Goal: Information Seeking & Learning: Check status

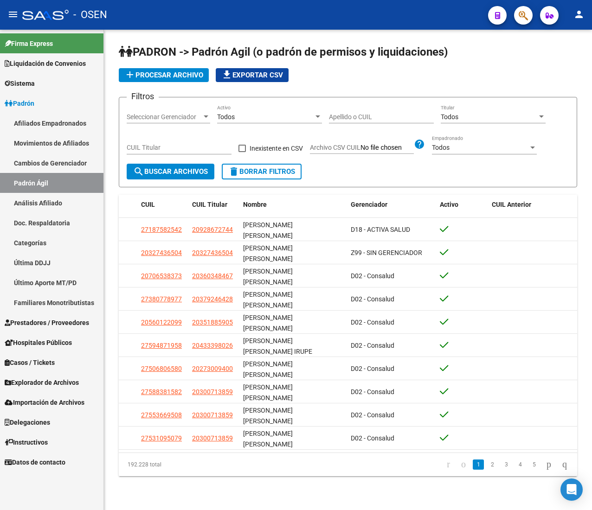
click at [349, 120] on input "Apellido o CUIL" at bounding box center [381, 117] width 105 height 8
paste input "20388450704"
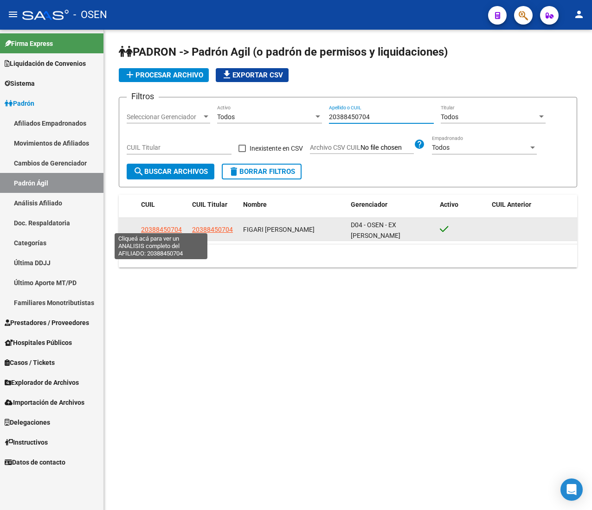
type input "20388450704"
click at [161, 226] on span "20388450704" at bounding box center [161, 229] width 41 height 7
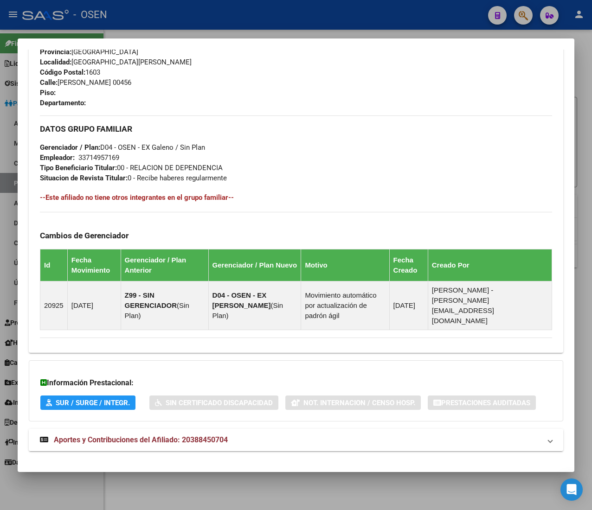
scroll to position [459, 0]
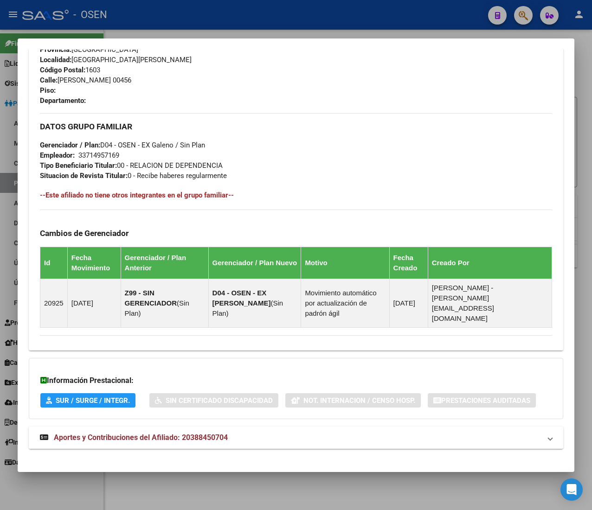
click at [290, 435] on mat-expansion-panel-header "Aportes y Contribuciones del Afiliado: 20388450704" at bounding box center [296, 438] width 534 height 22
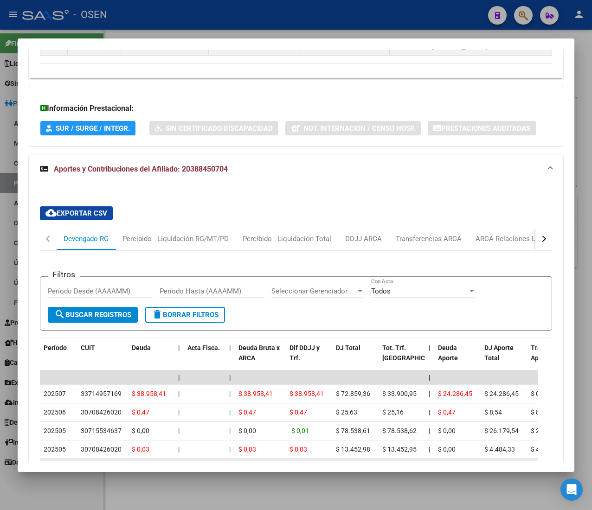
scroll to position [824, 0]
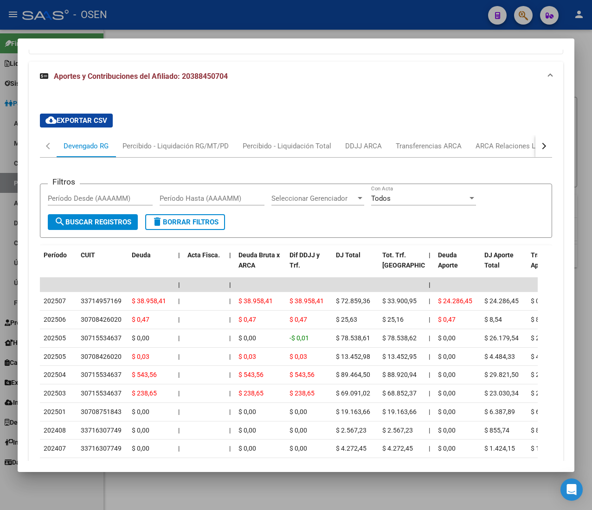
click at [223, 20] on div at bounding box center [296, 255] width 592 height 510
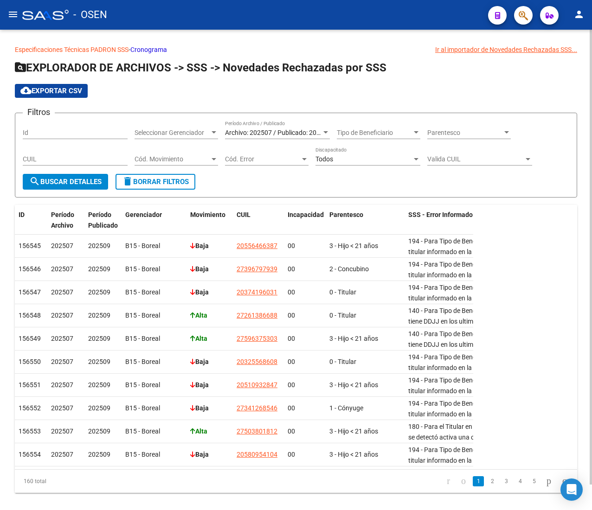
click at [163, 133] on span "Seleccionar Gerenciador" at bounding box center [172, 133] width 75 height 8
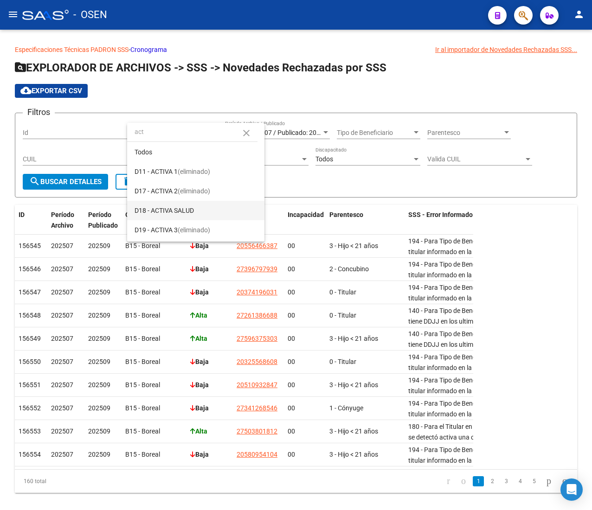
type input "act"
click at [206, 212] on span "D18 - ACTIVA SALUD" at bounding box center [196, 210] width 122 height 19
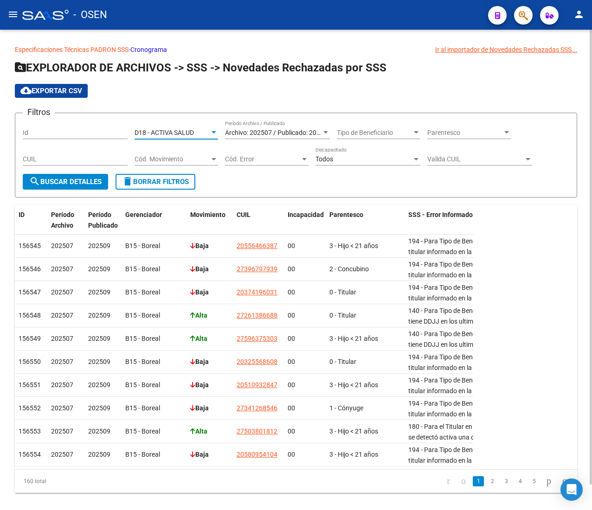
click at [73, 178] on span "search Buscar Detalles" at bounding box center [65, 182] width 72 height 8
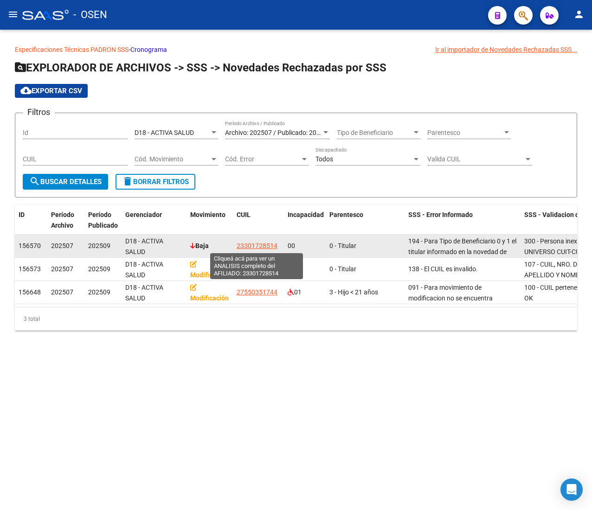
click at [247, 248] on span "23301728514" at bounding box center [257, 245] width 41 height 7
type textarea "23301728514"
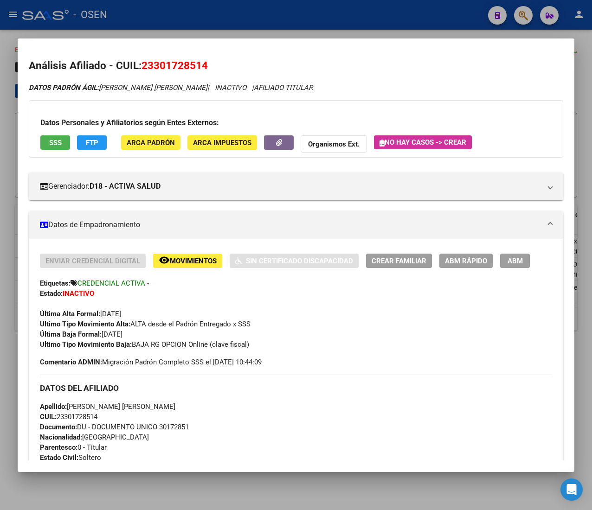
click at [91, 142] on span "FTP" at bounding box center [92, 143] width 13 height 8
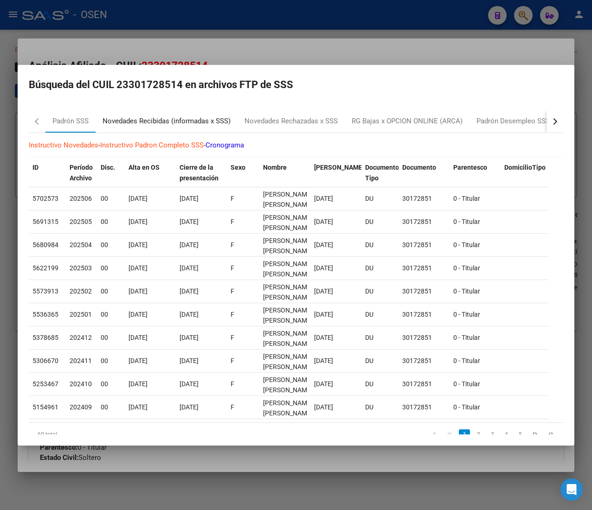
click at [169, 122] on div "Novedades Recibidas (informadas x SSS)" at bounding box center [167, 121] width 128 height 11
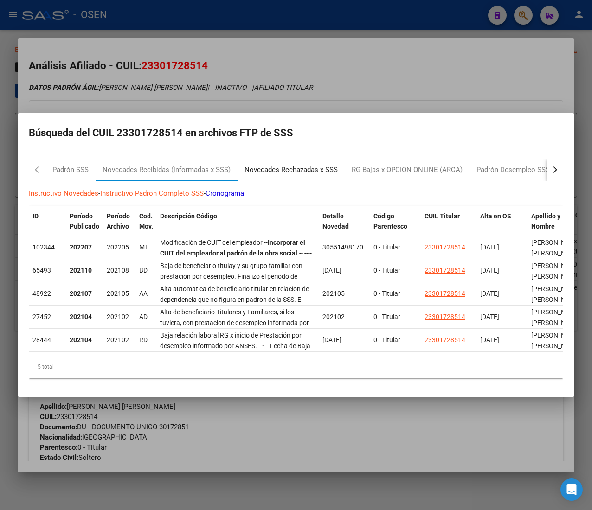
click at [314, 165] on div "Novedades Rechazadas x SSS" at bounding box center [290, 170] width 93 height 11
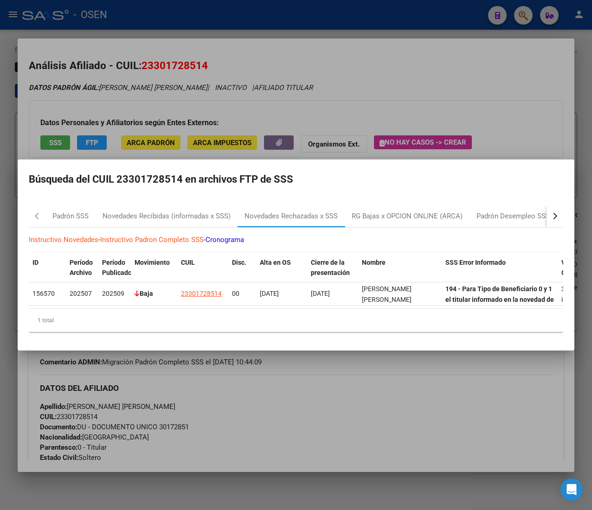
click at [466, 96] on div at bounding box center [296, 255] width 592 height 510
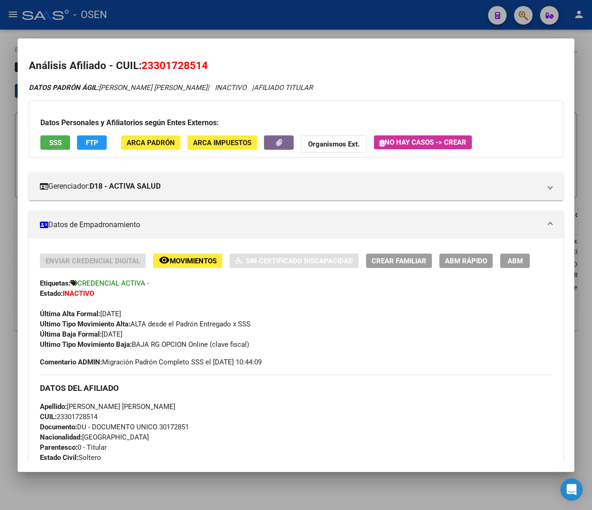
click at [60, 148] on button "SSS" at bounding box center [55, 142] width 30 height 14
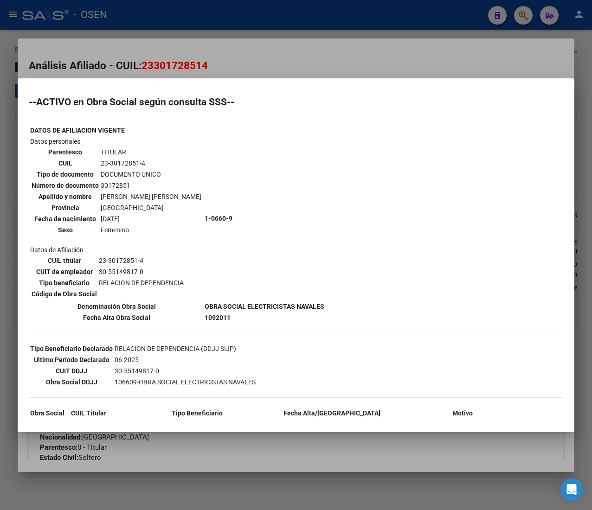
click at [163, 69] on div at bounding box center [296, 255] width 592 height 510
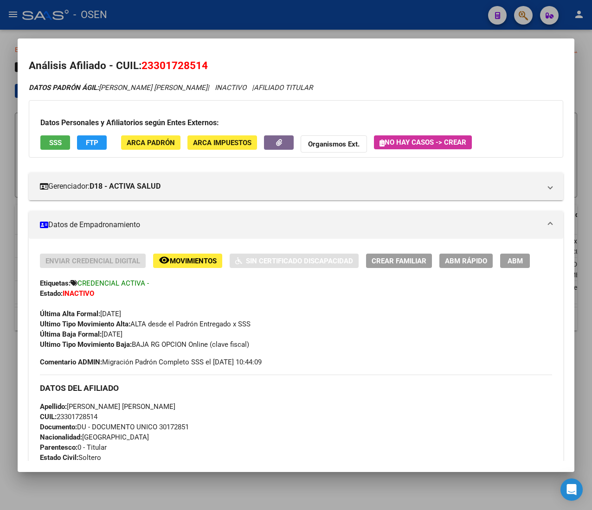
click at [75, 413] on span "CUIL: 23301728514" at bounding box center [69, 417] width 58 height 8
copy span "23301728514"
click at [351, 100] on div "Datos Personales y Afiliatorios según Entes Externos: SSS FTP ARCA Padrón ARCA …" at bounding box center [296, 129] width 534 height 58
click at [200, 259] on span "Movimientos" at bounding box center [193, 261] width 47 height 8
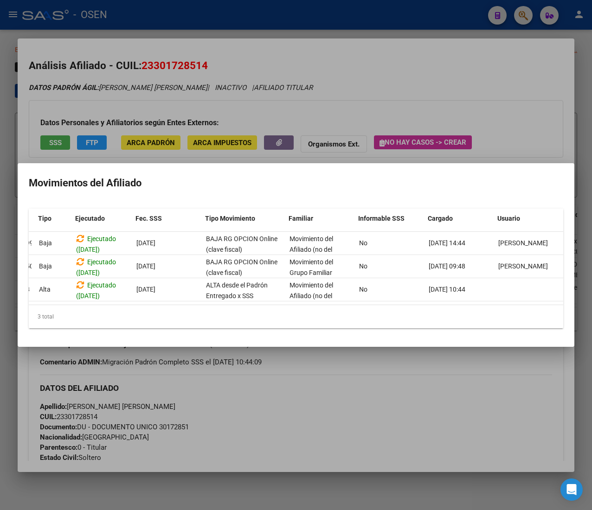
scroll to position [0, 59]
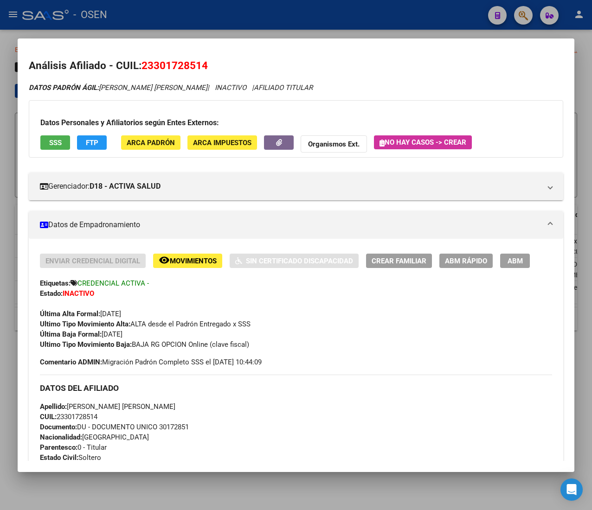
click at [366, 379] on div "DATOS DEL AFILIADO" at bounding box center [296, 388] width 512 height 27
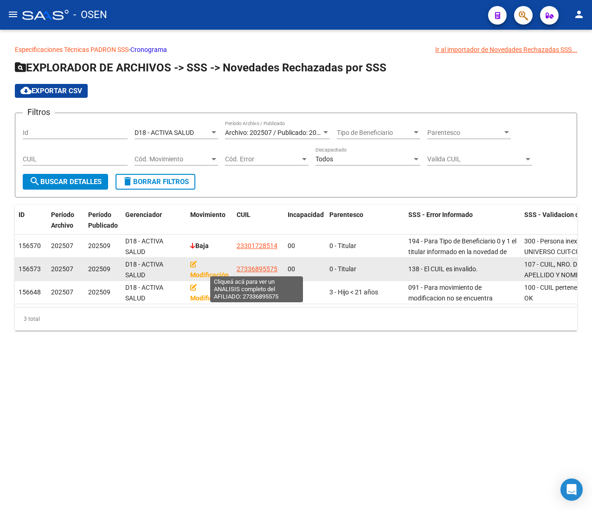
click at [250, 266] on span "27336895575" at bounding box center [257, 268] width 41 height 7
type textarea "27336895575"
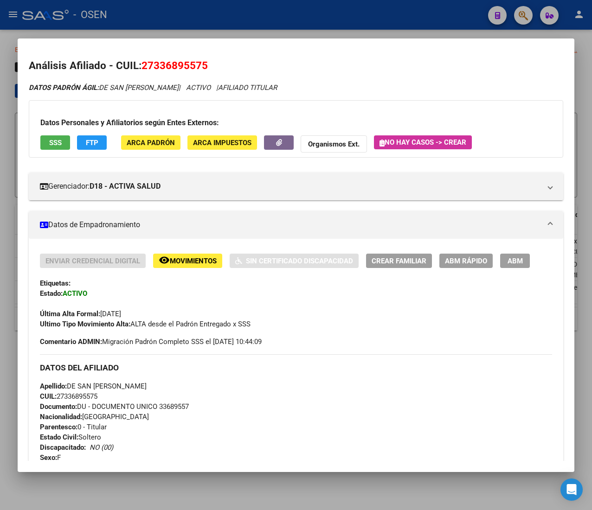
drag, startPoint x: 193, startPoint y: 245, endPoint x: 201, endPoint y: 258, distance: 15.0
click at [202, 258] on span "Movimientos" at bounding box center [193, 261] width 47 height 8
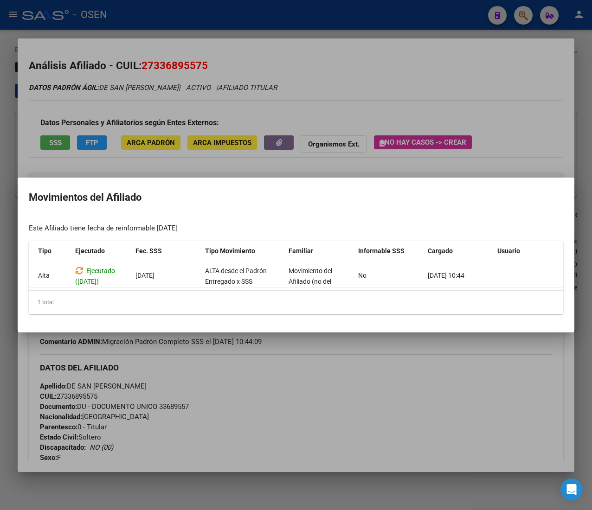
scroll to position [0, 0]
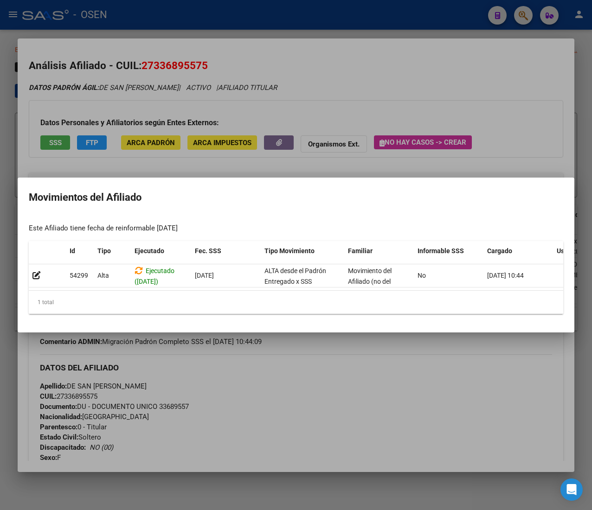
click at [262, 96] on div at bounding box center [296, 255] width 592 height 510
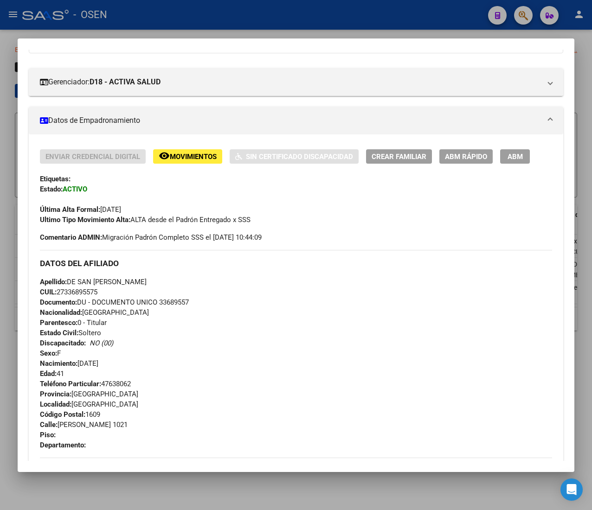
scroll to position [496, 0]
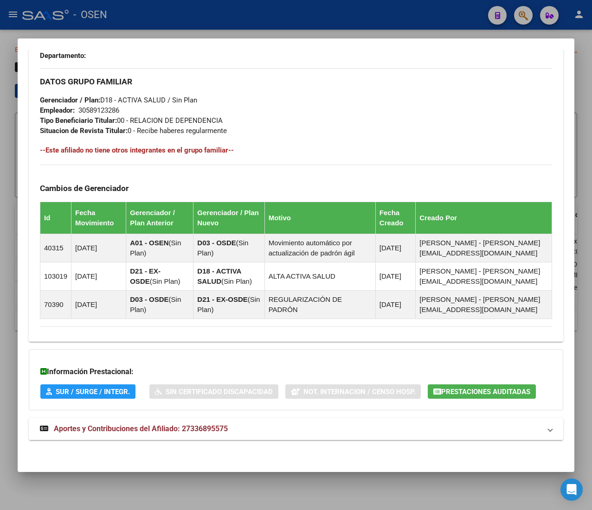
click at [225, 427] on span "Aportes y Contribuciones del Afiliado: 27336895575" at bounding box center [141, 428] width 174 height 9
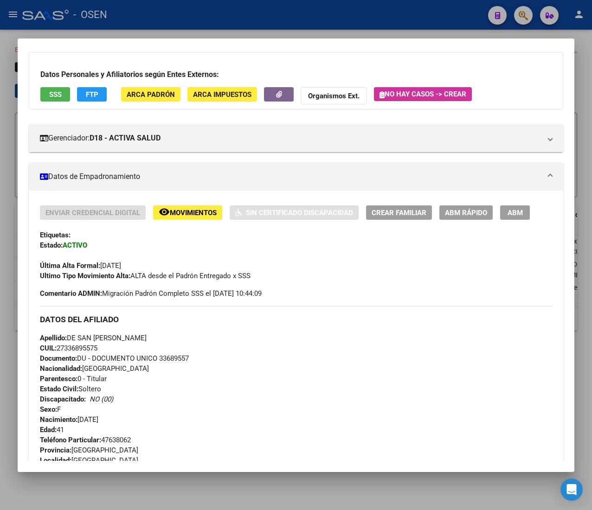
scroll to position [0, 0]
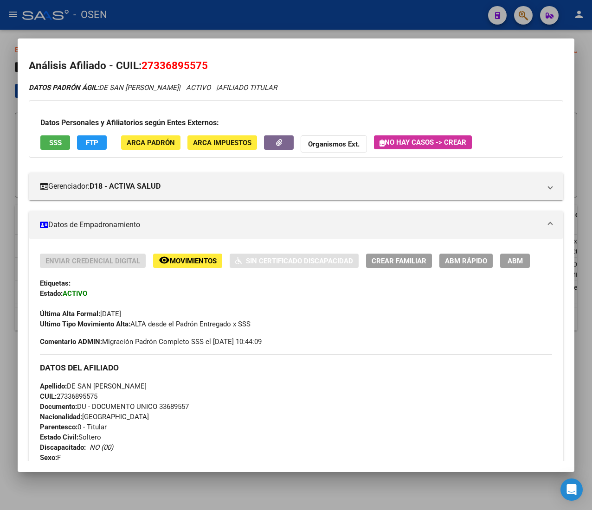
click at [96, 146] on span "FTP" at bounding box center [92, 143] width 13 height 8
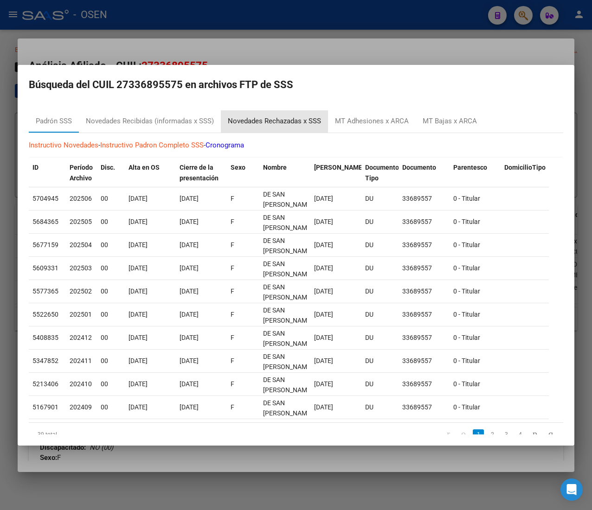
click at [297, 120] on div "Novedades Rechazadas x SSS" at bounding box center [274, 121] width 93 height 11
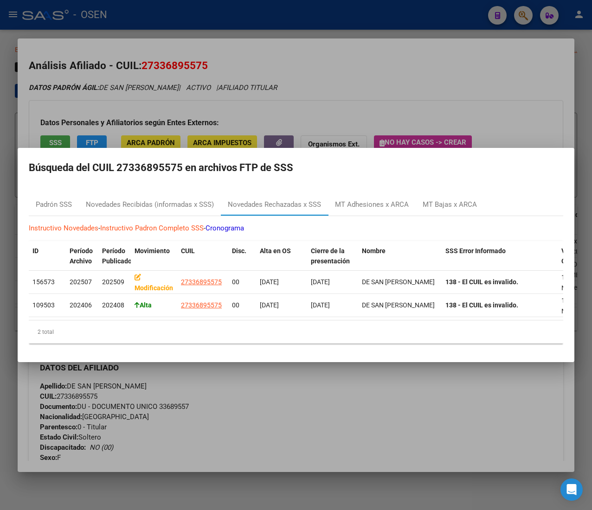
drag, startPoint x: 347, startPoint y: 96, endPoint x: 336, endPoint y: 105, distance: 13.8
click at [344, 98] on div at bounding box center [296, 255] width 592 height 510
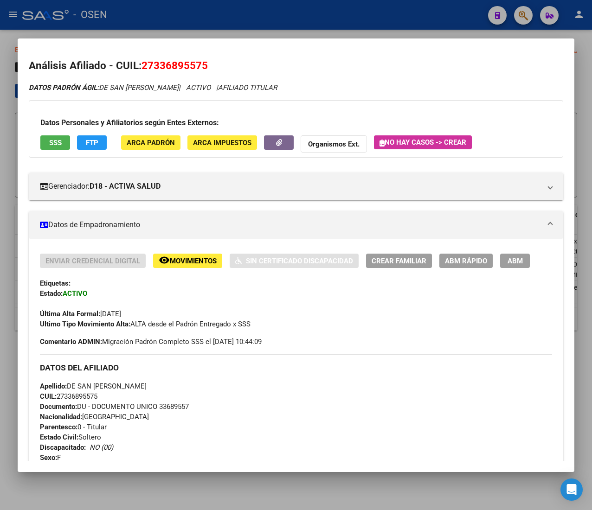
click at [137, 144] on span "ARCA Padrón" at bounding box center [151, 143] width 48 height 8
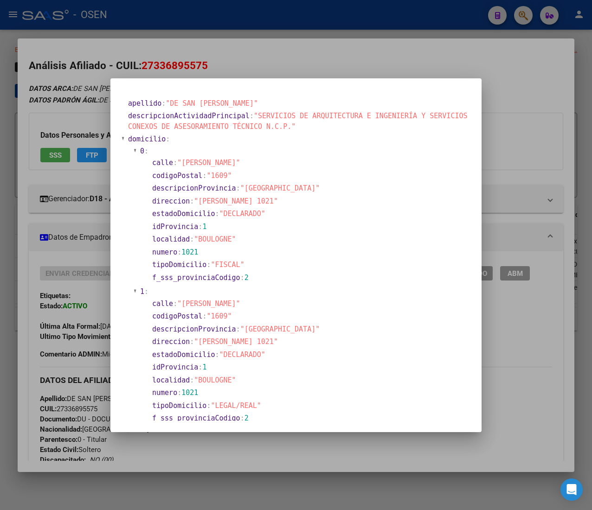
click at [294, 50] on div at bounding box center [296, 255] width 592 height 510
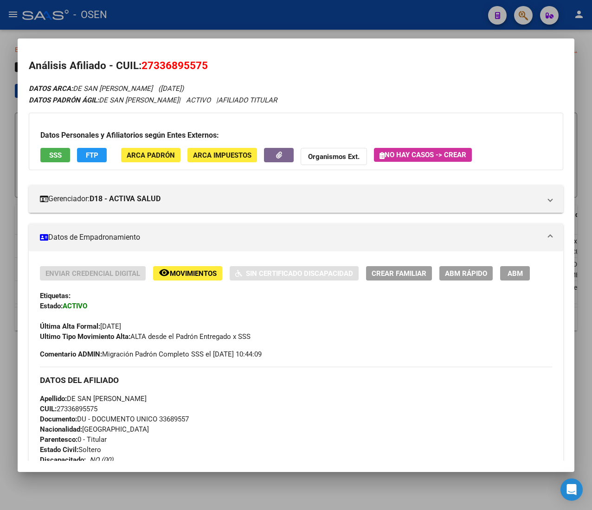
click at [136, 152] on span "ARCA Padrón" at bounding box center [151, 155] width 48 height 8
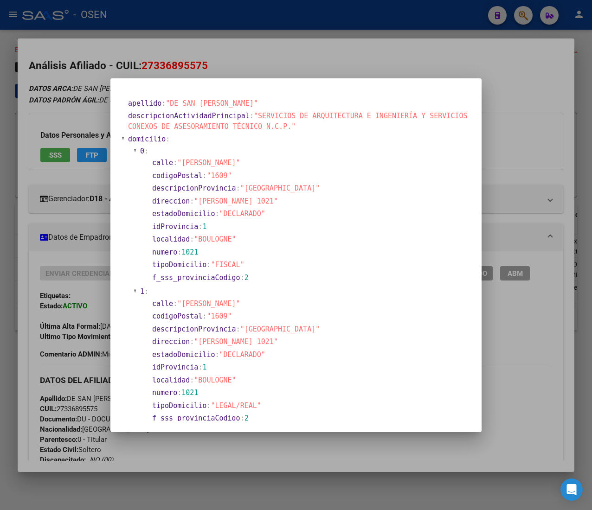
scroll to position [93, 0]
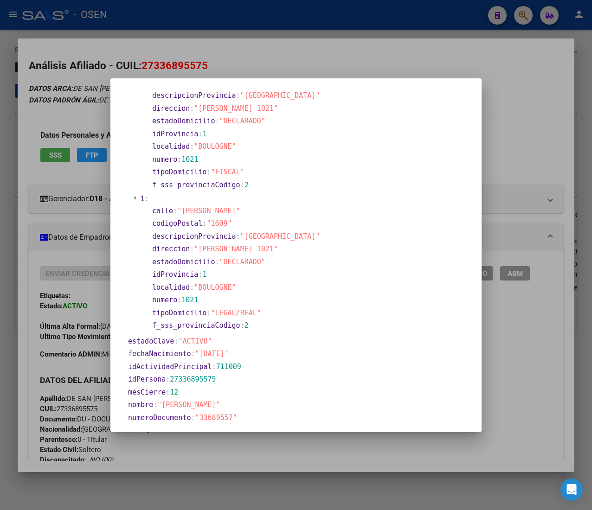
click at [281, 61] on div at bounding box center [296, 255] width 592 height 510
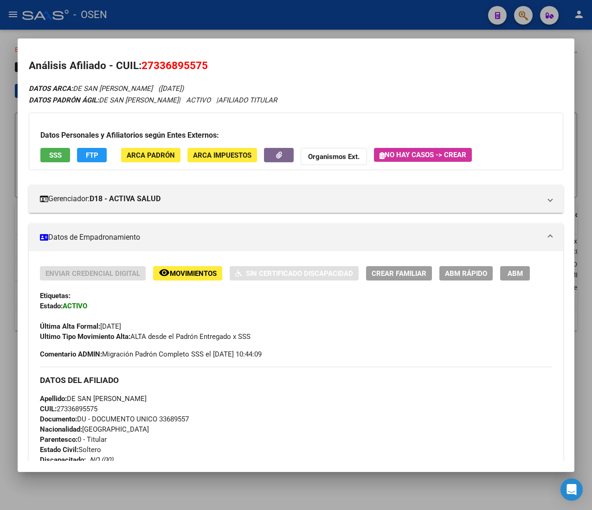
click at [201, 270] on span "Movimientos" at bounding box center [193, 274] width 47 height 8
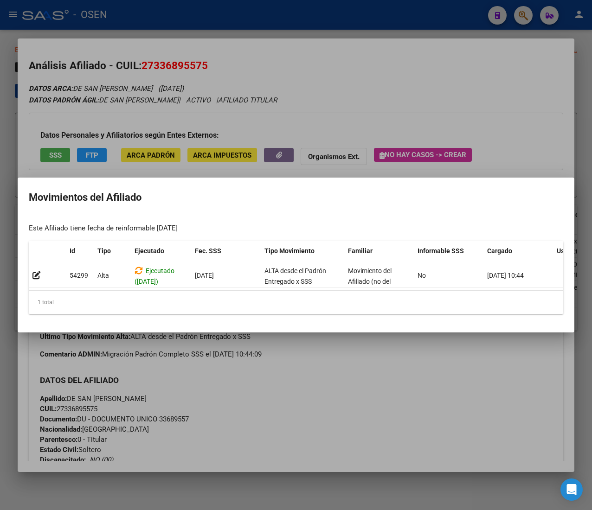
click at [253, 74] on div at bounding box center [296, 255] width 592 height 510
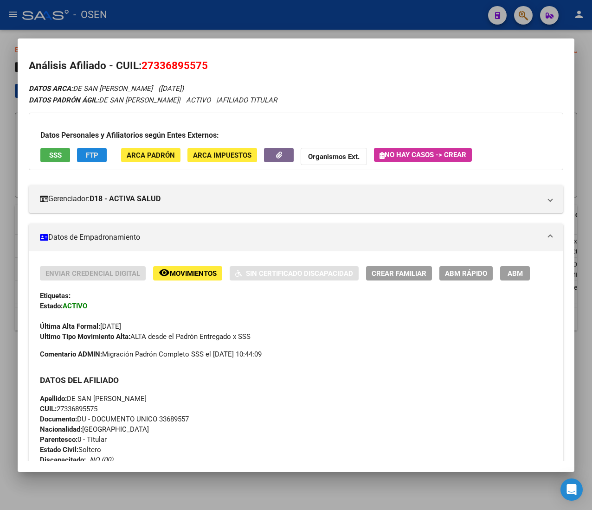
click at [91, 155] on span "FTP" at bounding box center [92, 155] width 13 height 8
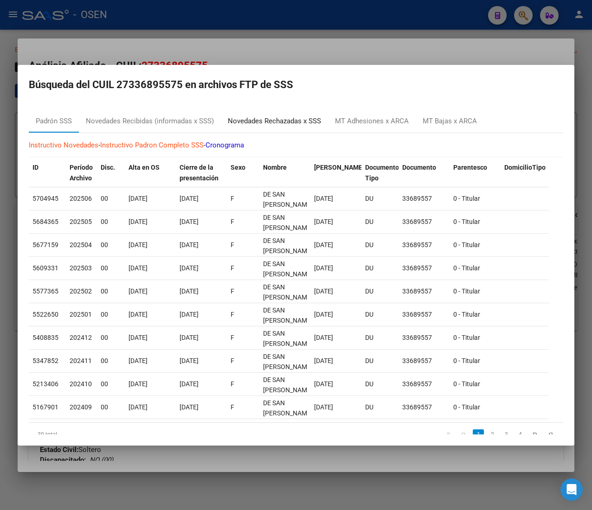
click at [284, 116] on div "Novedades Rechazadas x SSS" at bounding box center [274, 121] width 93 height 11
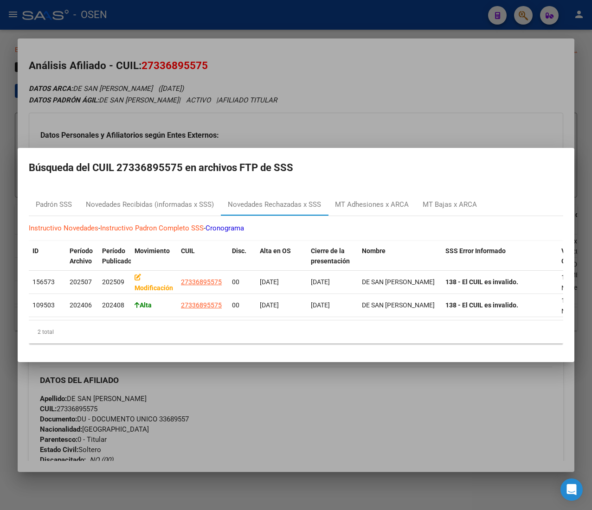
click at [375, 79] on div at bounding box center [296, 255] width 592 height 510
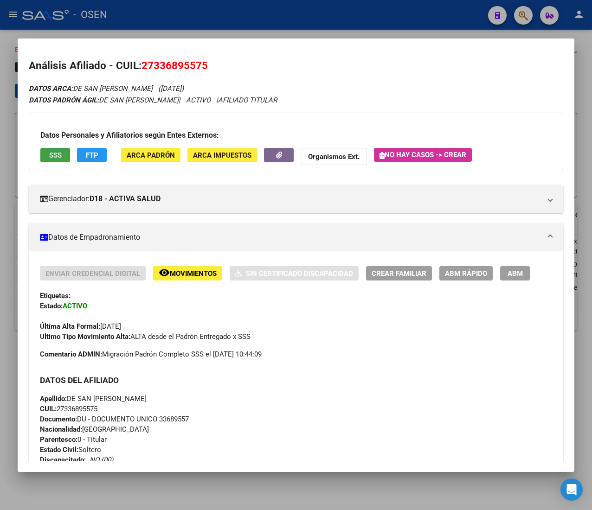
click at [65, 155] on button "SSS" at bounding box center [55, 155] width 30 height 14
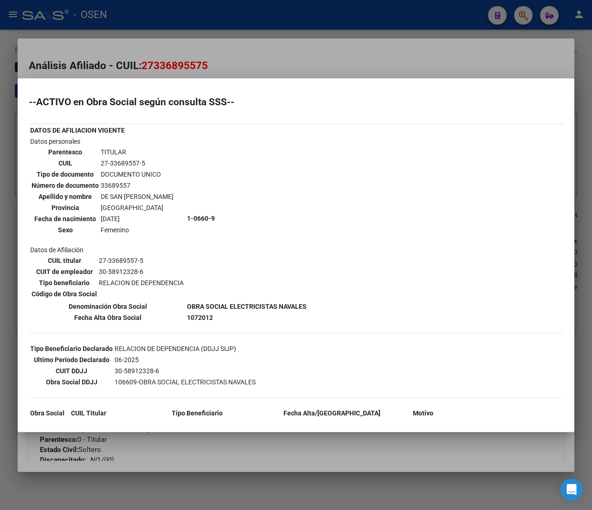
click at [262, 76] on div at bounding box center [296, 255] width 592 height 510
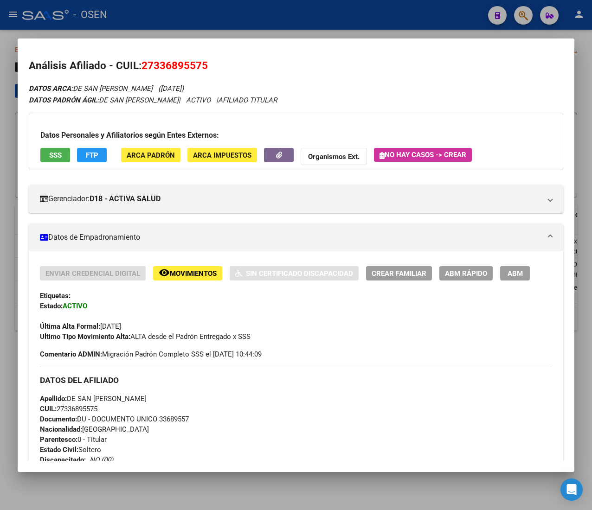
click at [63, 155] on button "SSS" at bounding box center [55, 155] width 30 height 14
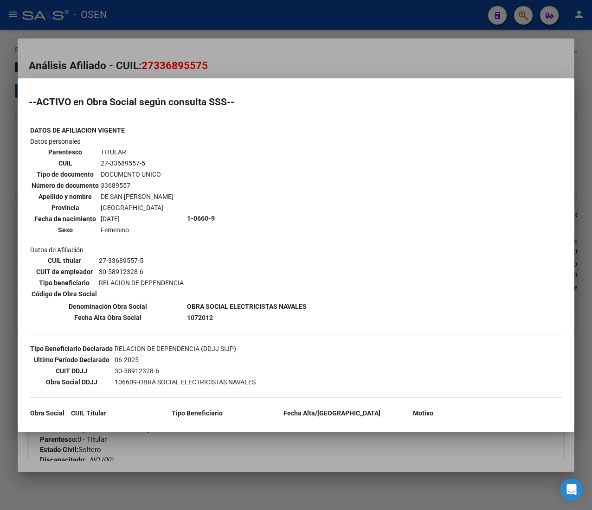
click at [322, 59] on div at bounding box center [296, 255] width 592 height 510
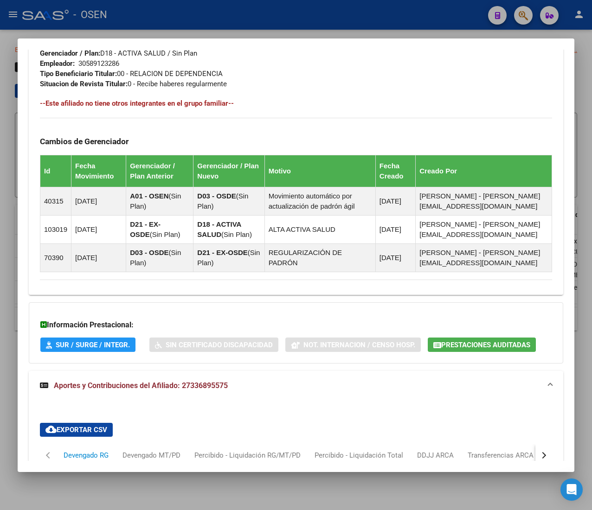
scroll to position [596, 0]
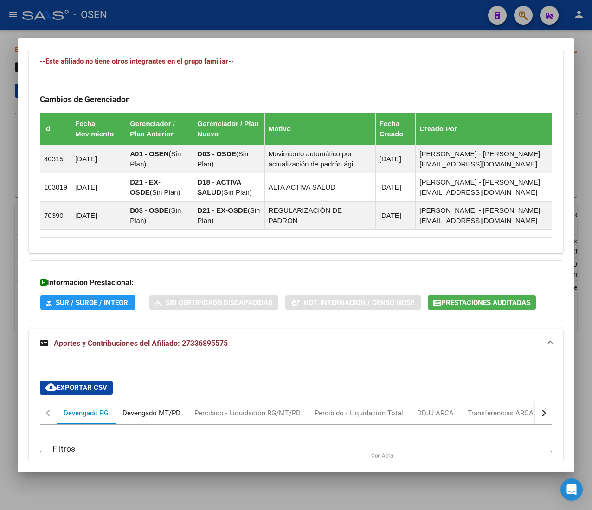
drag, startPoint x: 161, startPoint y: 421, endPoint x: 165, endPoint y: 412, distance: 9.6
click at [161, 419] on div "Devengado MT/PD" at bounding box center [152, 413] width 72 height 22
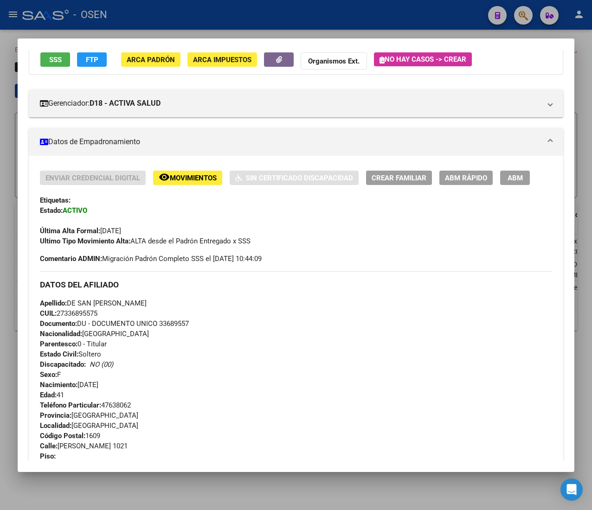
scroll to position [0, 0]
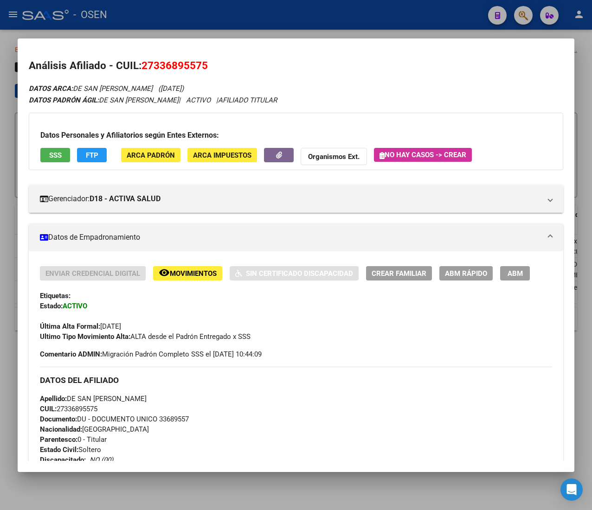
click at [461, 266] on button "ABM Rápido" at bounding box center [465, 273] width 53 height 14
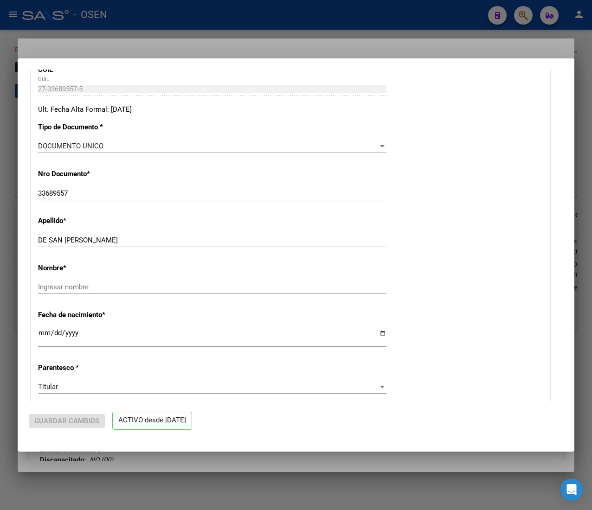
radio input "true"
type input "30-58912328-6"
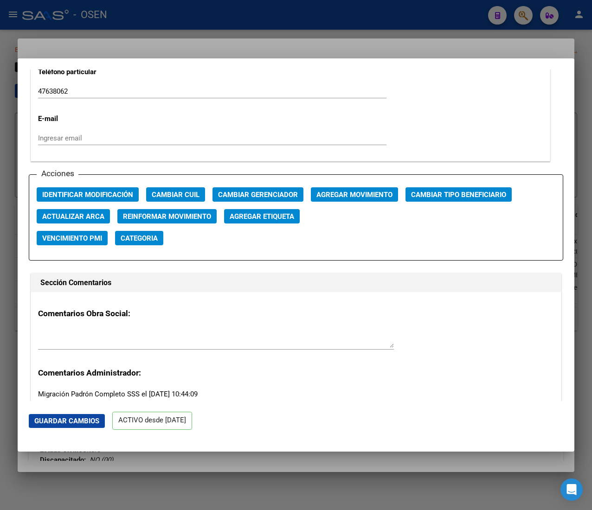
scroll to position [1206, 0]
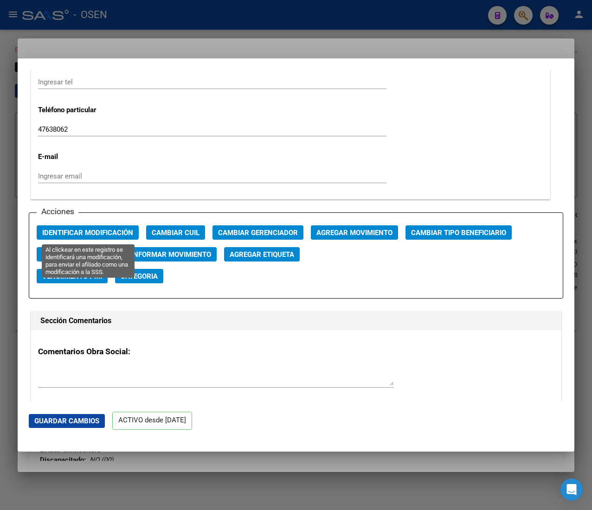
click at [108, 225] on div "Acciones Identificar Modificación Cambiar CUIL Cambiar Gerenciador Agregar Movi…" at bounding box center [296, 255] width 534 height 87
click at [121, 230] on span "Identificar Modificación" at bounding box center [87, 233] width 91 height 8
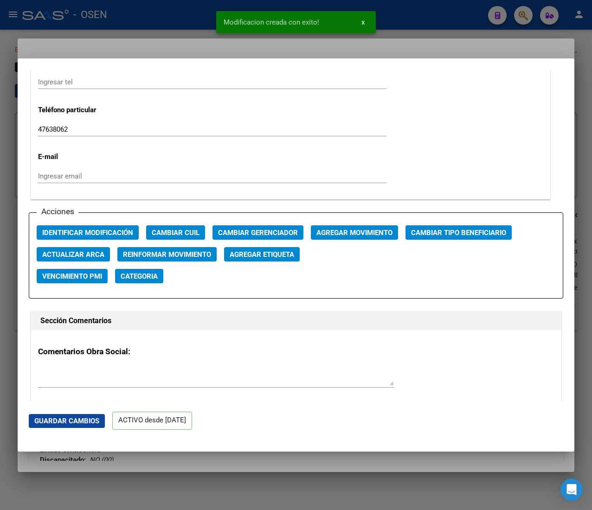
click at [160, 24] on div at bounding box center [296, 255] width 592 height 510
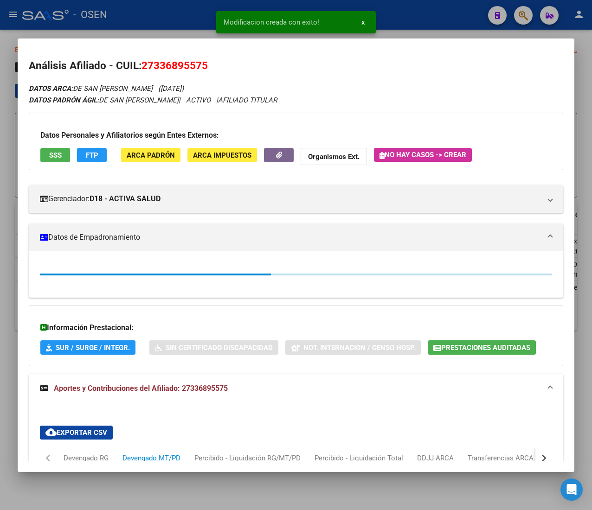
click at [158, 20] on div at bounding box center [296, 255] width 592 height 510
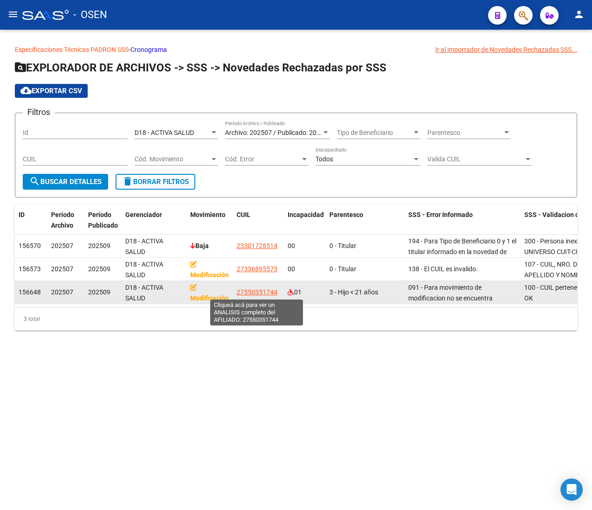
click at [253, 291] on span "27550351744" at bounding box center [257, 292] width 41 height 7
type textarea "27550351744"
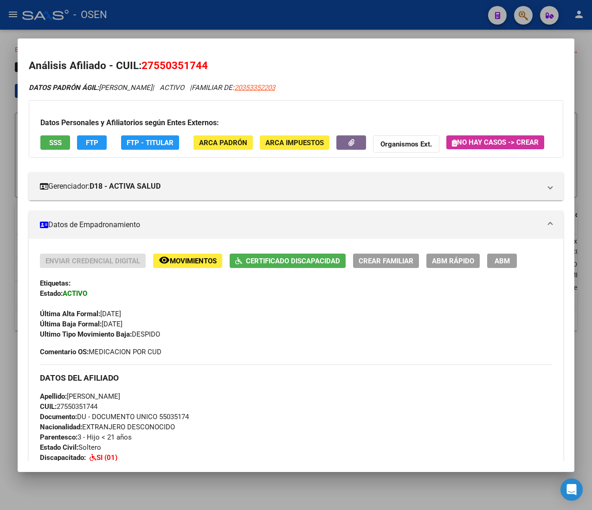
click at [95, 144] on span "FTP" at bounding box center [92, 143] width 13 height 8
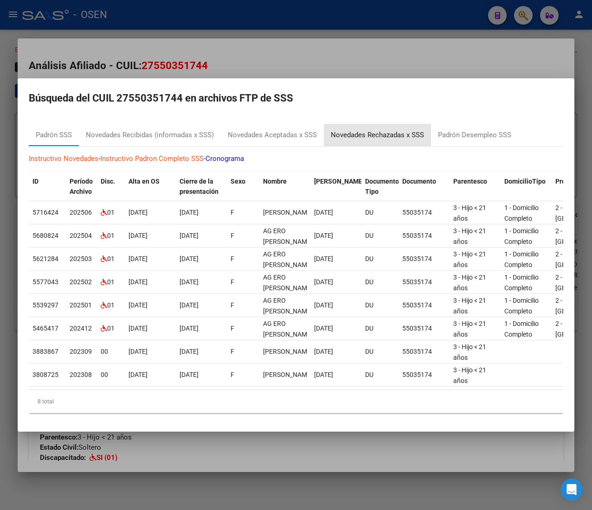
click at [364, 130] on div "Novedades Rechazadas x SSS" at bounding box center [377, 135] width 93 height 11
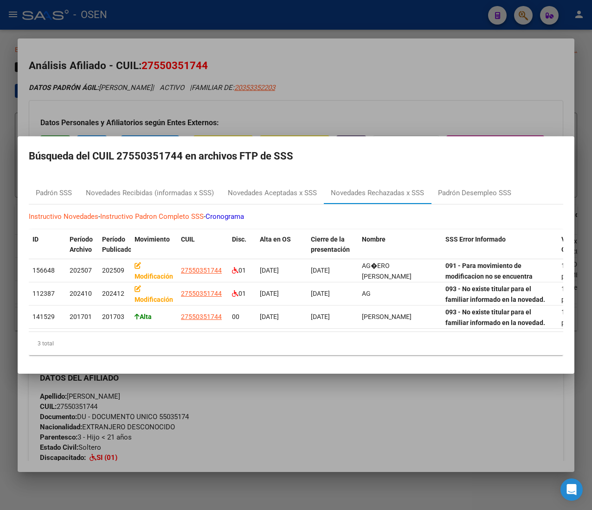
click at [375, 79] on div at bounding box center [296, 255] width 592 height 510
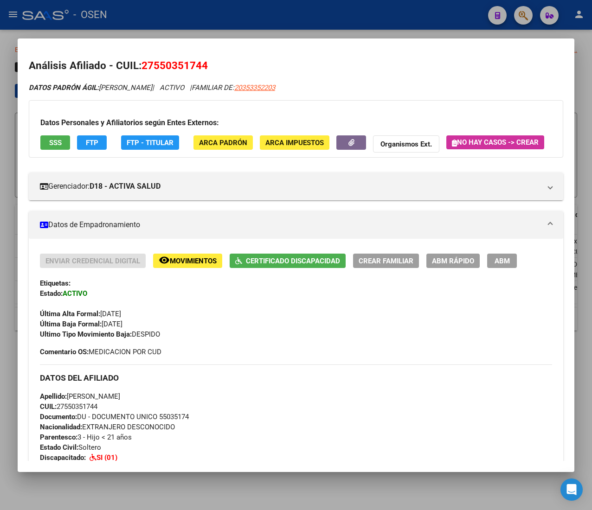
click at [219, 268] on button "remove_red_eye Movimientos" at bounding box center [187, 261] width 69 height 14
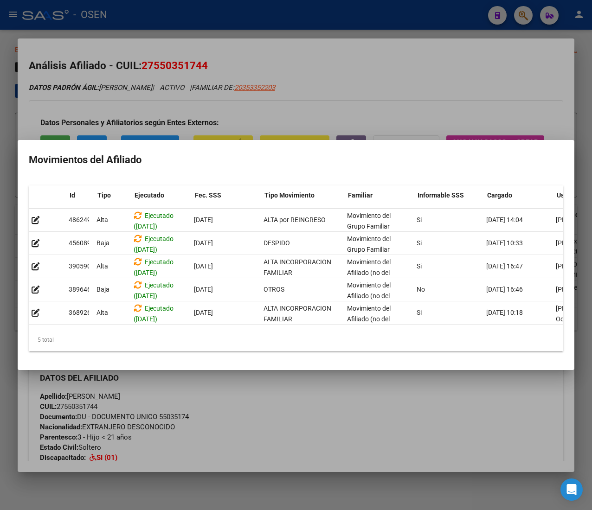
scroll to position [0, 0]
click at [432, 77] on div at bounding box center [296, 255] width 592 height 510
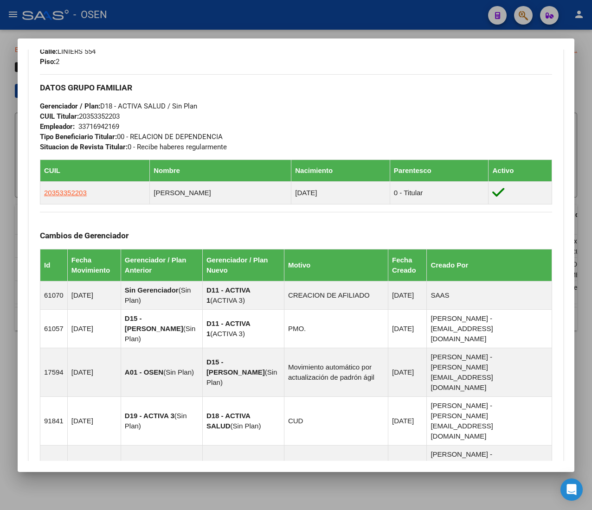
scroll to position [640, 0]
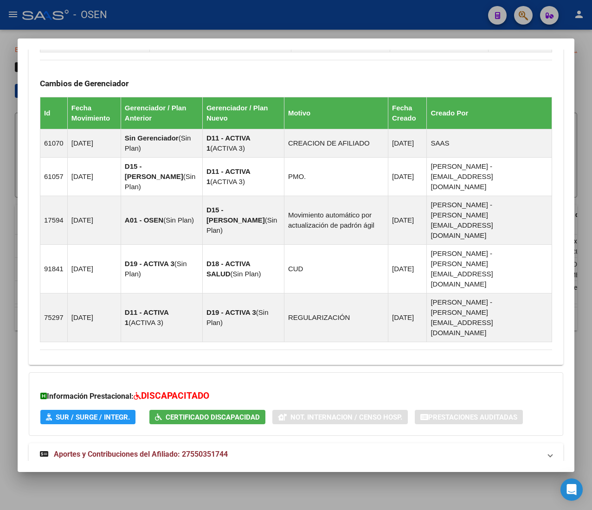
click at [264, 476] on mat-expansion-panel-header "Aportes y Contribuciones del Titular: 20353352203" at bounding box center [296, 487] width 534 height 22
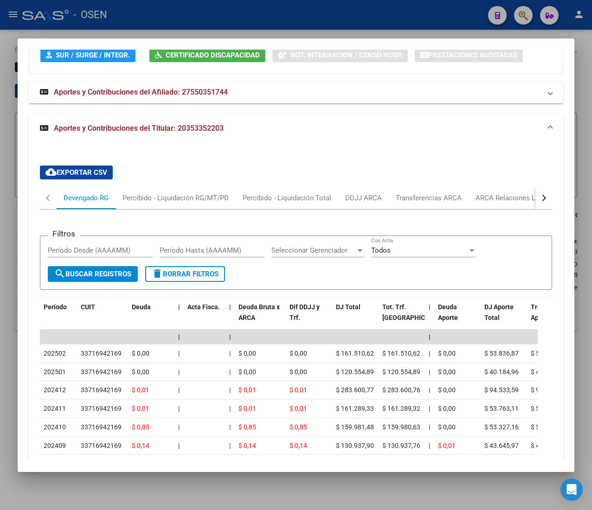
scroll to position [1011, 0]
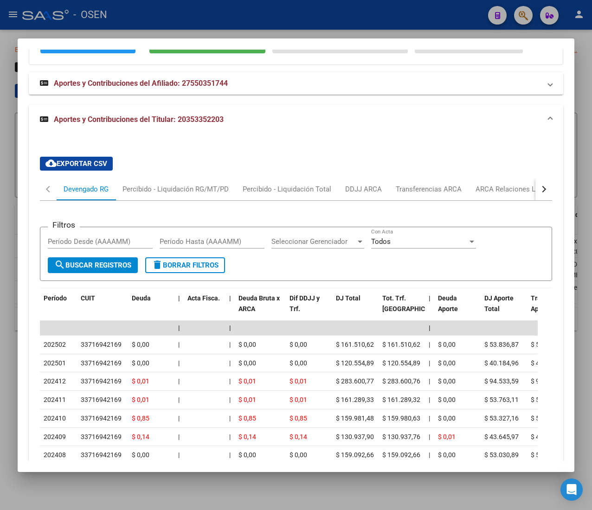
click at [540, 186] on div "button" at bounding box center [543, 189] width 6 height 6
click at [484, 178] on div "ANSES Desempleo" at bounding box center [487, 189] width 73 height 22
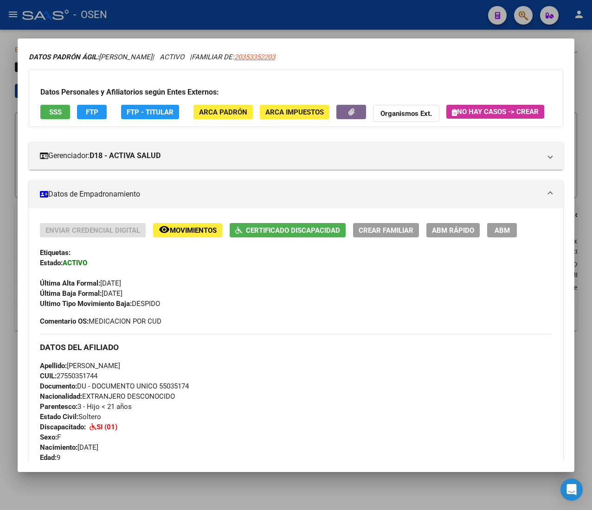
scroll to position [0, 0]
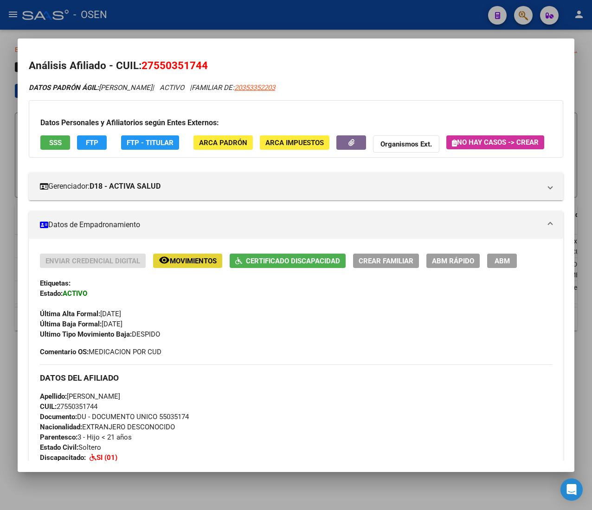
click at [212, 265] on span "Movimientos" at bounding box center [193, 261] width 47 height 8
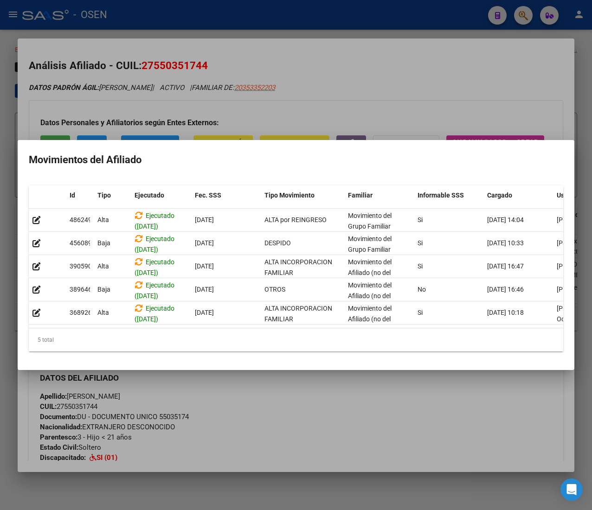
click at [366, 79] on div at bounding box center [296, 255] width 592 height 510
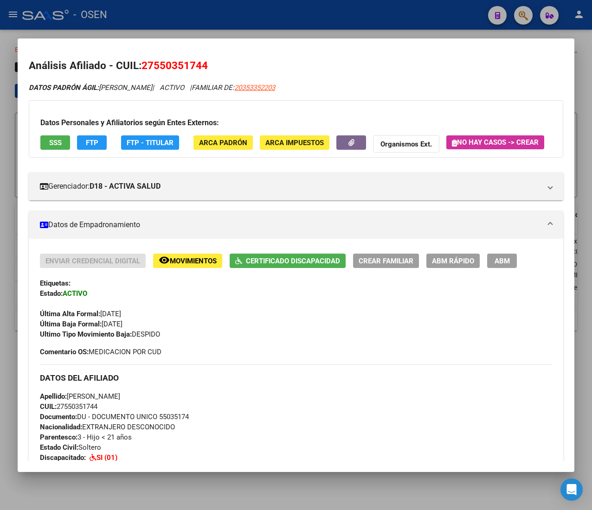
click at [97, 142] on span "FTP" at bounding box center [92, 143] width 13 height 8
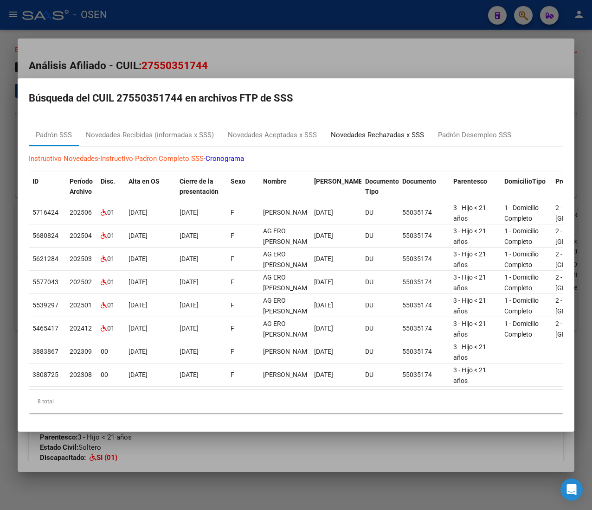
click at [390, 130] on div "Novedades Rechazadas x SSS" at bounding box center [377, 135] width 93 height 11
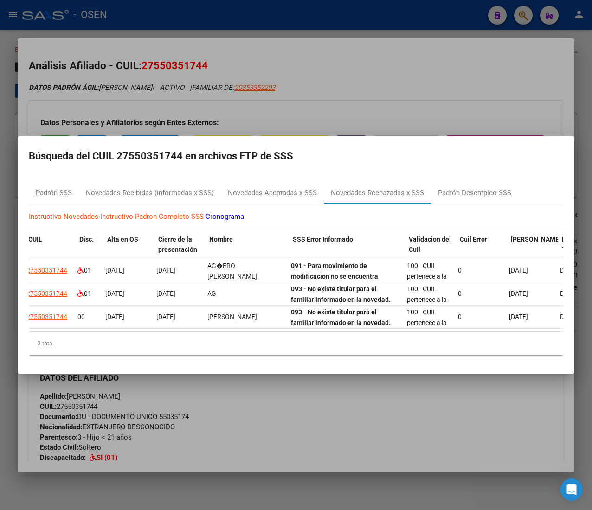
scroll to position [0, 156]
click at [418, 78] on div at bounding box center [296, 255] width 592 height 510
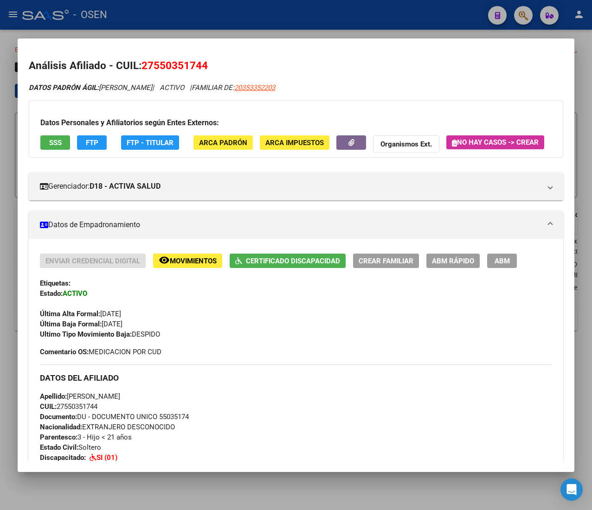
click at [455, 265] on span "ABM Rápido" at bounding box center [453, 261] width 42 height 8
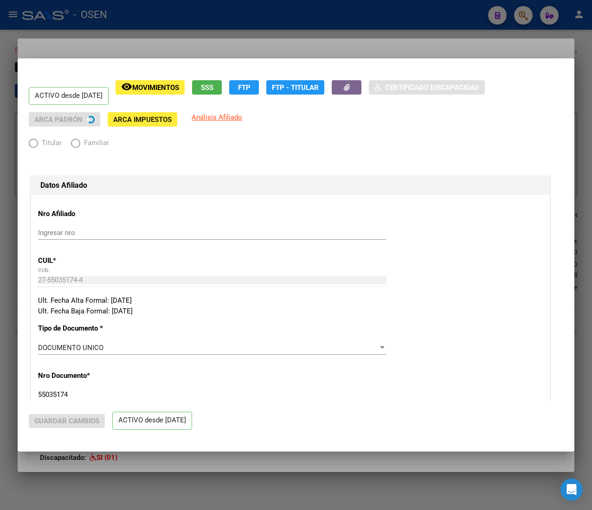
radio input "true"
type input "33-71694216-9"
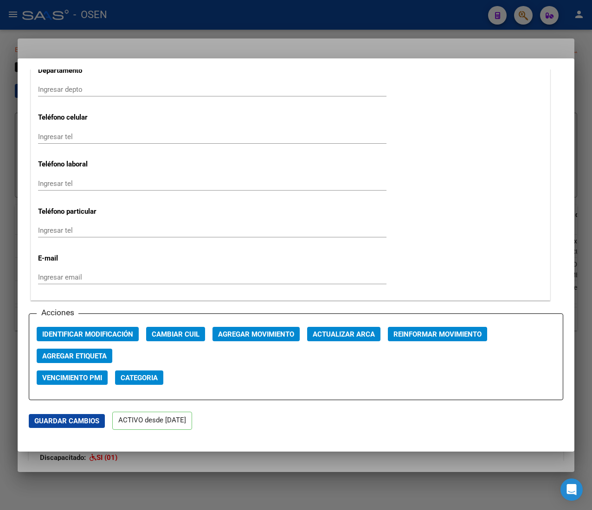
scroll to position [1113, 0]
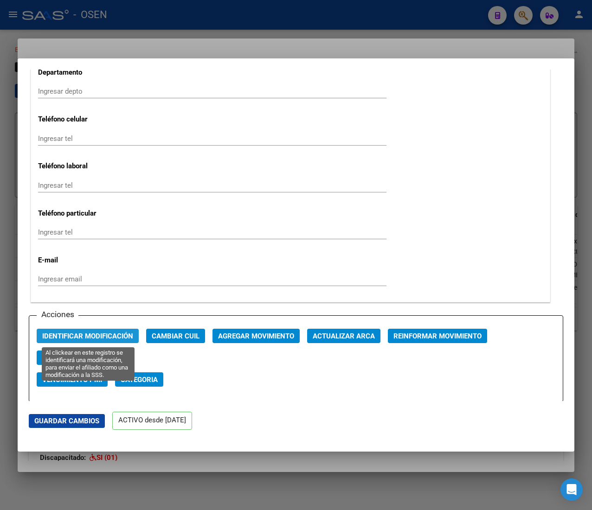
click at [76, 340] on span "Identificar Modificación" at bounding box center [87, 336] width 91 height 8
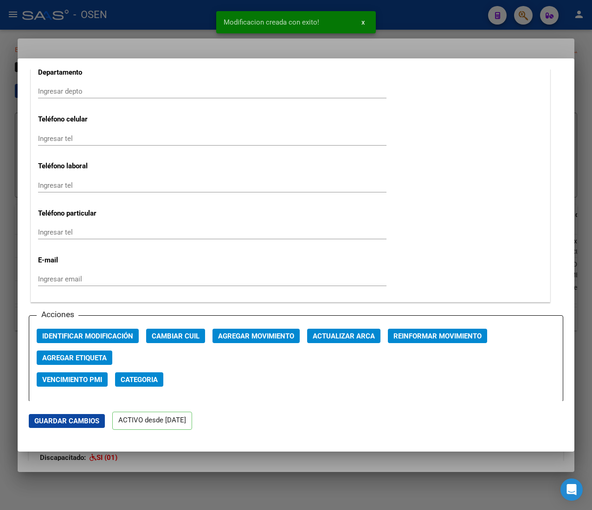
click at [179, 24] on div at bounding box center [296, 255] width 592 height 510
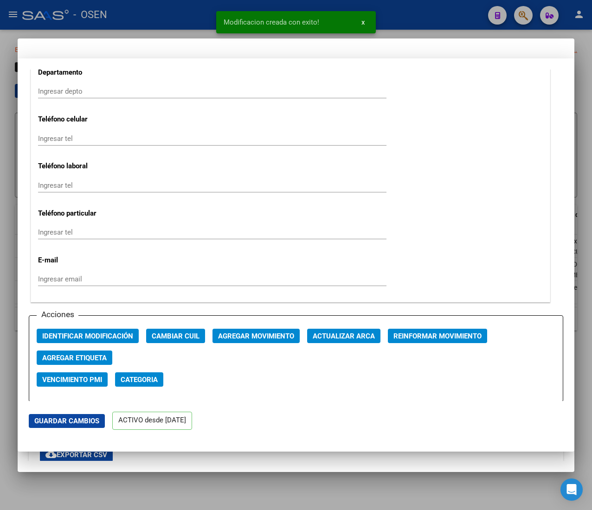
click at [179, 24] on div at bounding box center [296, 255] width 592 height 510
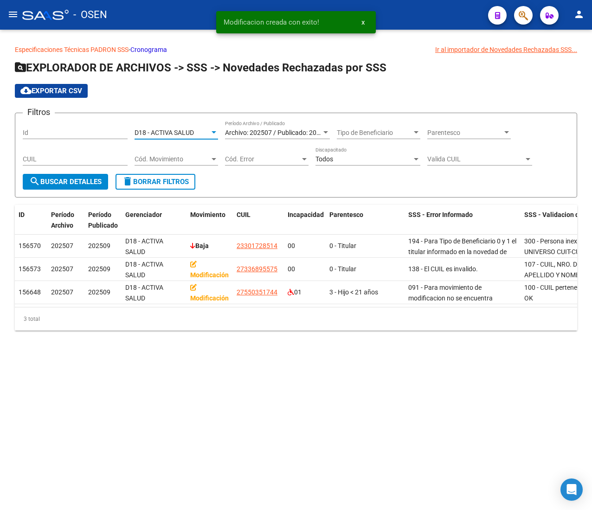
click at [177, 131] on span "D18 - ACTIVA SALUD" at bounding box center [164, 132] width 59 height 7
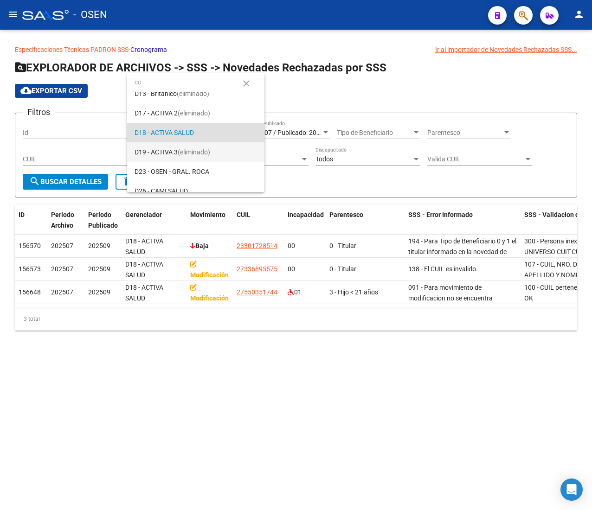
scroll to position [0, 0]
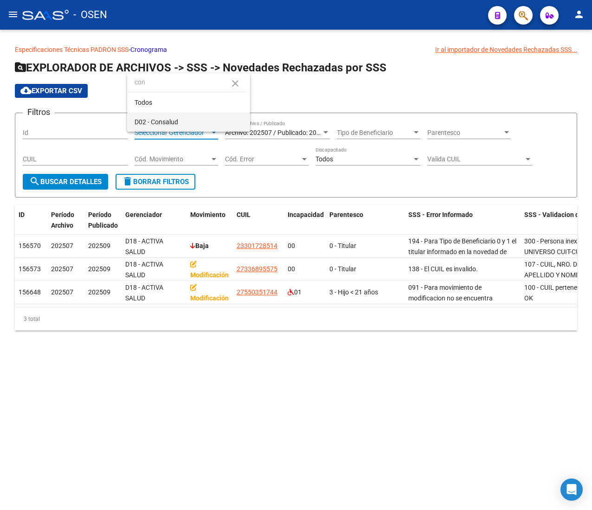
type input "con"
click at [209, 122] on span "D02 - Consalud" at bounding box center [189, 121] width 108 height 19
click at [86, 185] on span "search Buscar Detalles" at bounding box center [65, 182] width 72 height 8
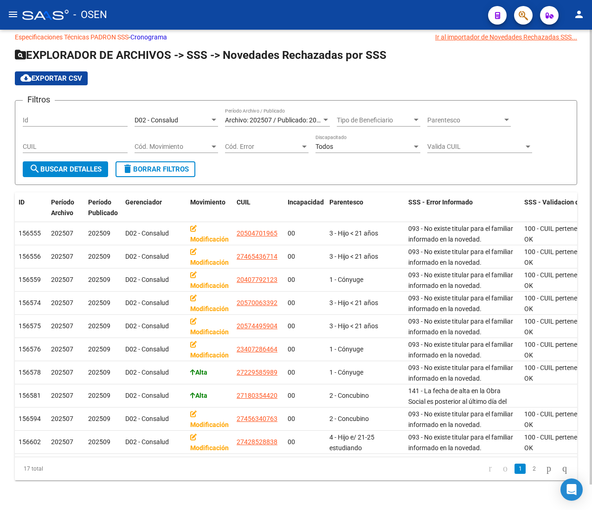
scroll to position [27, 0]
click at [528, 469] on link "2" at bounding box center [533, 469] width 11 height 10
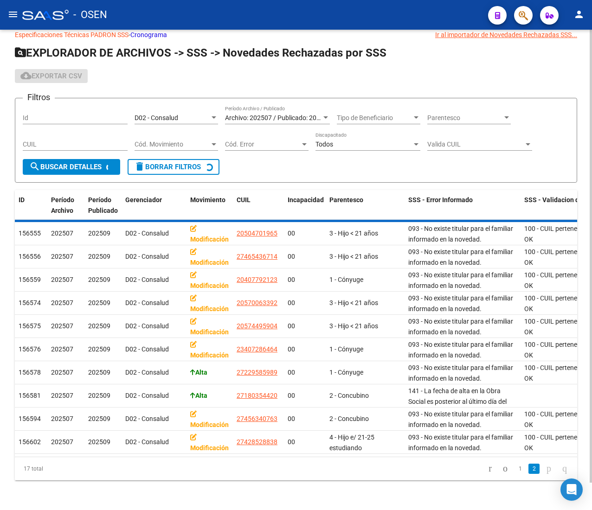
scroll to position [0, 0]
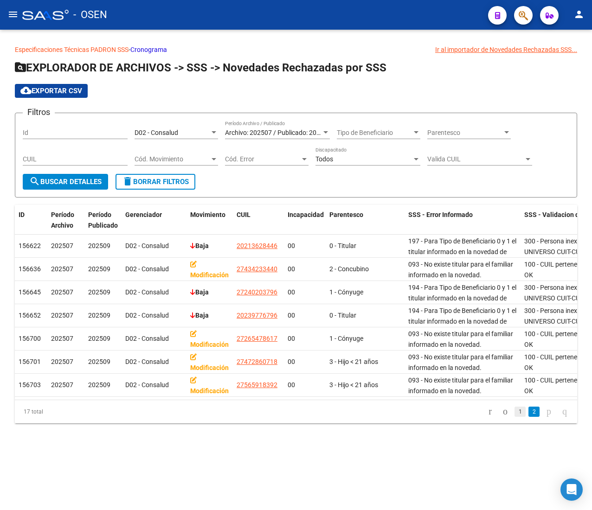
click at [514, 417] on link "1" at bounding box center [519, 412] width 11 height 10
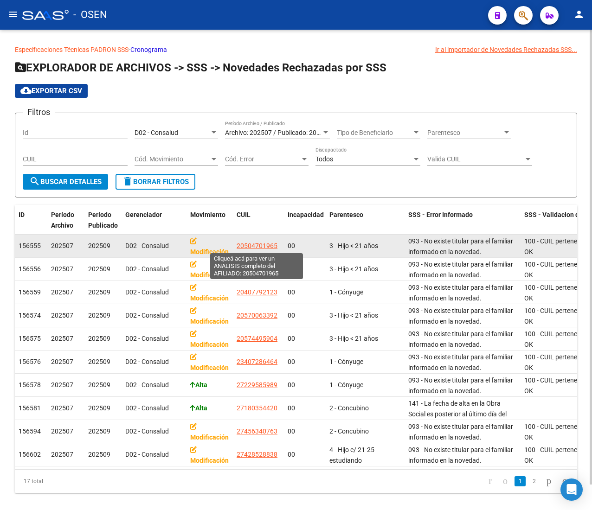
click at [264, 245] on span "20504701965" at bounding box center [257, 245] width 41 height 7
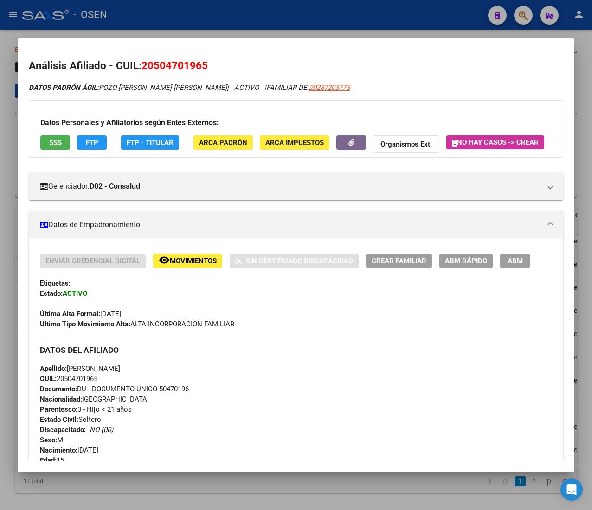
click at [93, 143] on span "FTP" at bounding box center [92, 143] width 13 height 8
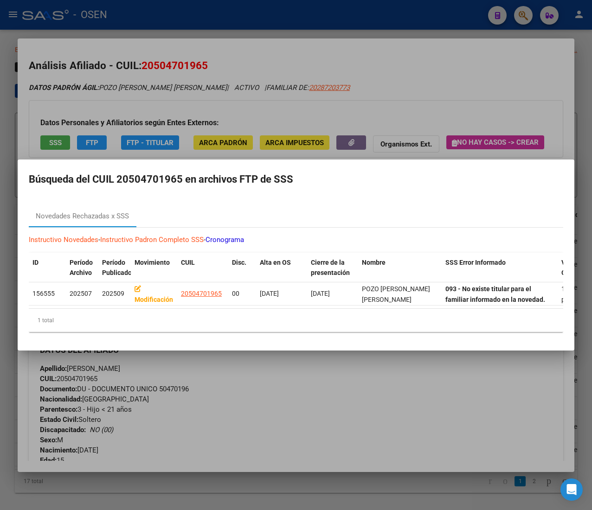
click at [456, 98] on div at bounding box center [296, 255] width 592 height 510
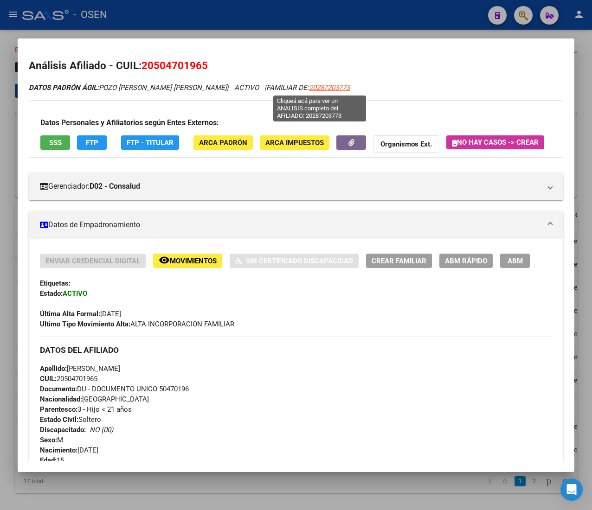
click at [334, 87] on span "20287203773" at bounding box center [329, 88] width 41 height 8
type textarea "20287203773"
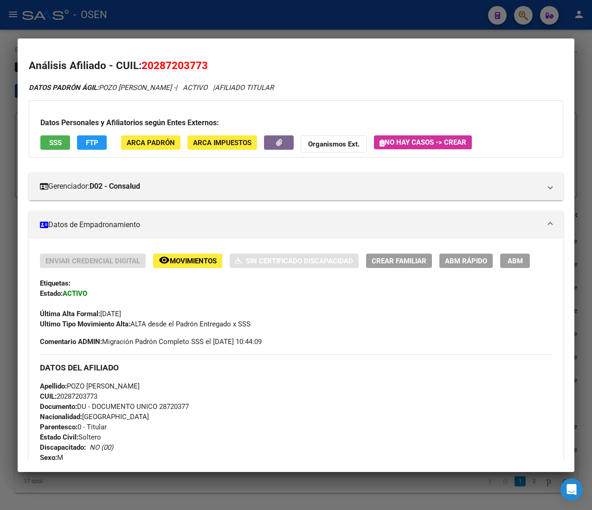
click at [470, 260] on span "ABM Rápido" at bounding box center [466, 261] width 42 height 8
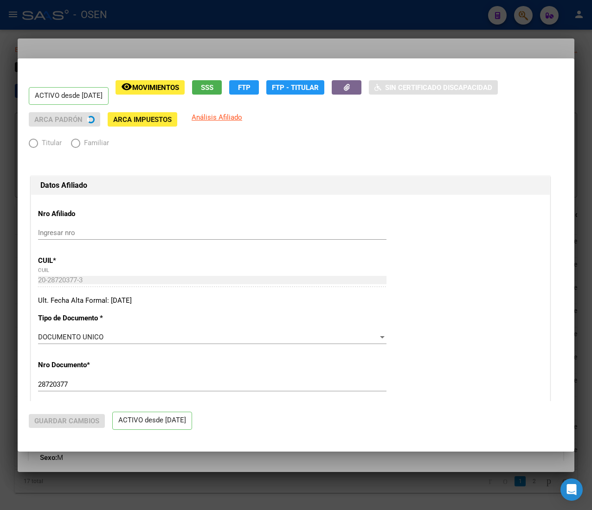
radio input "true"
type input "23-30635012-9"
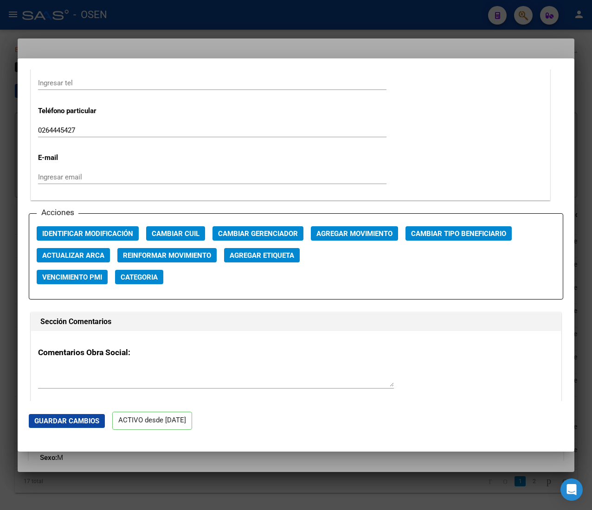
scroll to position [1206, 0]
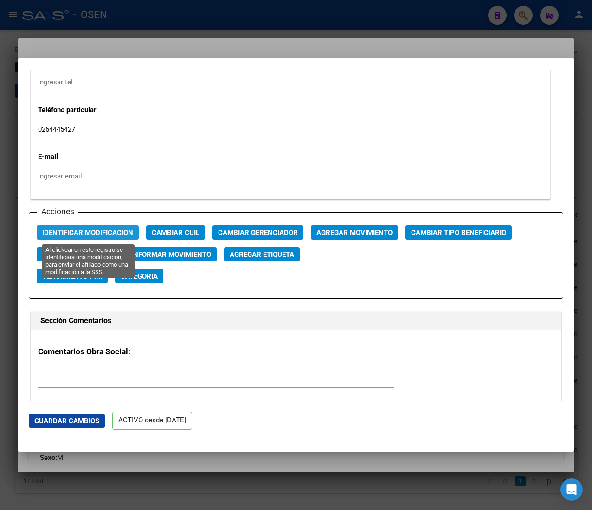
click at [109, 231] on span "Identificar Modificación" at bounding box center [87, 233] width 91 height 8
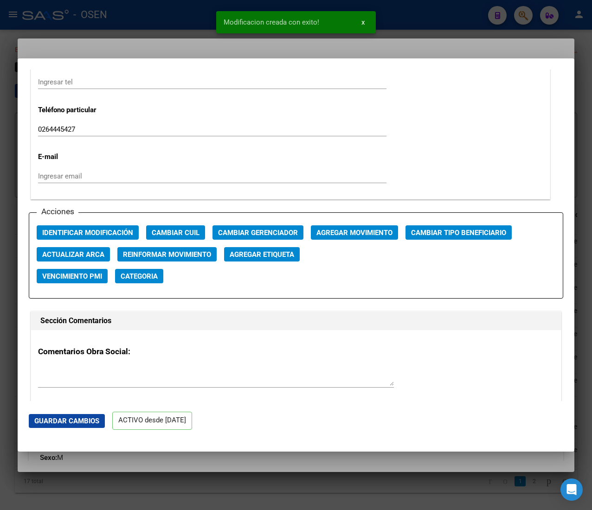
click at [158, 29] on div at bounding box center [296, 255] width 592 height 510
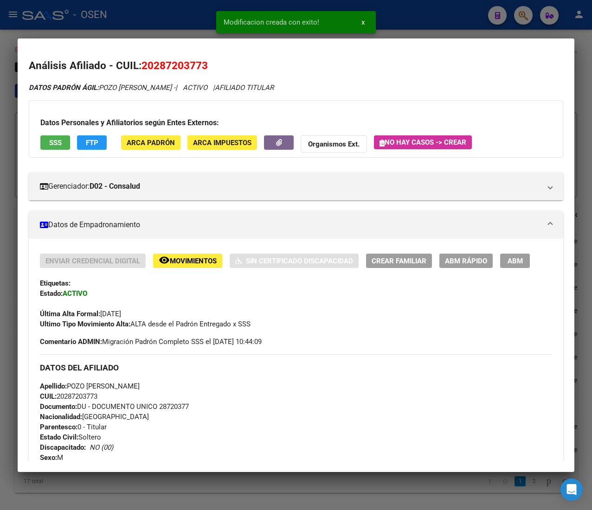
drag, startPoint x: 180, startPoint y: 24, endPoint x: 238, endPoint y: 87, distance: 86.0
click at [180, 24] on div at bounding box center [296, 255] width 592 height 510
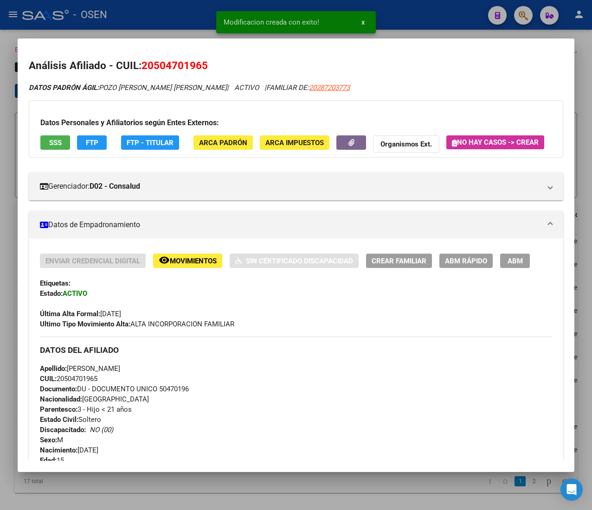
click at [444, 268] on button "ABM Rápido" at bounding box center [465, 261] width 53 height 14
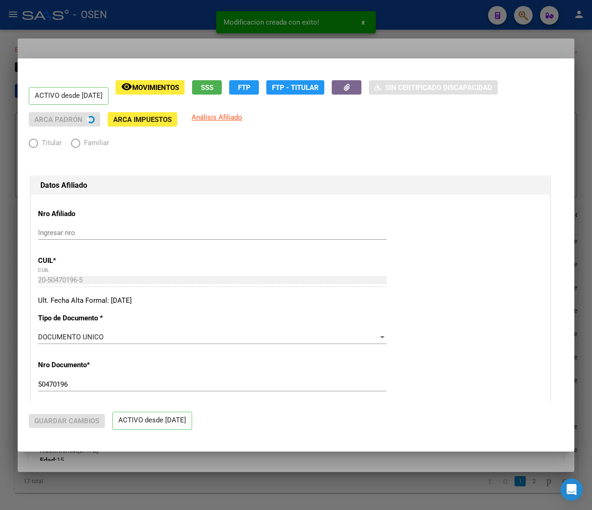
radio input "true"
type input "23-30635012-9"
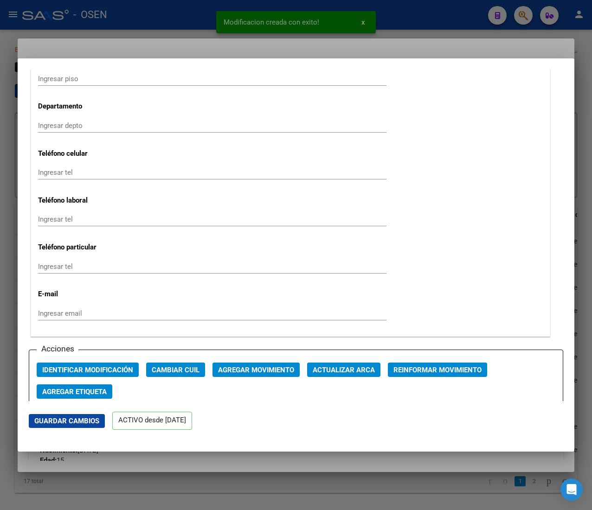
scroll to position [1113, 0]
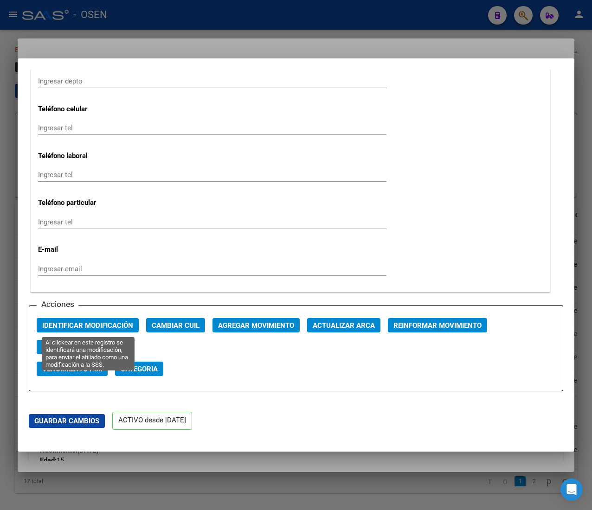
click at [118, 326] on span "Identificar Modificación" at bounding box center [87, 325] width 91 height 8
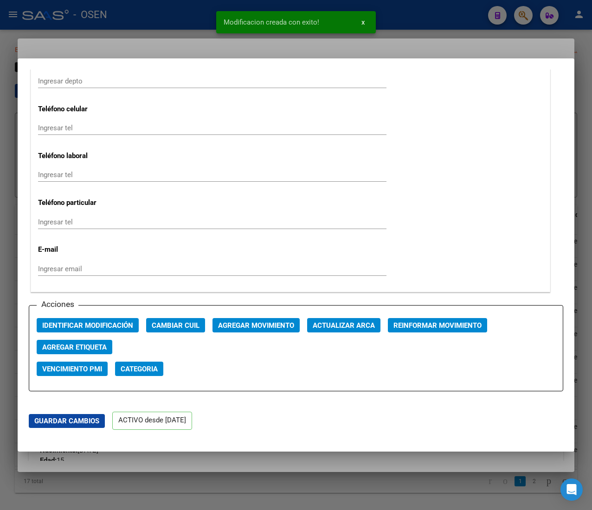
click at [179, 31] on div at bounding box center [296, 255] width 592 height 510
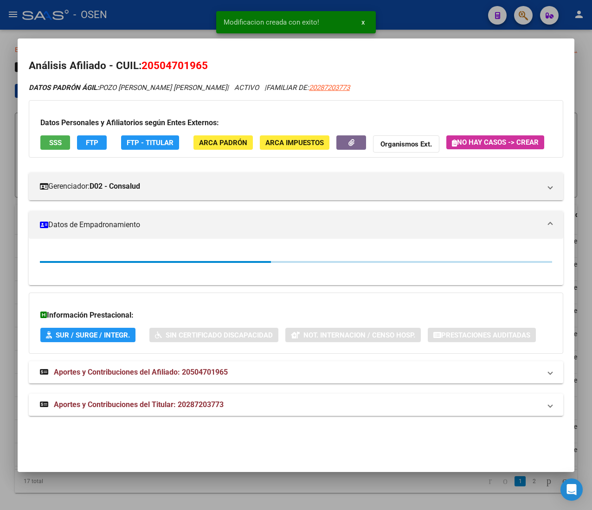
click at [180, 29] on div at bounding box center [296, 255] width 592 height 510
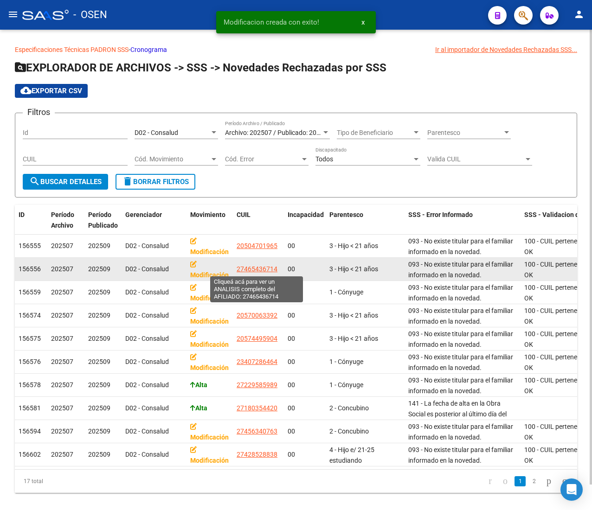
click at [258, 265] on span "27465436714" at bounding box center [257, 268] width 41 height 7
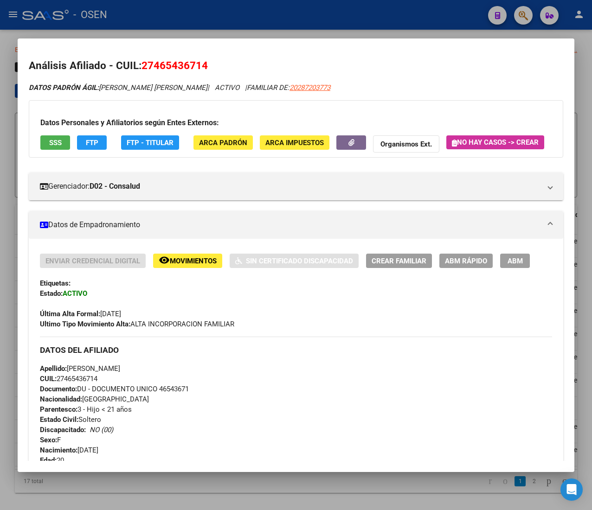
click at [325, 87] on span "20287203773" at bounding box center [309, 88] width 41 height 8
type textarea "20287203773"
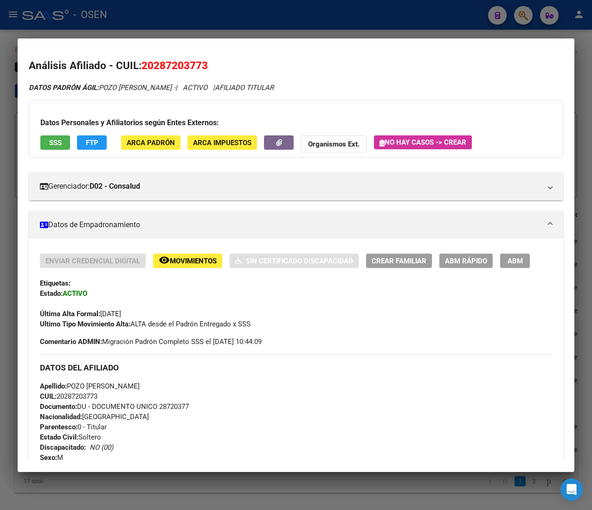
click at [470, 257] on span "ABM Rápido" at bounding box center [466, 261] width 42 height 8
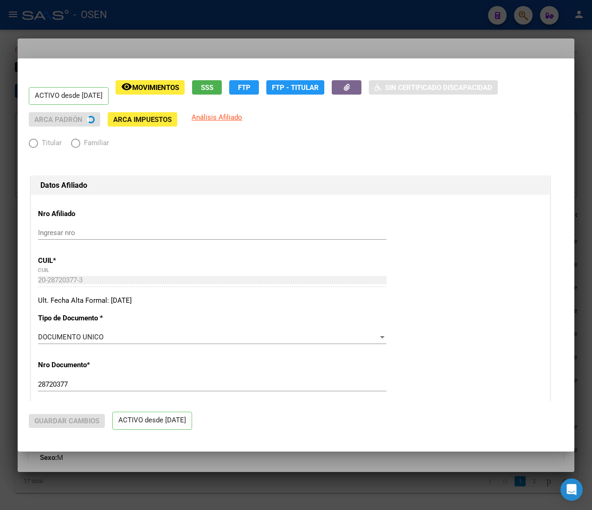
radio input "true"
type input "23-30635012-9"
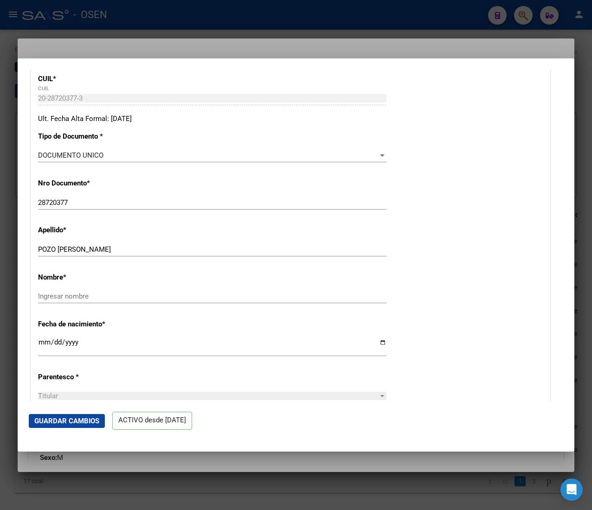
scroll to position [186, 0]
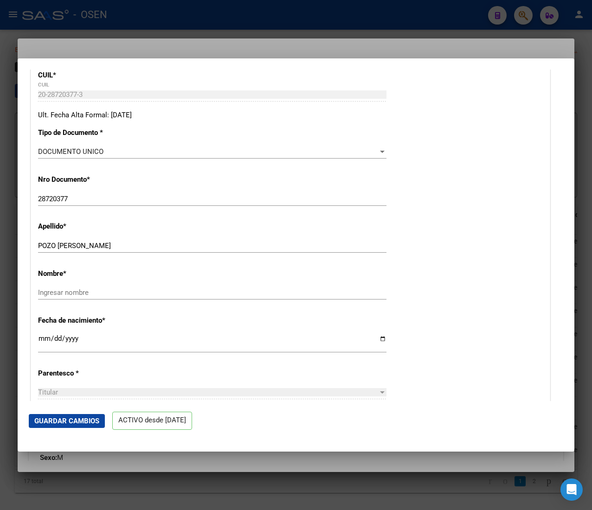
click at [216, 23] on div at bounding box center [296, 255] width 592 height 510
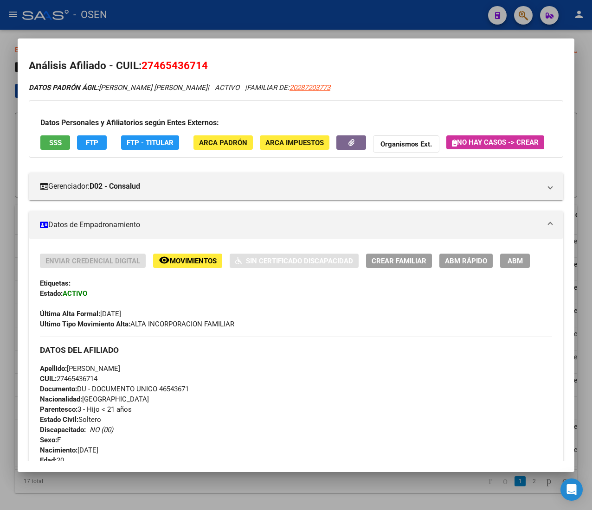
click at [456, 268] on button "ABM Rápido" at bounding box center [465, 261] width 53 height 14
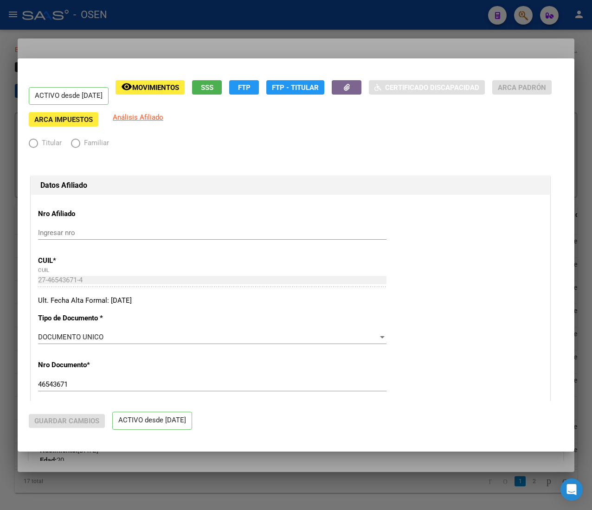
click at [368, 66] on mat-dialog-container "ACTIVO desde 01/07/2025 remove_red_eye Movimientos SSS FTP FTP - Titular Certif…" at bounding box center [296, 254] width 557 height 393
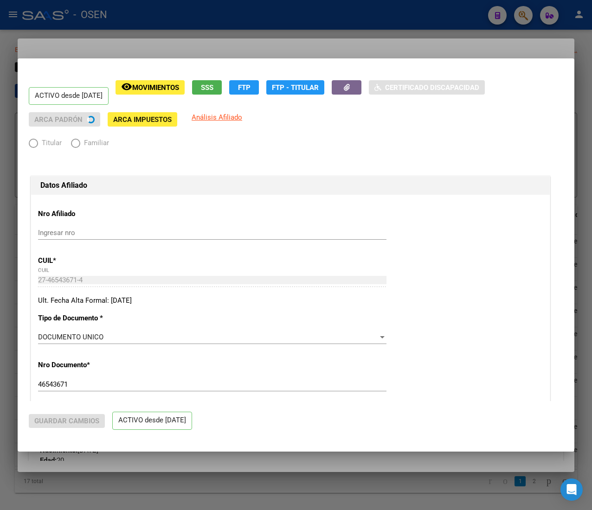
radio input "true"
type input "23-30635012-9"
click at [145, 41] on div at bounding box center [296, 255] width 592 height 510
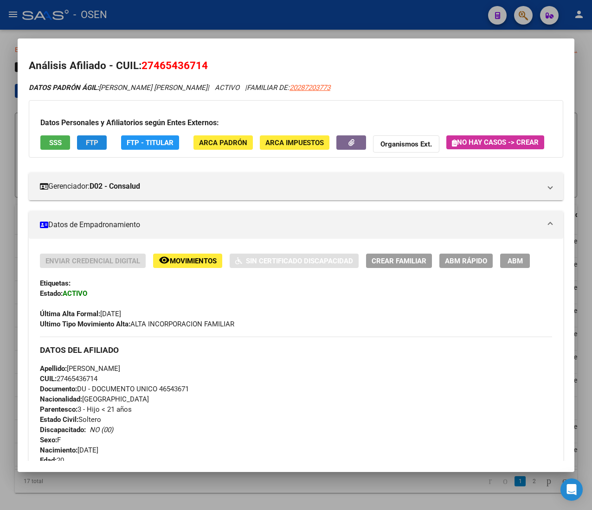
click at [90, 144] on span "FTP" at bounding box center [92, 143] width 13 height 8
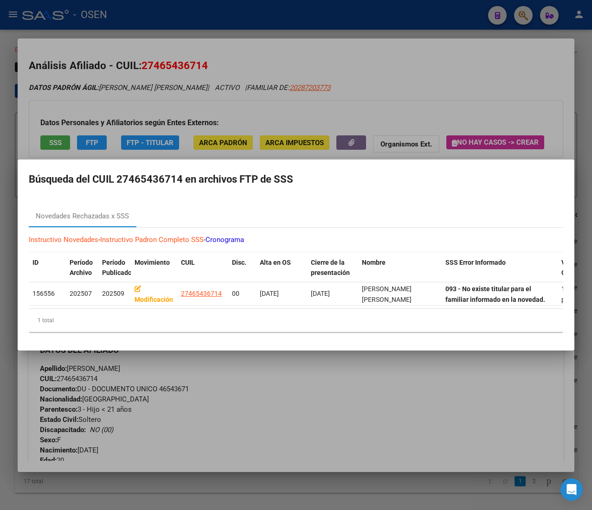
click at [431, 109] on div at bounding box center [296, 255] width 592 height 510
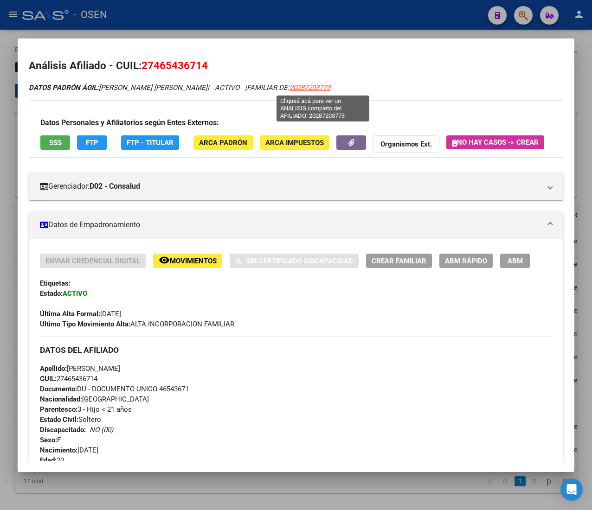
click at [318, 85] on span "20287203773" at bounding box center [309, 88] width 41 height 8
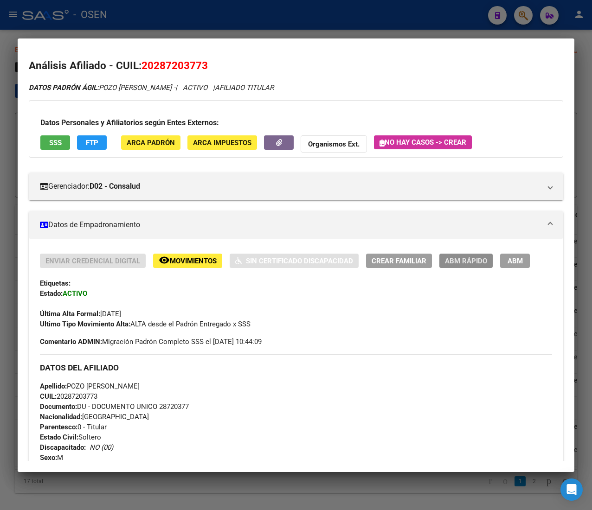
click at [466, 254] on button "ABM Rápido" at bounding box center [465, 261] width 53 height 14
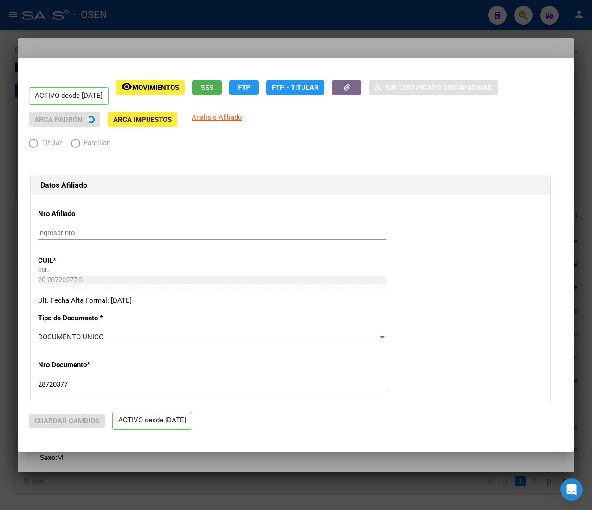
radio input "true"
type input "23-30635012-9"
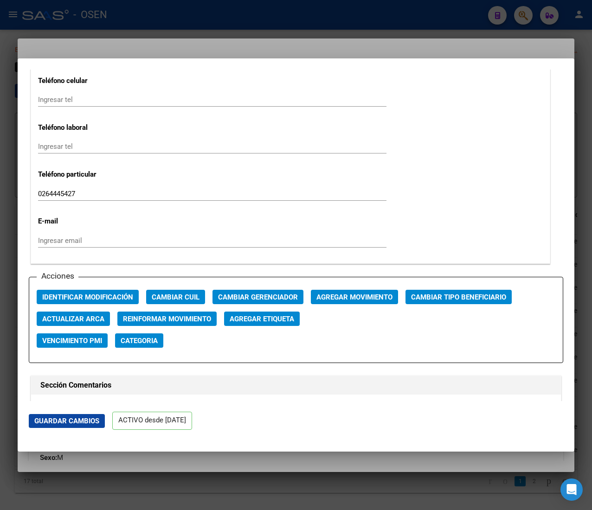
scroll to position [1206, 0]
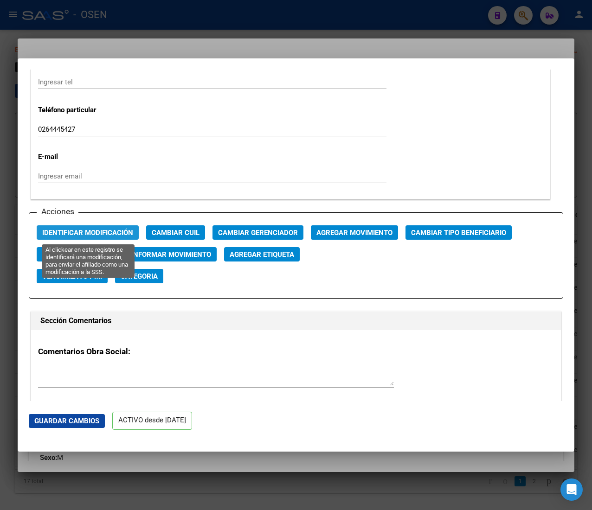
click at [74, 233] on span "Identificar Modificación" at bounding box center [87, 233] width 91 height 8
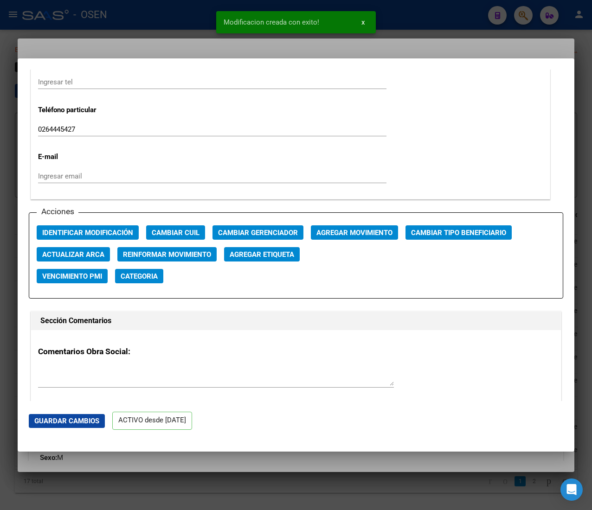
click at [188, 16] on div at bounding box center [296, 255] width 592 height 510
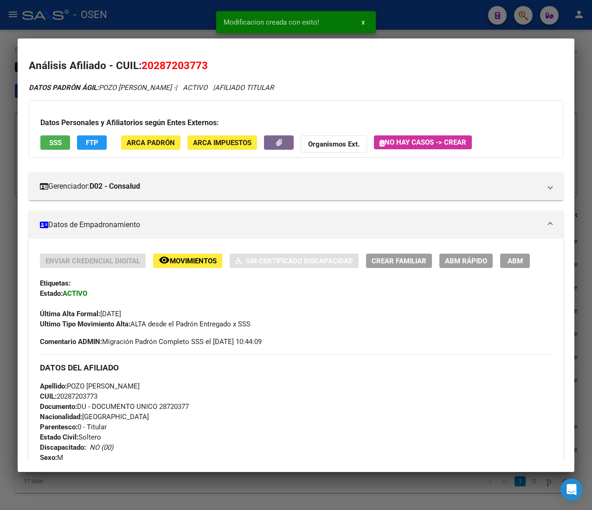
click at [204, 22] on div at bounding box center [296, 255] width 592 height 510
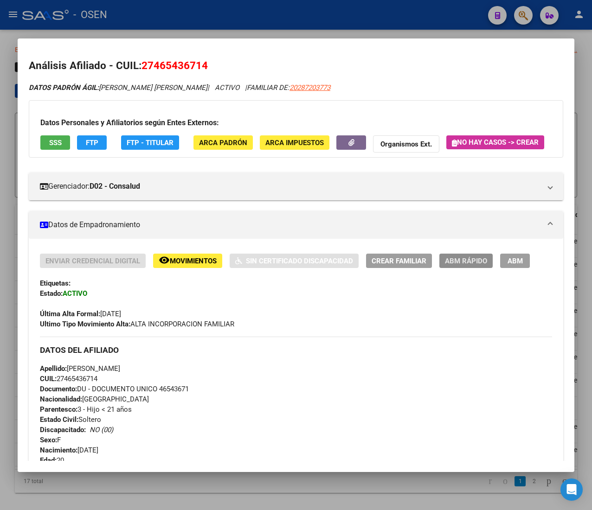
click at [464, 265] on span "ABM Rápido" at bounding box center [466, 261] width 42 height 8
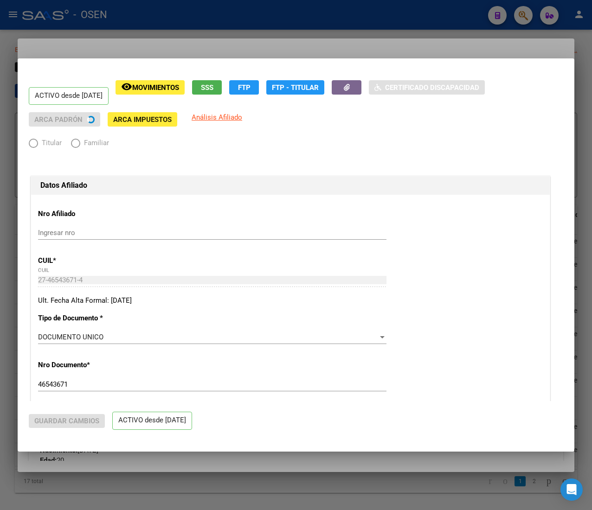
radio input "true"
type input "23-30635012-9"
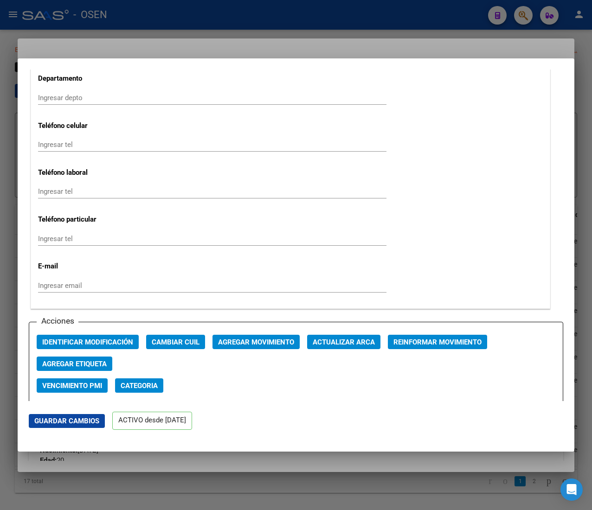
scroll to position [1113, 0]
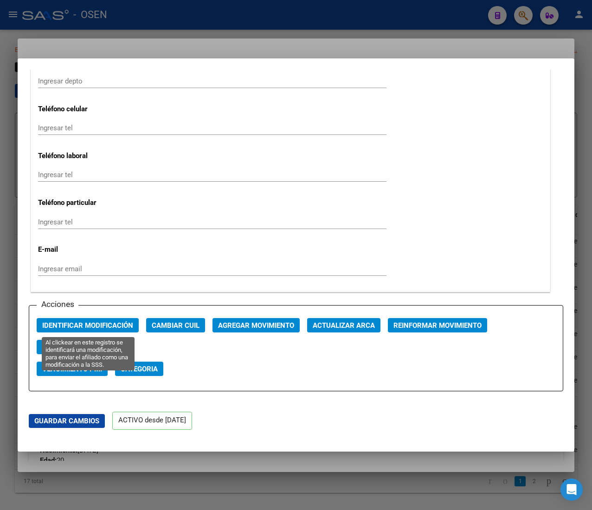
click at [129, 328] on span "Identificar Modificación" at bounding box center [87, 325] width 91 height 8
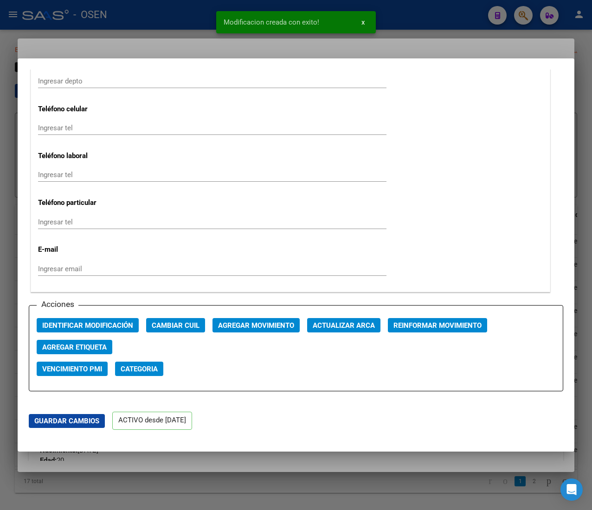
click at [174, 29] on div at bounding box center [296, 255] width 592 height 510
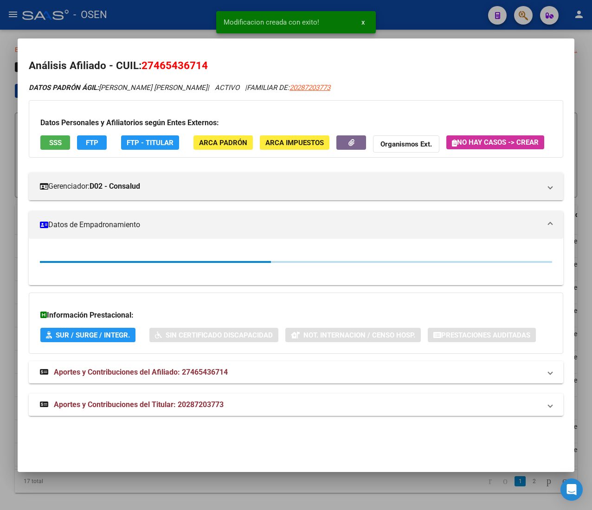
click at [173, 26] on div at bounding box center [296, 255] width 592 height 510
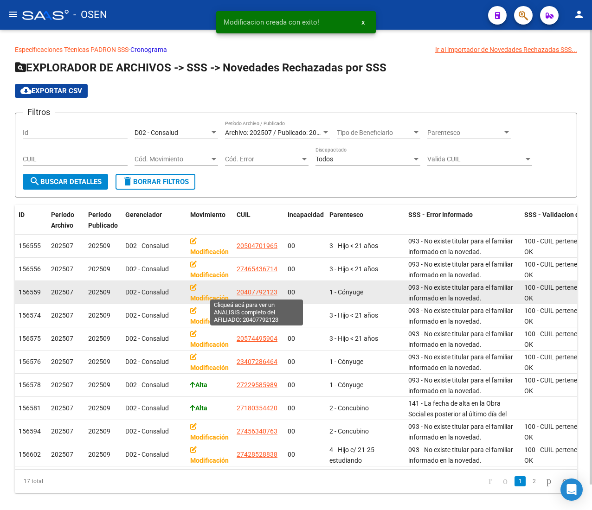
click at [266, 289] on span "20407792123" at bounding box center [257, 292] width 41 height 7
type textarea "20407792123"
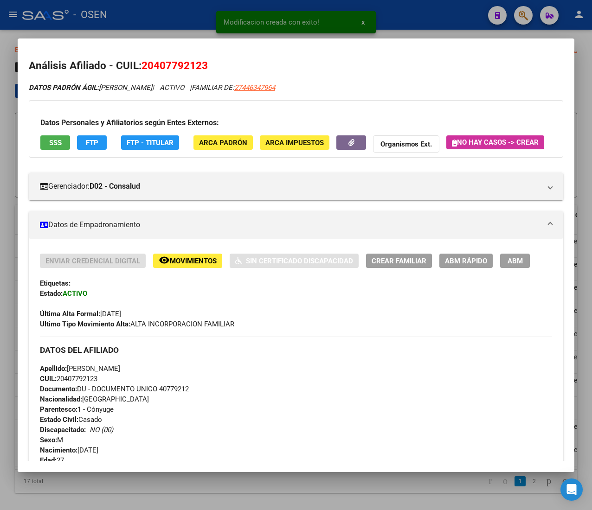
click at [469, 265] on span "ABM Rápido" at bounding box center [466, 261] width 42 height 8
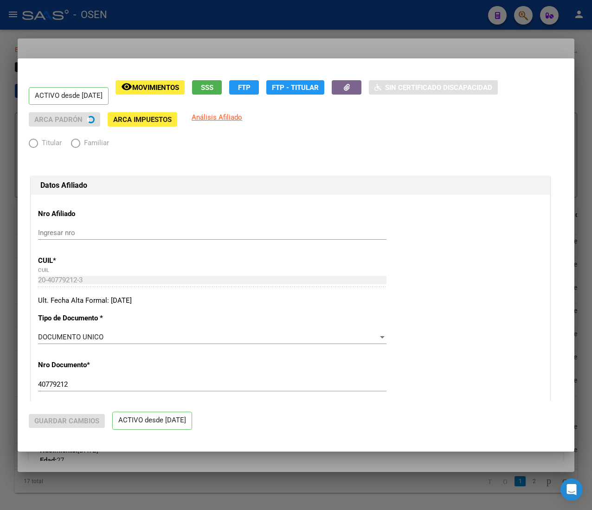
radio input "true"
type input "27-22064590-3"
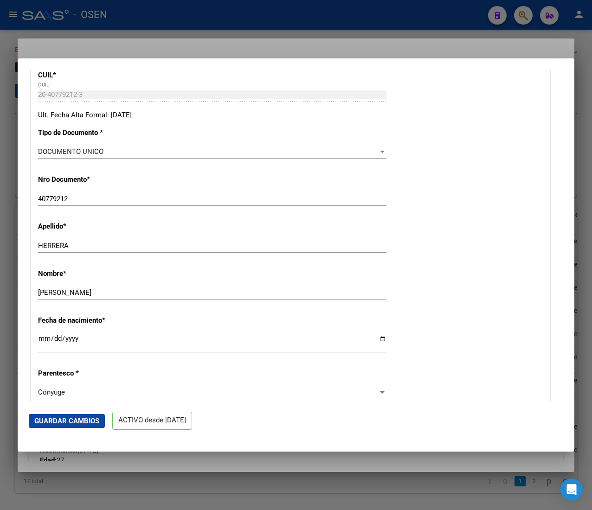
scroll to position [0, 0]
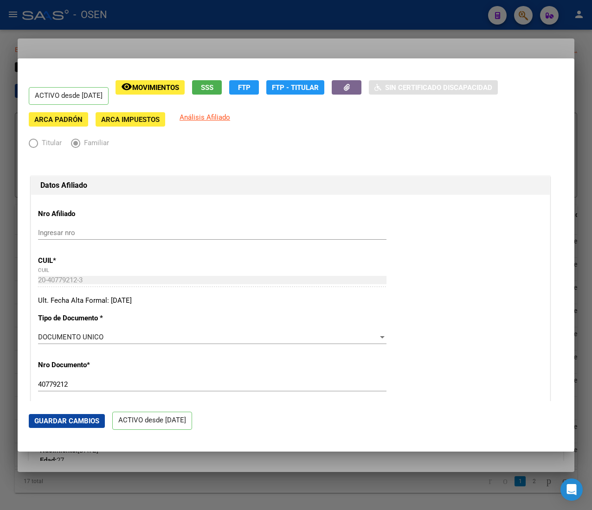
click at [330, 32] on div at bounding box center [296, 255] width 592 height 510
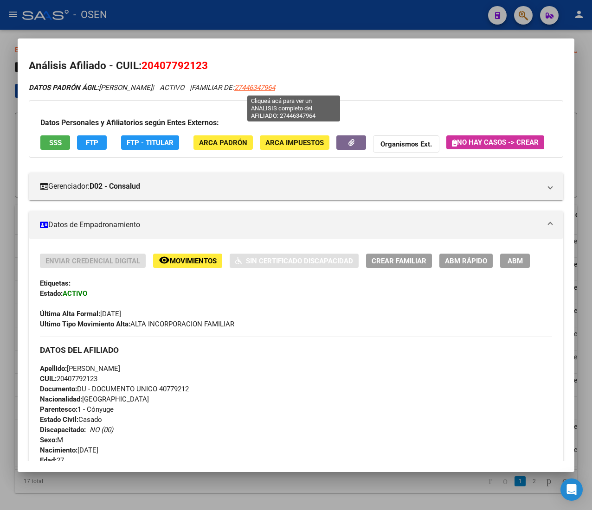
click at [275, 90] on span "27446347964" at bounding box center [254, 88] width 41 height 8
type textarea "27446347964"
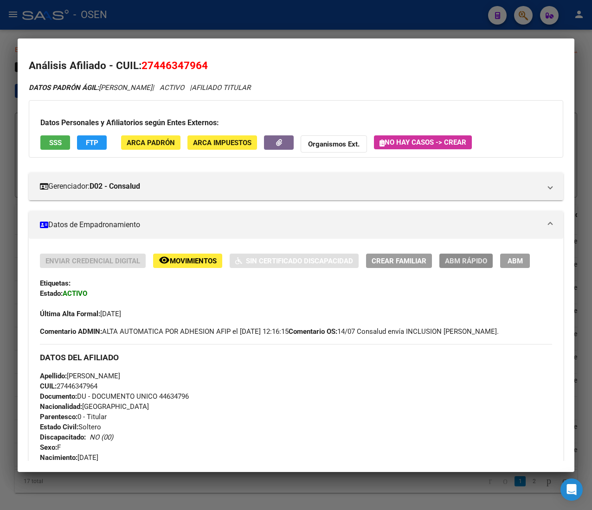
click at [466, 257] on span "ABM Rápido" at bounding box center [466, 261] width 42 height 8
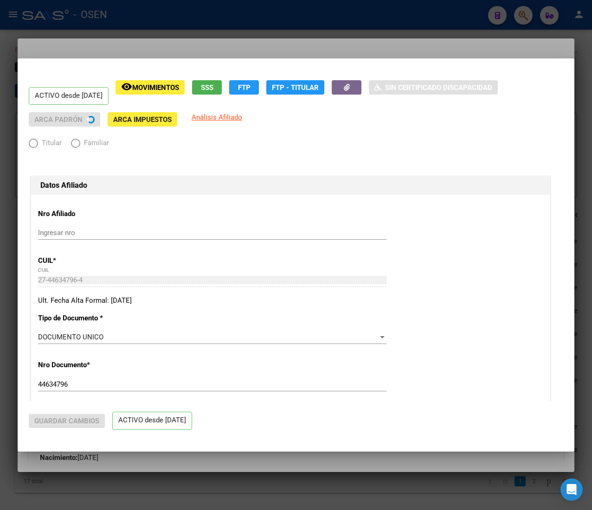
radio input "true"
type input "27-22064590-3"
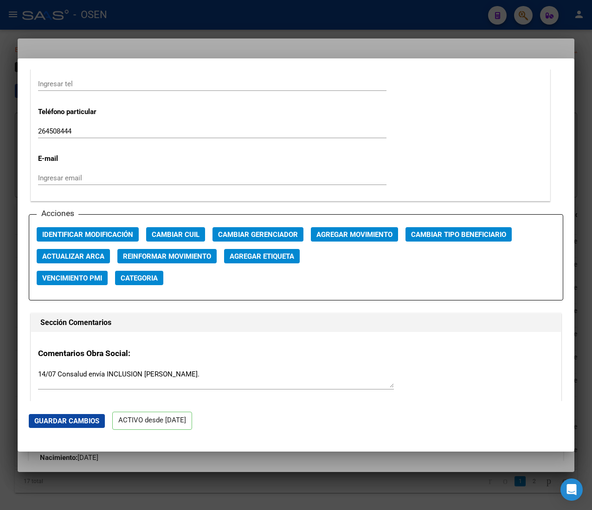
scroll to position [1206, 0]
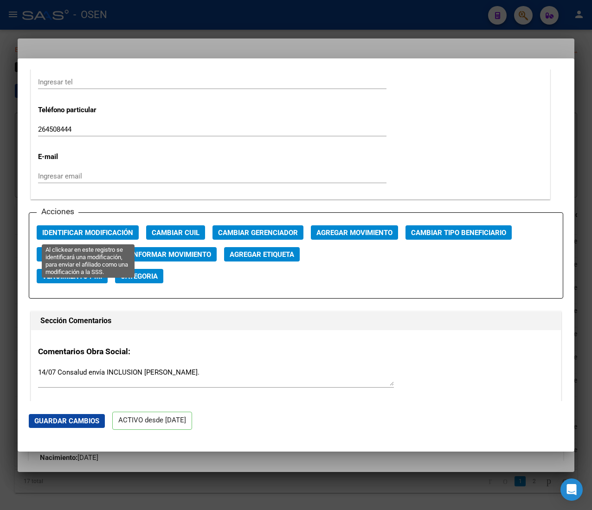
click at [128, 231] on span "Identificar Modificación" at bounding box center [87, 233] width 91 height 8
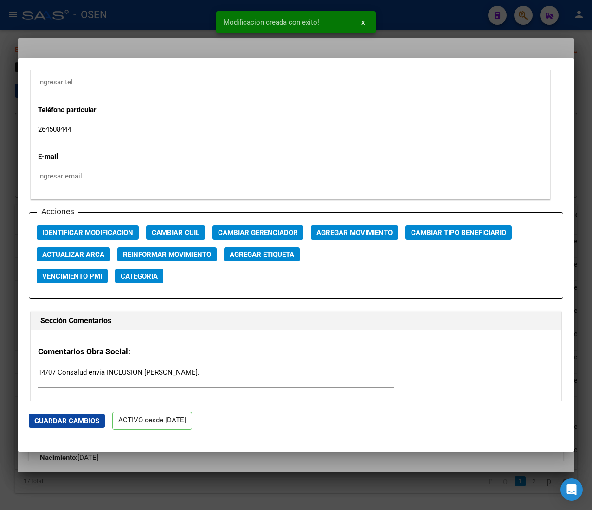
click at [184, 24] on div at bounding box center [296, 255] width 592 height 510
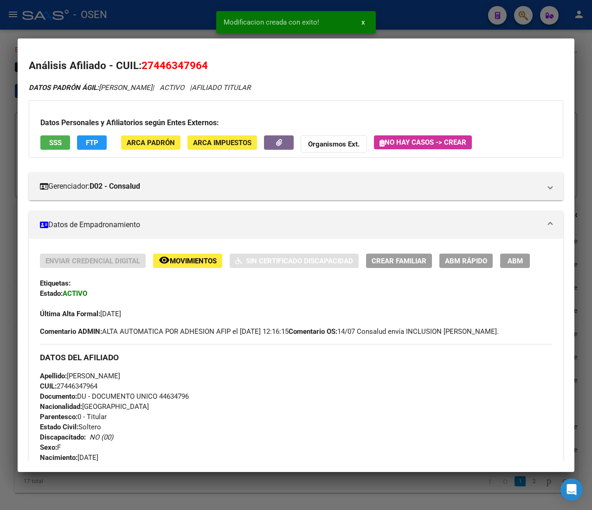
click at [185, 24] on div at bounding box center [296, 255] width 592 height 510
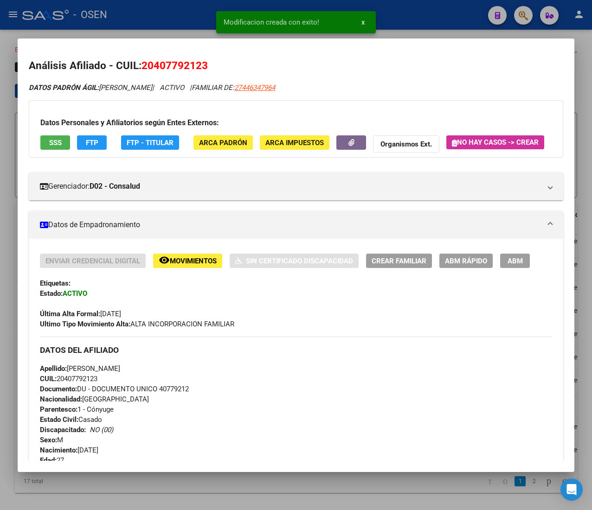
click at [455, 265] on span "ABM Rápido" at bounding box center [466, 261] width 42 height 8
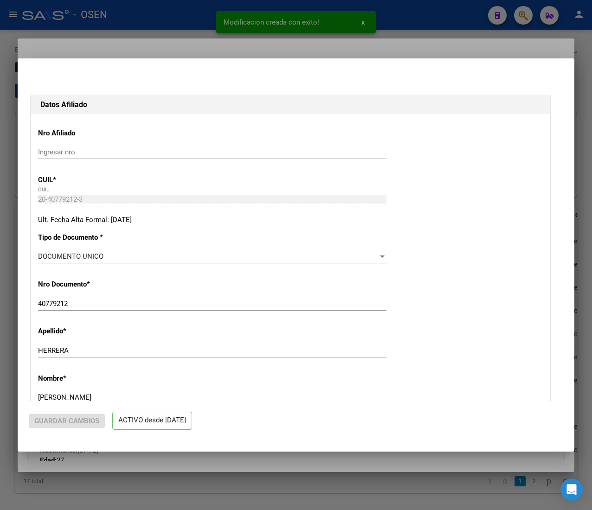
radio input "true"
type input "27-22064590-3"
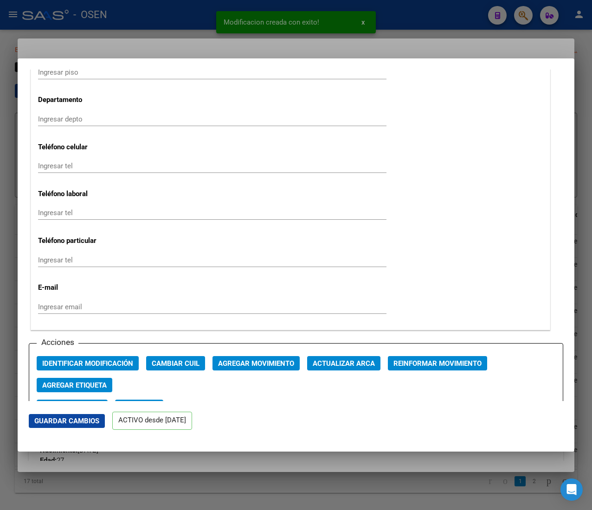
scroll to position [1113, 0]
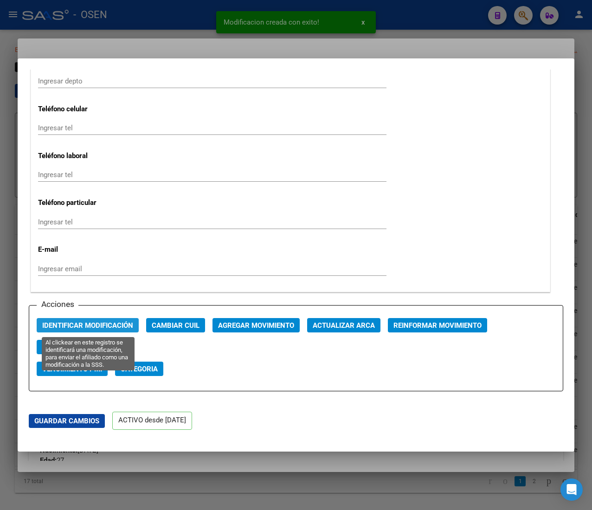
click at [112, 330] on span "Identificar Modificación" at bounding box center [87, 325] width 91 height 8
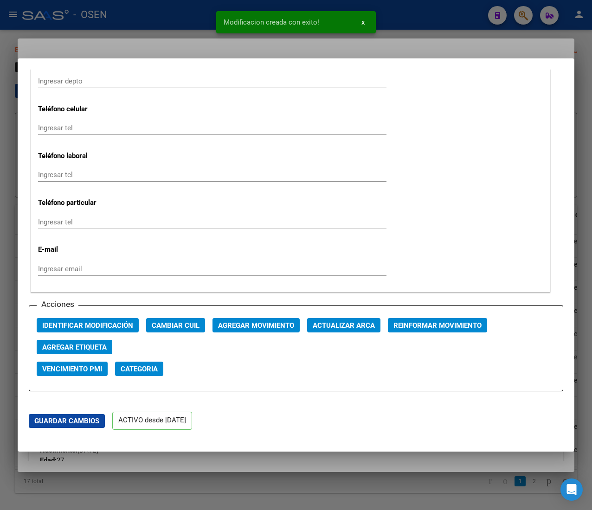
click at [162, 28] on div at bounding box center [296, 255] width 592 height 510
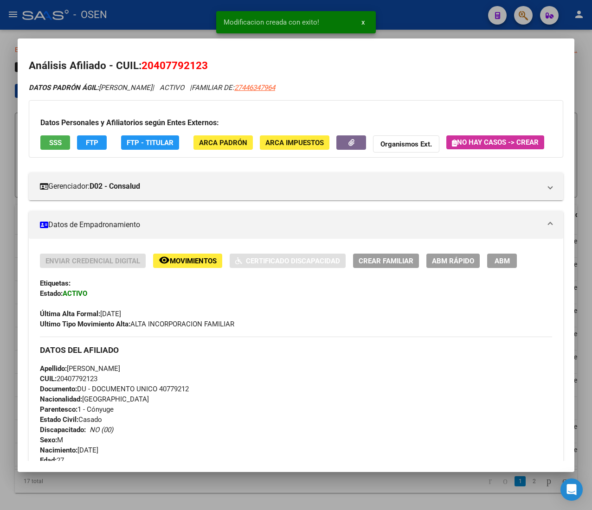
click at [162, 23] on div at bounding box center [296, 255] width 592 height 510
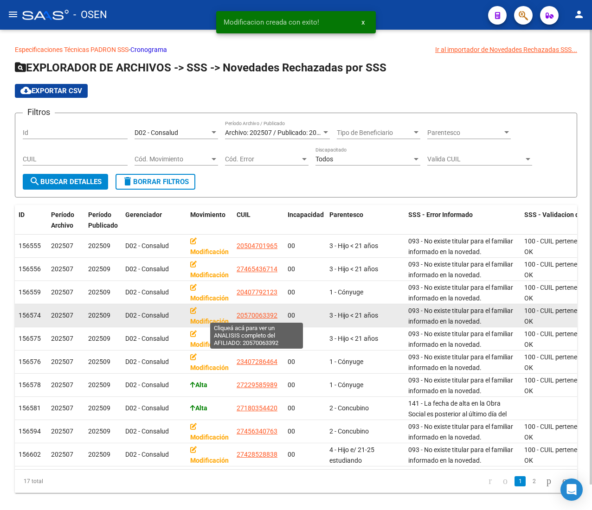
click at [267, 313] on span "20570063392" at bounding box center [257, 315] width 41 height 7
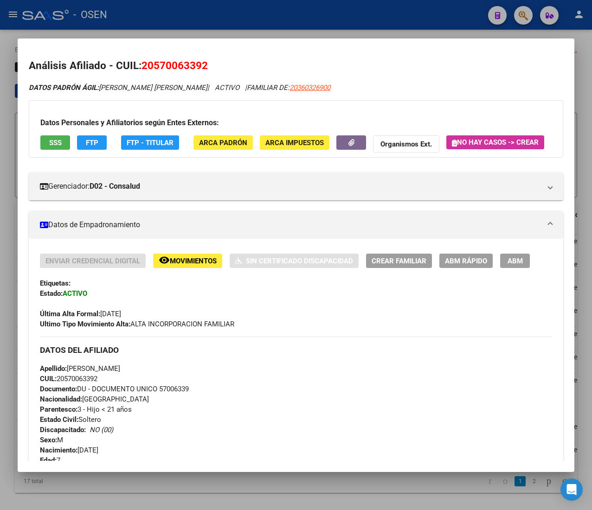
click at [86, 146] on span "FTP" at bounding box center [92, 143] width 13 height 8
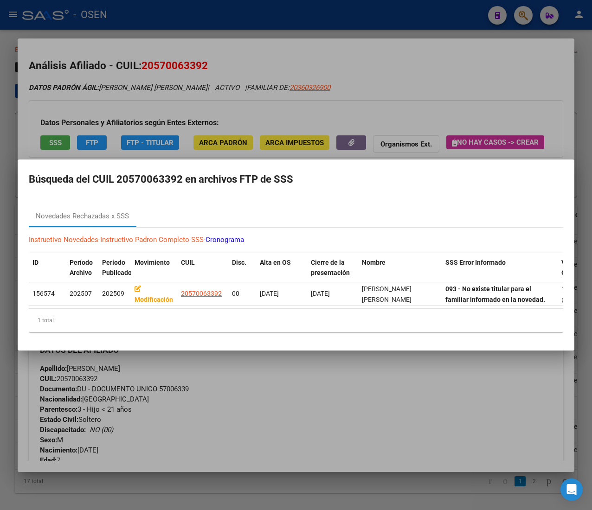
click at [416, 96] on div at bounding box center [296, 255] width 592 height 510
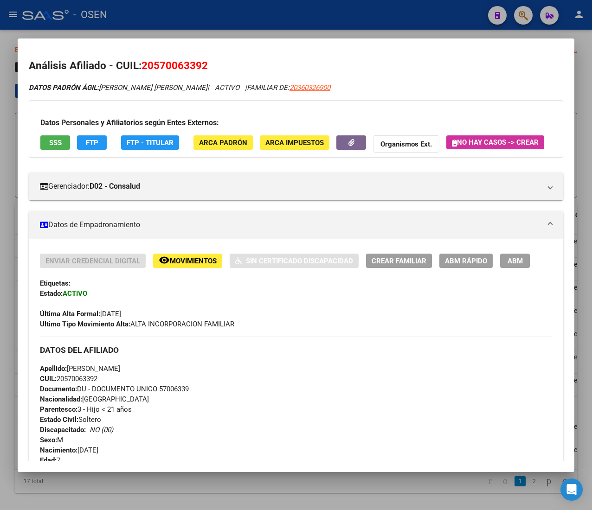
click at [319, 88] on span "20360326900" at bounding box center [309, 88] width 41 height 8
type textarea "20360326900"
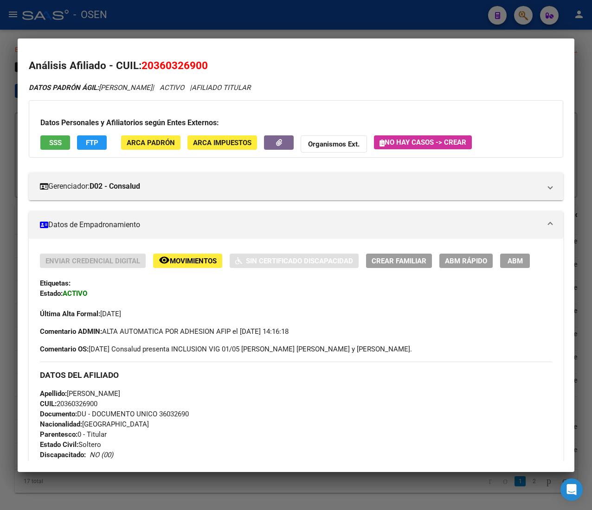
drag, startPoint x: 283, startPoint y: 35, endPoint x: 148, endPoint y: 135, distance: 167.1
click at [281, 36] on div at bounding box center [296, 255] width 592 height 510
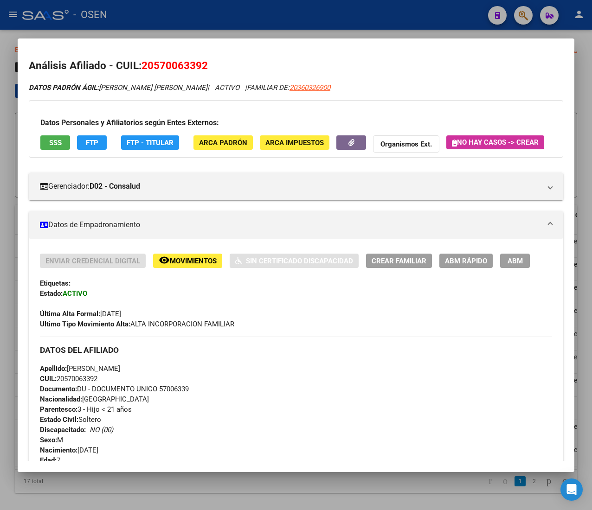
click at [103, 141] on button "FTP" at bounding box center [92, 142] width 30 height 14
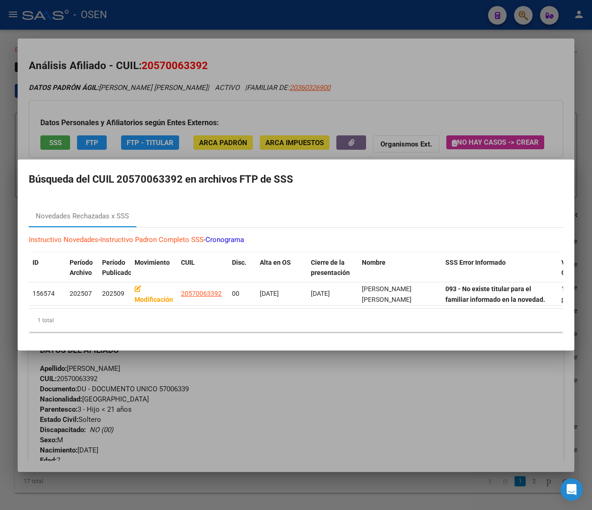
drag, startPoint x: 477, startPoint y: 128, endPoint x: 392, endPoint y: 141, distance: 86.0
click at [473, 128] on div at bounding box center [296, 255] width 592 height 510
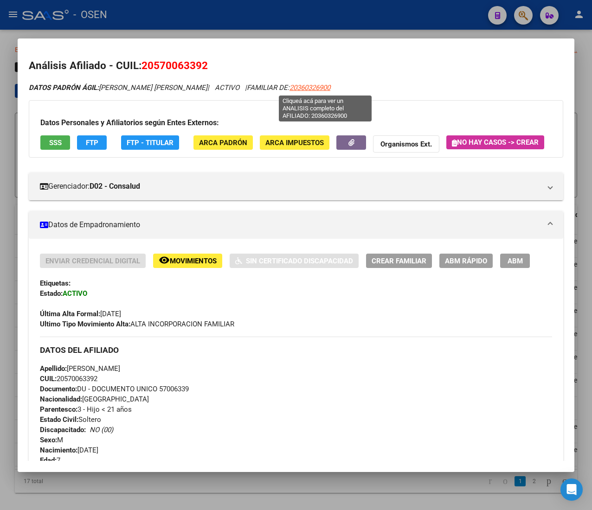
click at [330, 85] on span "20360326900" at bounding box center [309, 88] width 41 height 8
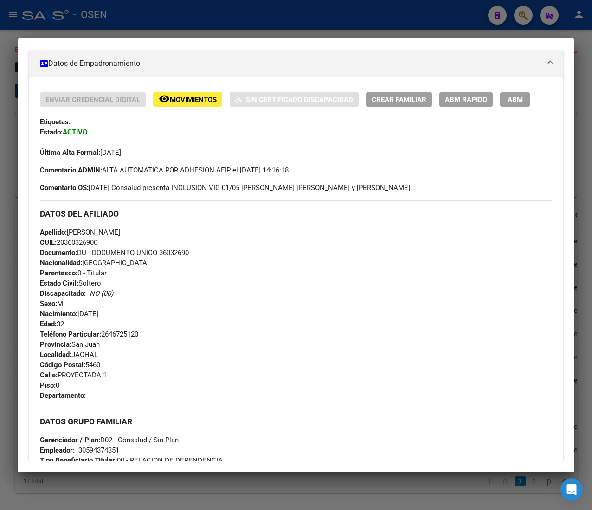
scroll to position [0, 0]
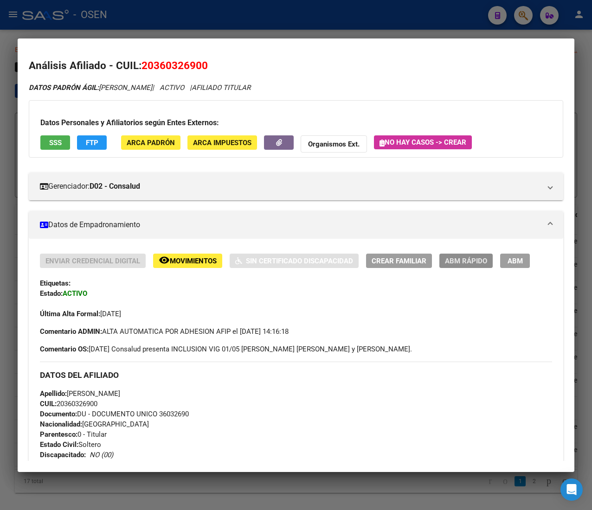
click at [477, 263] on span "ABM Rápido" at bounding box center [466, 261] width 42 height 8
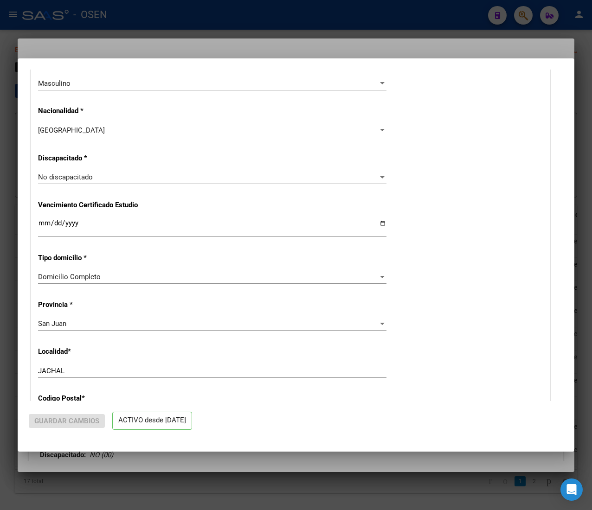
radio input "true"
type input "30-59437435-1"
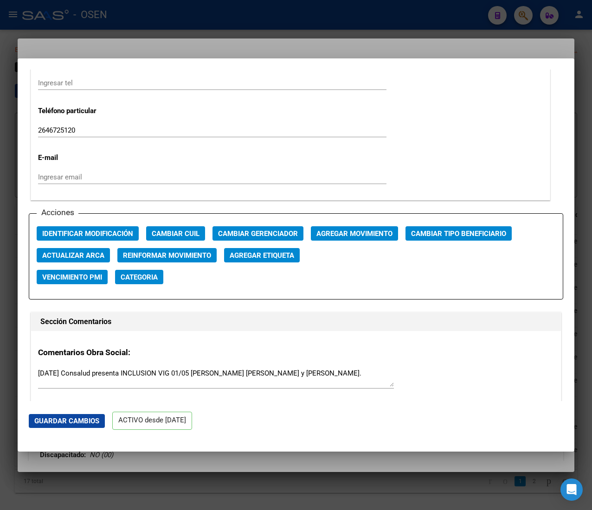
scroll to position [1206, 0]
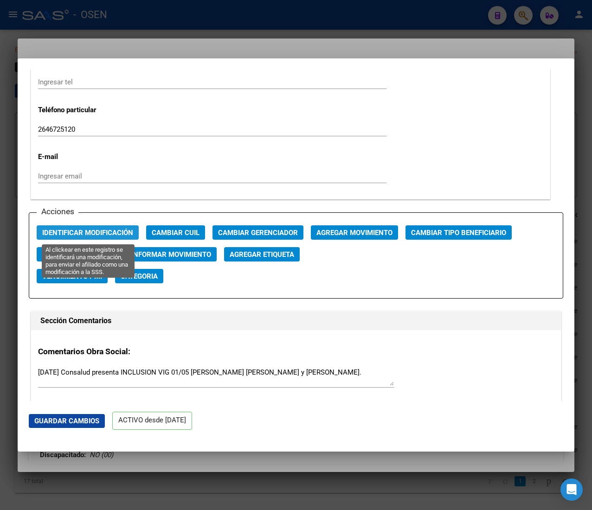
click at [111, 233] on span "Identificar Modificación" at bounding box center [87, 233] width 91 height 8
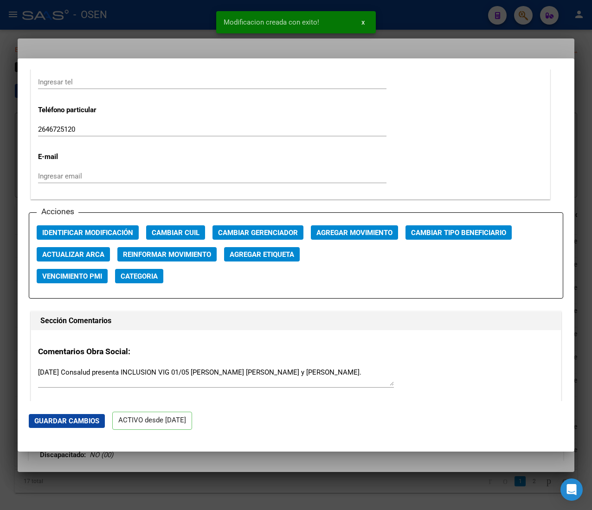
click at [181, 18] on div at bounding box center [296, 255] width 592 height 510
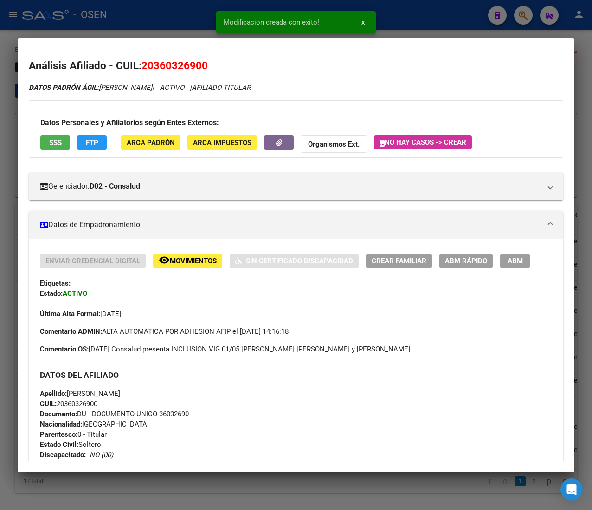
drag, startPoint x: 203, startPoint y: 22, endPoint x: 273, endPoint y: 40, distance: 72.8
click at [204, 23] on div at bounding box center [296, 255] width 592 height 510
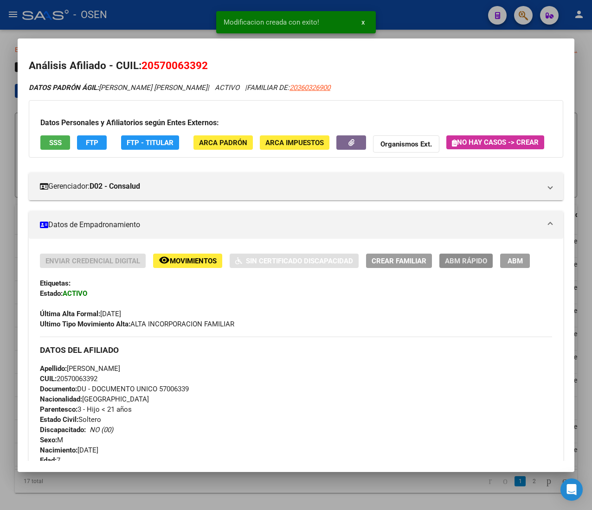
click at [468, 265] on span "ABM Rápido" at bounding box center [466, 261] width 42 height 8
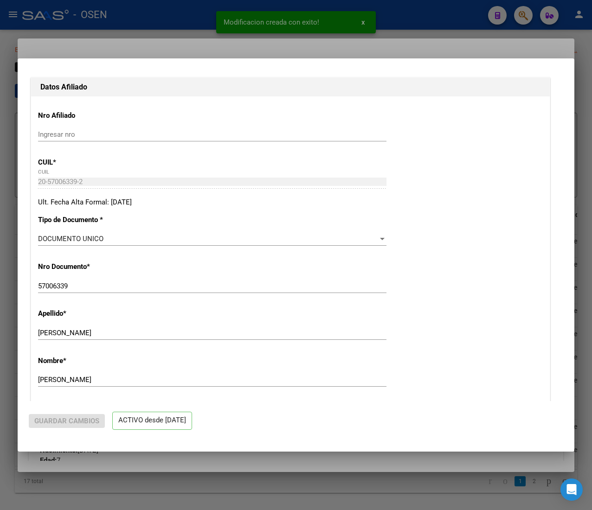
radio input "true"
type input "30-59437435-1"
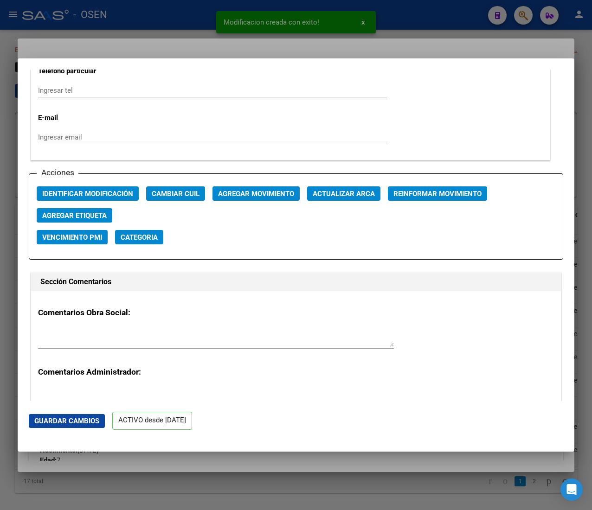
scroll to position [1299, 0]
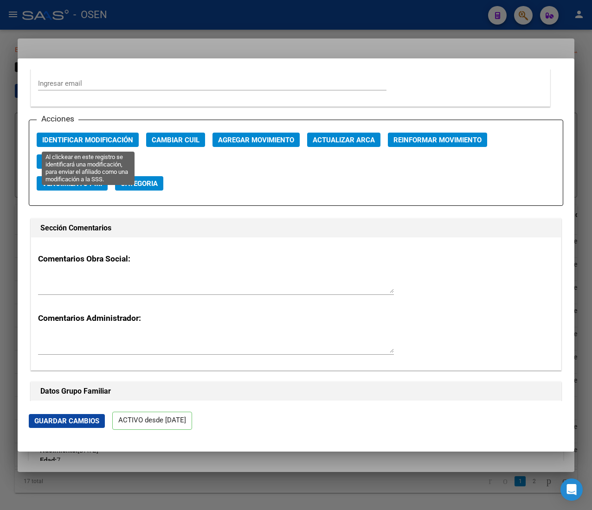
click at [104, 142] on span "Identificar Modificación" at bounding box center [87, 140] width 91 height 8
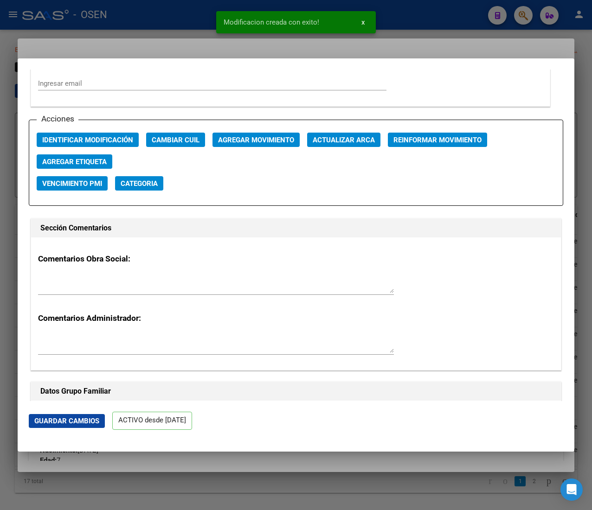
click at [148, 13] on div at bounding box center [296, 255] width 592 height 510
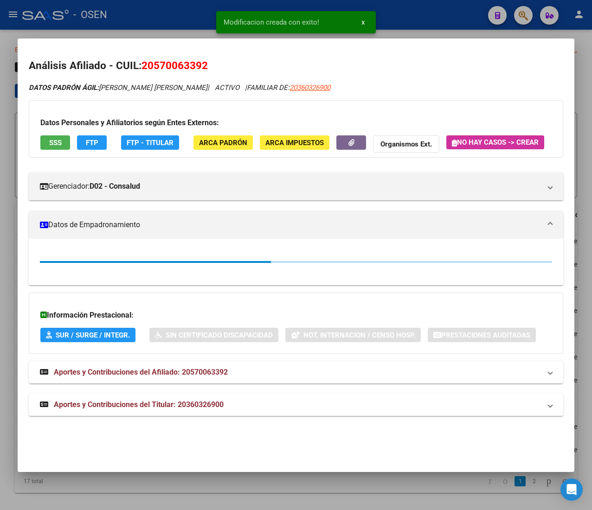
click at [148, 20] on div at bounding box center [296, 255] width 592 height 510
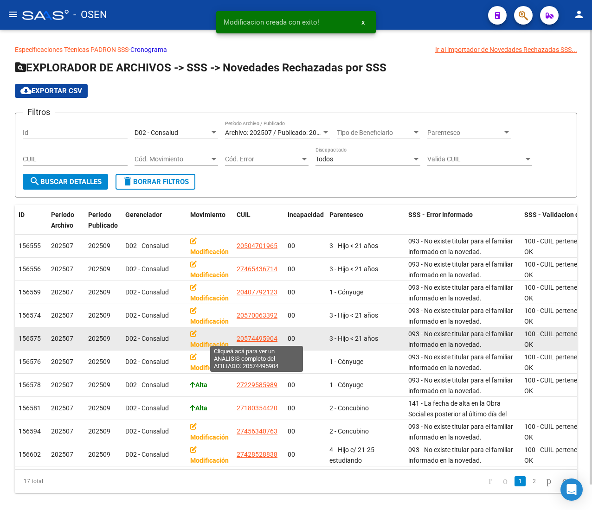
click at [251, 335] on span "20574495904" at bounding box center [257, 338] width 41 height 7
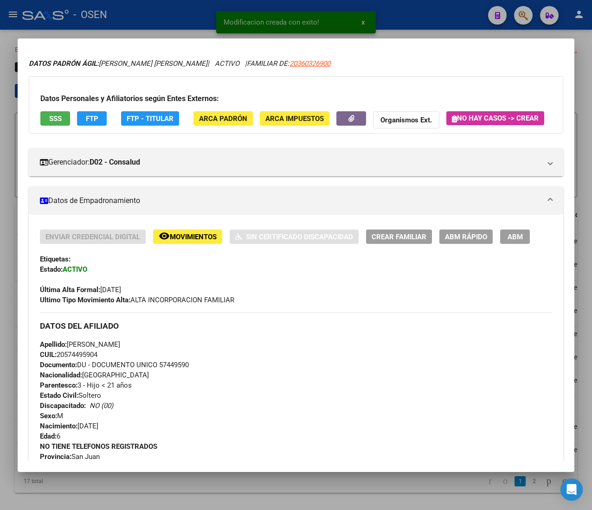
scroll to position [0, 0]
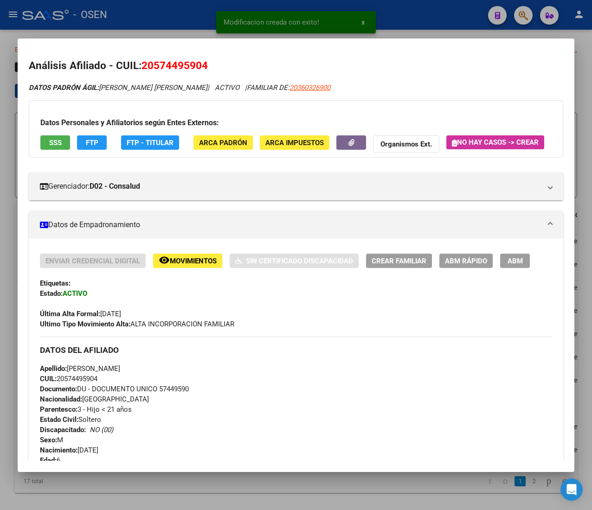
click at [89, 139] on span "FTP" at bounding box center [92, 143] width 13 height 8
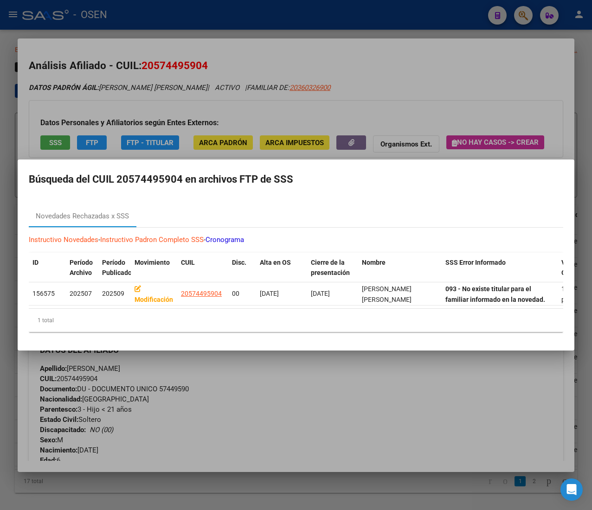
click at [233, 57] on div at bounding box center [296, 255] width 592 height 510
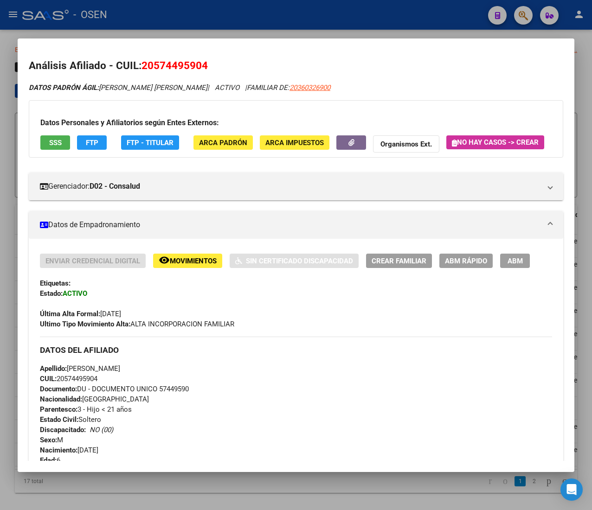
click at [323, 81] on div "Análisis Afiliado - CUIL: 20574495904 DATOS PADRÓN ÁGIL: ZALAZAR FIGUEROA JOSE …" at bounding box center [296, 480] width 534 height 845
click at [322, 84] on span "20360326900" at bounding box center [309, 88] width 41 height 8
type textarea "20360326900"
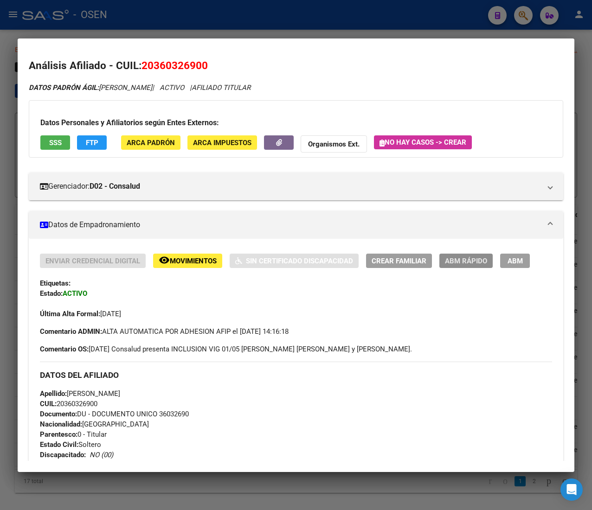
click at [467, 259] on span "ABM Rápido" at bounding box center [466, 261] width 42 height 8
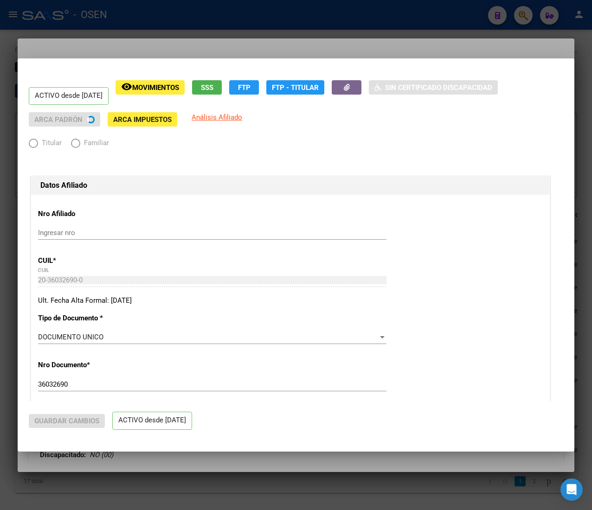
radio input "true"
type input "30-59437435-1"
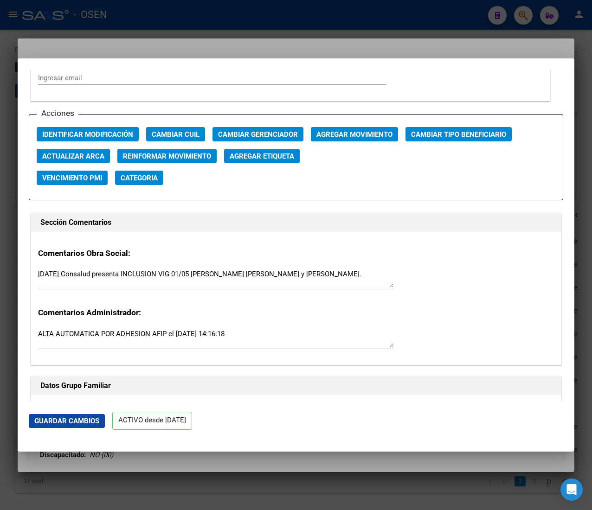
scroll to position [1206, 0]
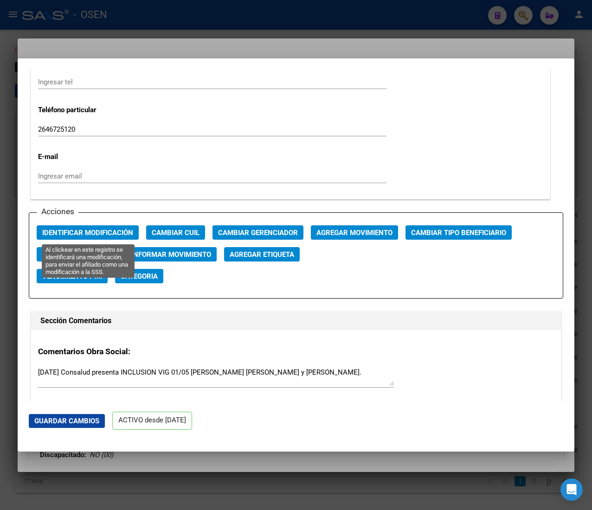
click at [111, 233] on span "Identificar Modificación" at bounding box center [87, 233] width 91 height 8
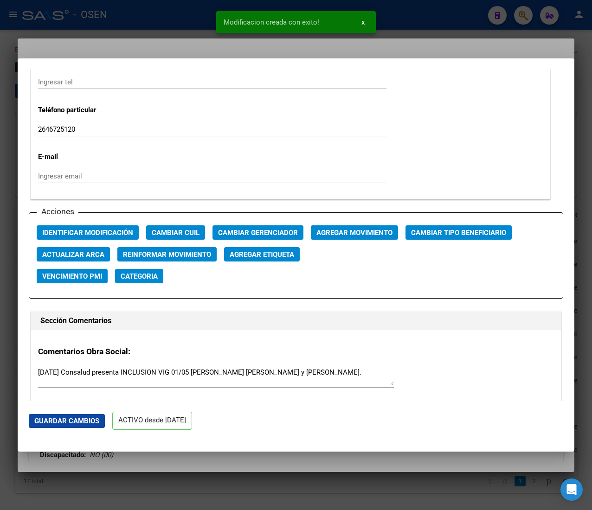
click at [179, 24] on div at bounding box center [296, 255] width 592 height 510
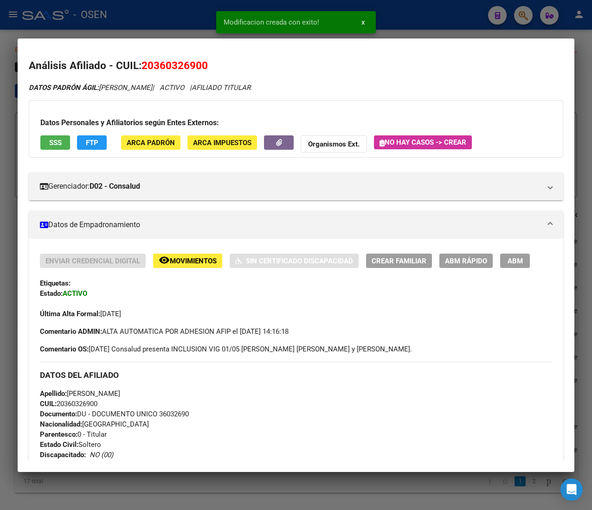
click at [179, 23] on div at bounding box center [296, 255] width 592 height 510
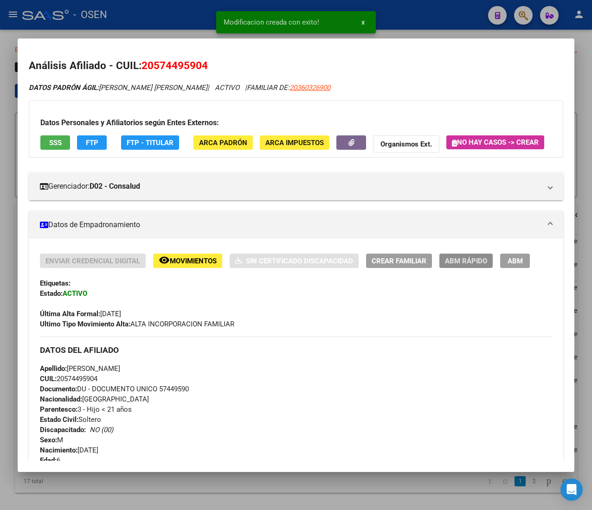
click at [463, 265] on span "ABM Rápido" at bounding box center [466, 261] width 42 height 8
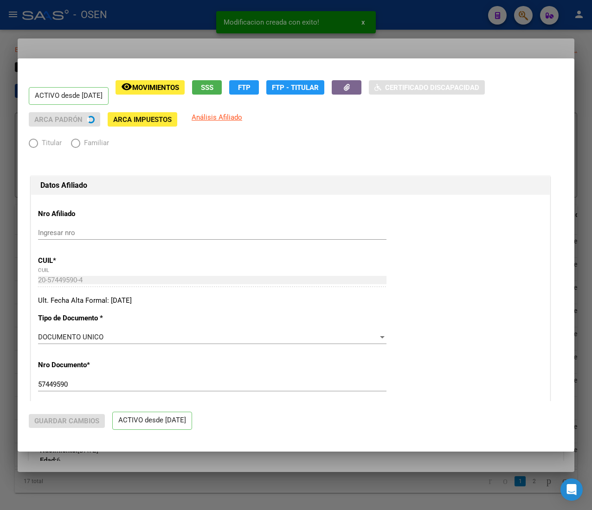
radio input "true"
type input "30-59437435-1"
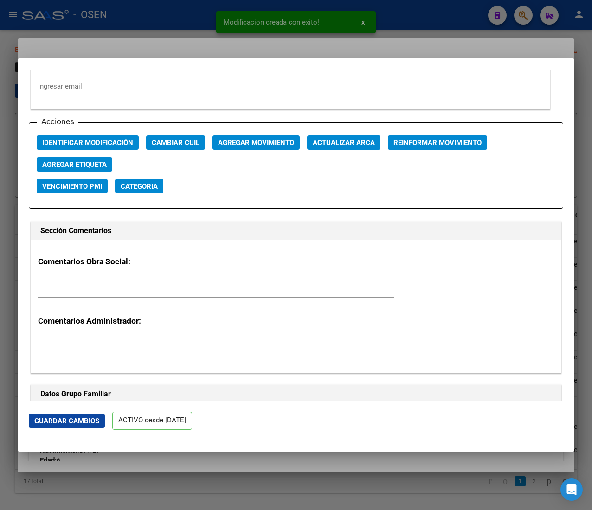
scroll to position [1299, 0]
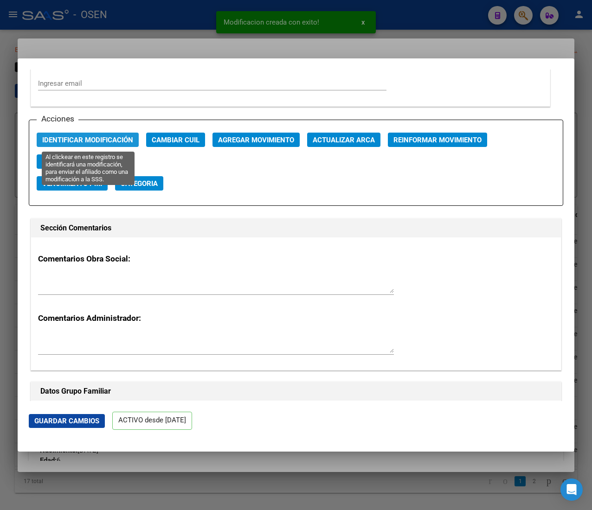
click at [114, 139] on span "Identificar Modificación" at bounding box center [87, 140] width 91 height 8
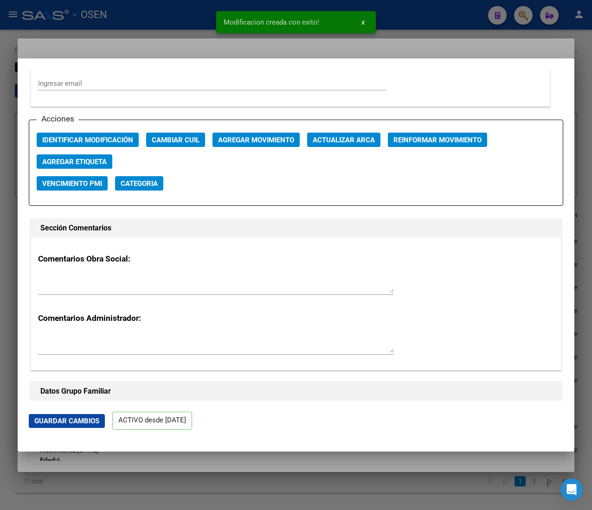
click at [171, 19] on div at bounding box center [296, 255] width 592 height 510
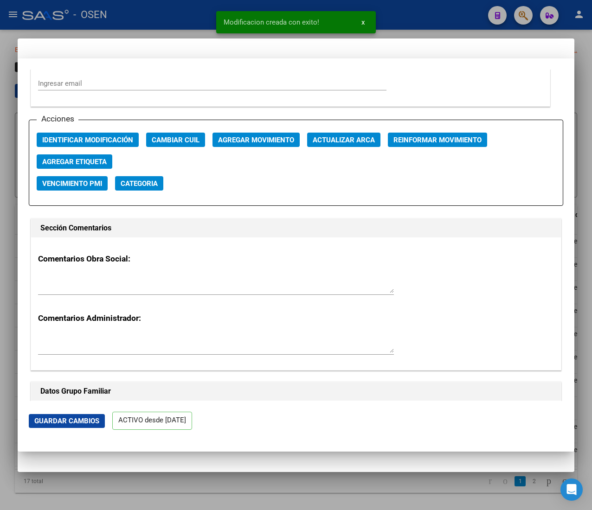
click at [171, 19] on div at bounding box center [296, 255] width 592 height 510
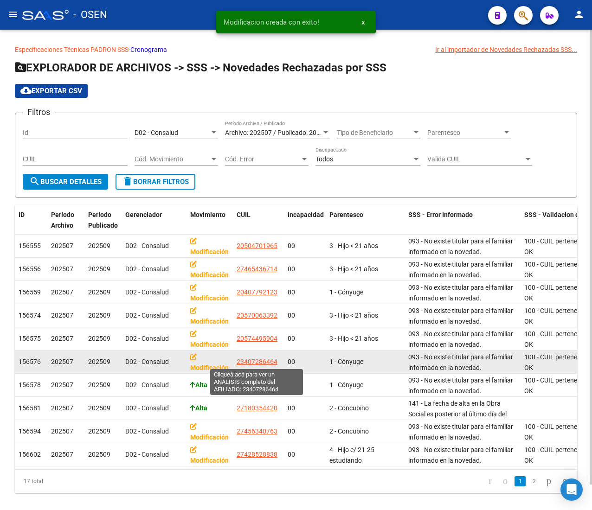
click at [264, 363] on span "23407286464" at bounding box center [257, 361] width 41 height 7
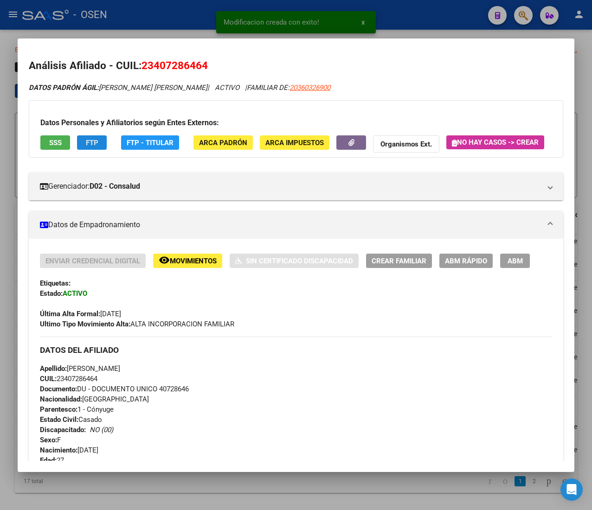
click at [99, 147] on button "FTP" at bounding box center [92, 142] width 30 height 14
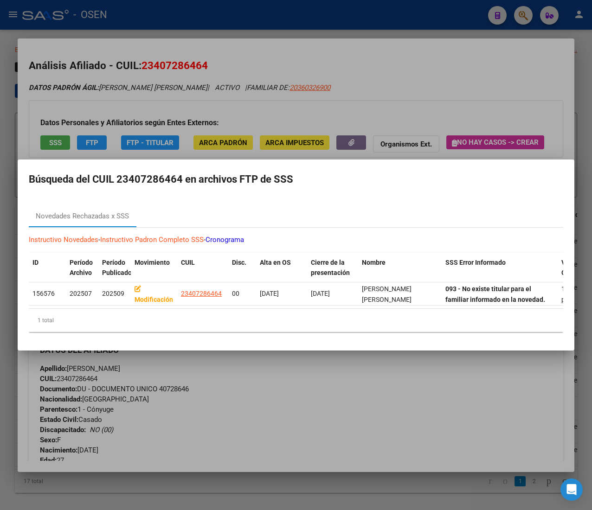
click at [240, 52] on div at bounding box center [296, 255] width 592 height 510
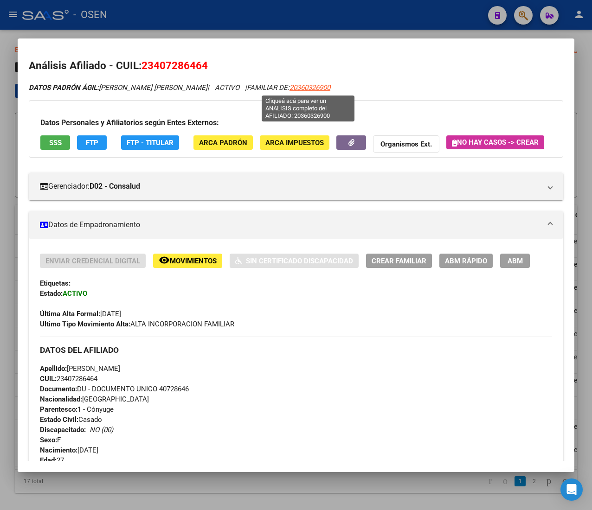
click at [302, 84] on span "20360326900" at bounding box center [309, 88] width 41 height 8
type textarea "20360326900"
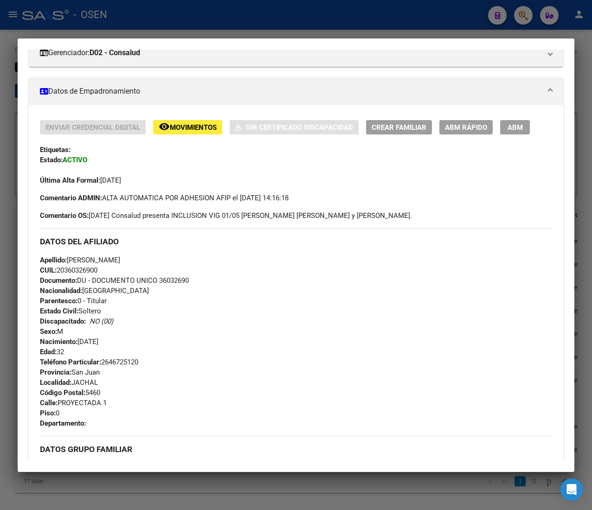
scroll to position [85, 0]
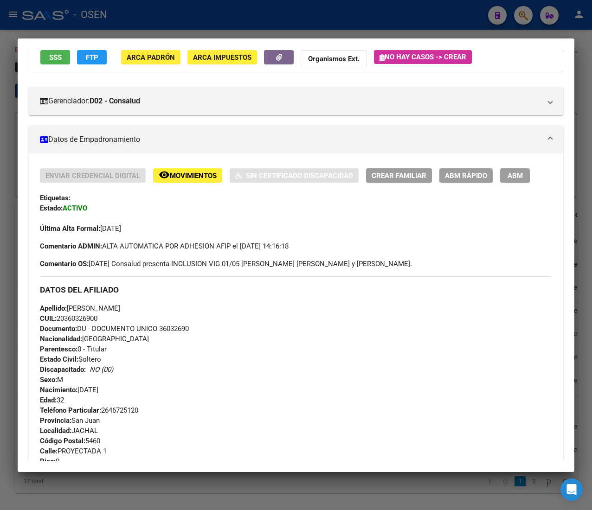
click at [455, 172] on span "ABM Rápido" at bounding box center [466, 176] width 42 height 8
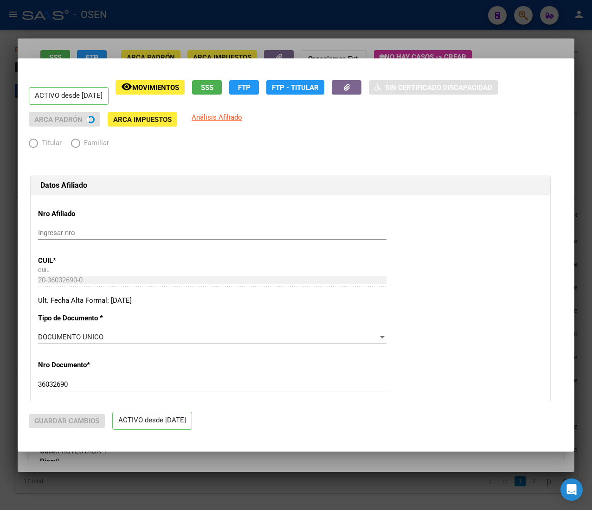
radio input "true"
type input "30-59437435-1"
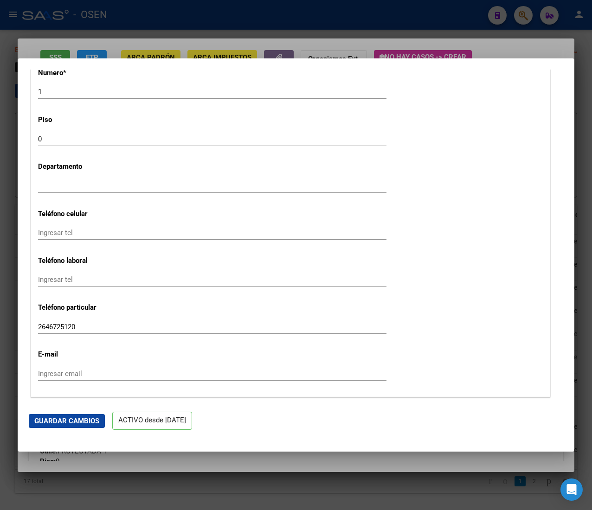
scroll to position [1081, 0]
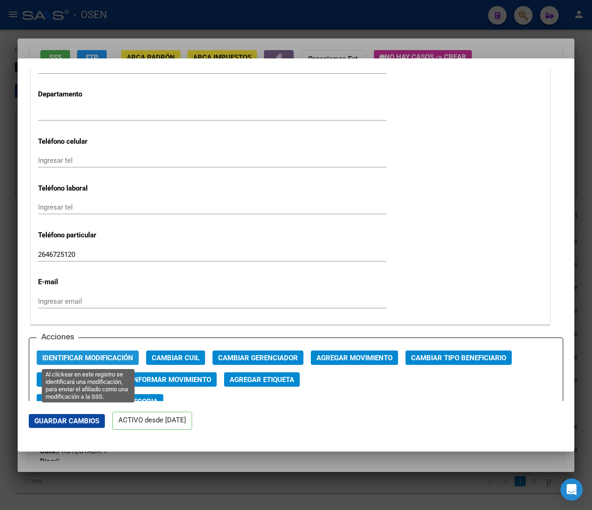
click at [86, 356] on span "Identificar Modificación" at bounding box center [87, 358] width 91 height 8
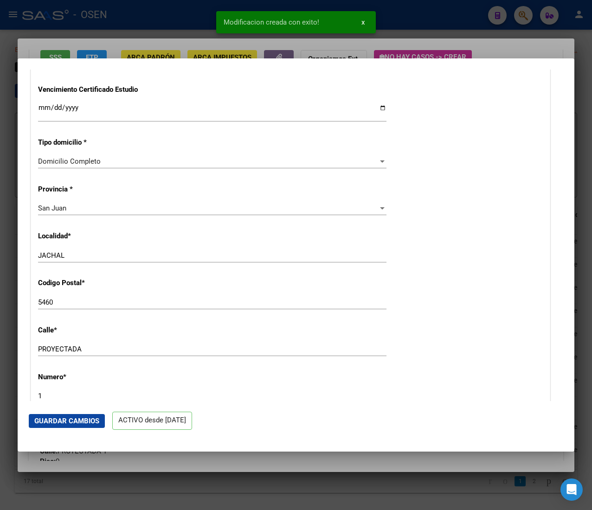
scroll to position [524, 0]
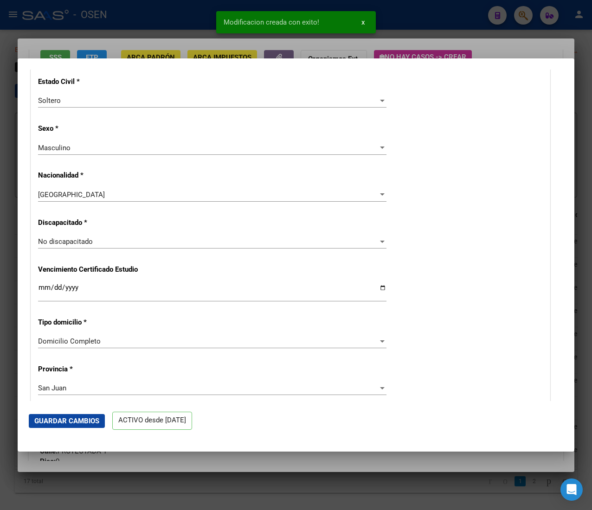
click at [199, 31] on div at bounding box center [296, 255] width 592 height 510
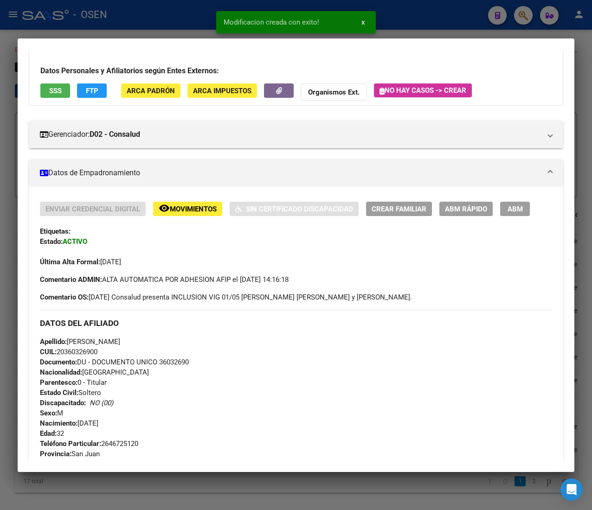
scroll to position [93, 0]
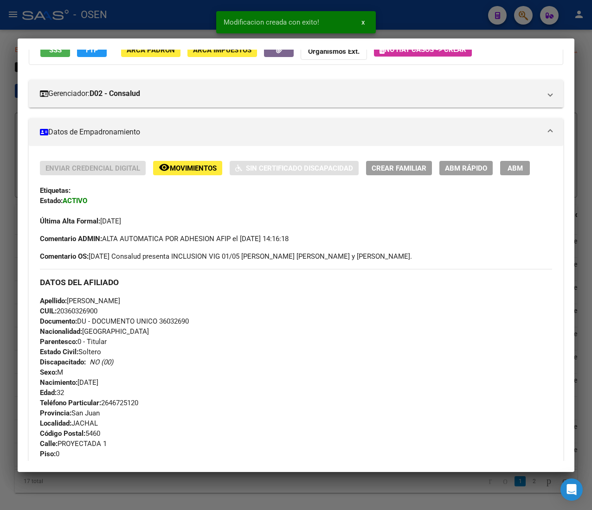
click at [165, 18] on div at bounding box center [296, 255] width 592 height 510
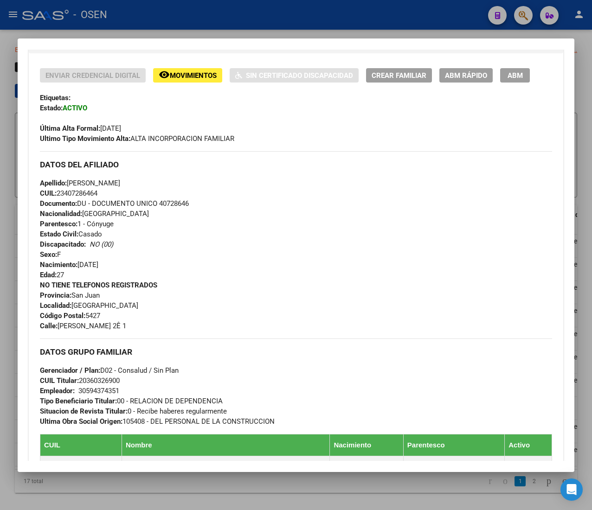
scroll to position [0, 0]
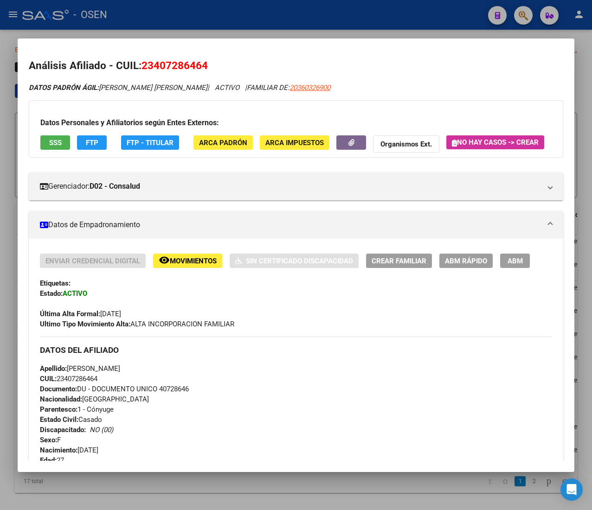
click at [198, 20] on div at bounding box center [296, 255] width 592 height 510
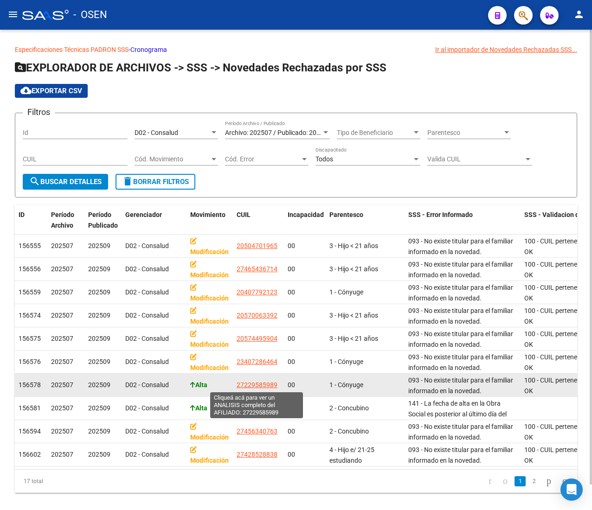
click at [262, 386] on span "27229585989" at bounding box center [257, 384] width 41 height 7
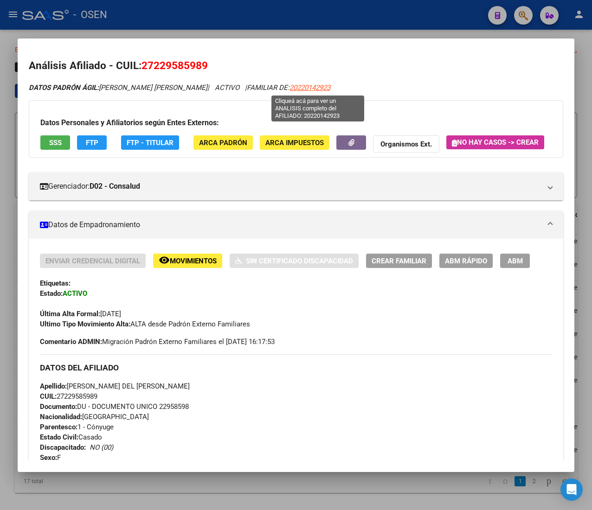
click at [330, 84] on span "20220142923" at bounding box center [309, 88] width 41 height 8
type textarea "20220142923"
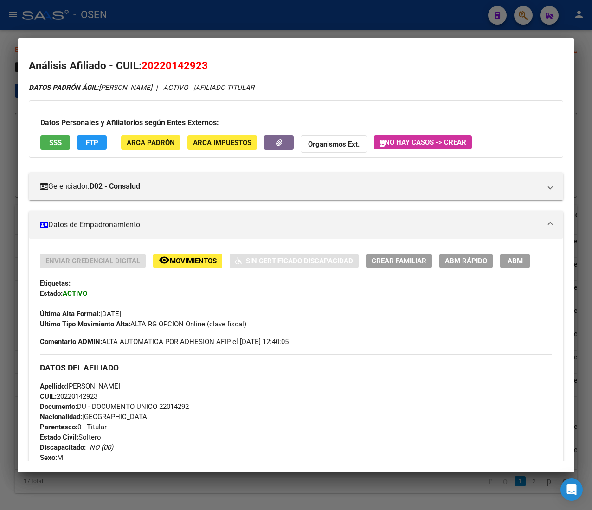
click at [457, 254] on button "ABM Rápido" at bounding box center [465, 261] width 53 height 14
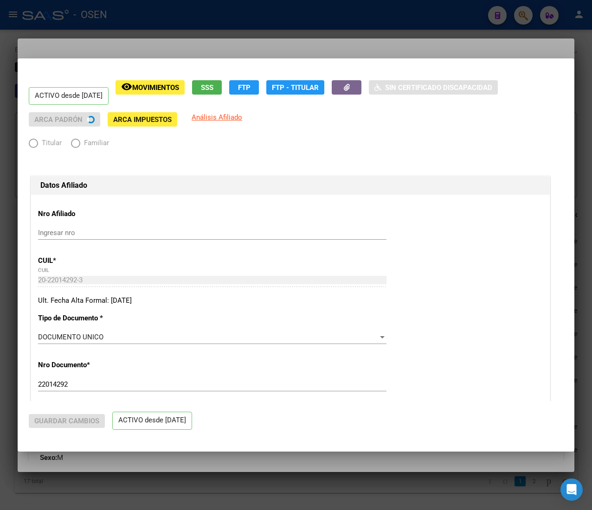
radio input "true"
type input "30-60867483-3"
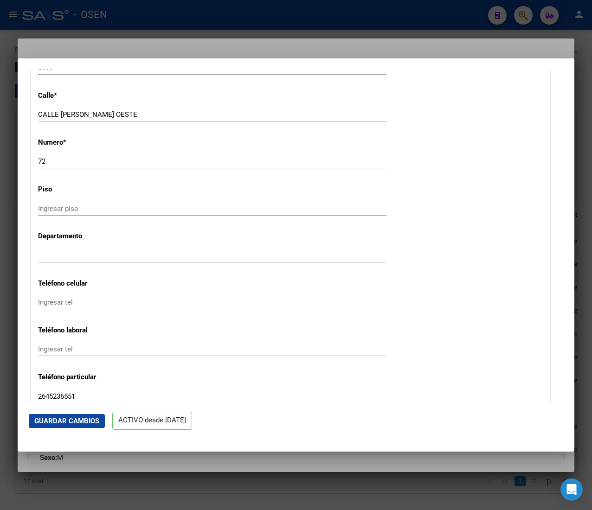
scroll to position [1113, 0]
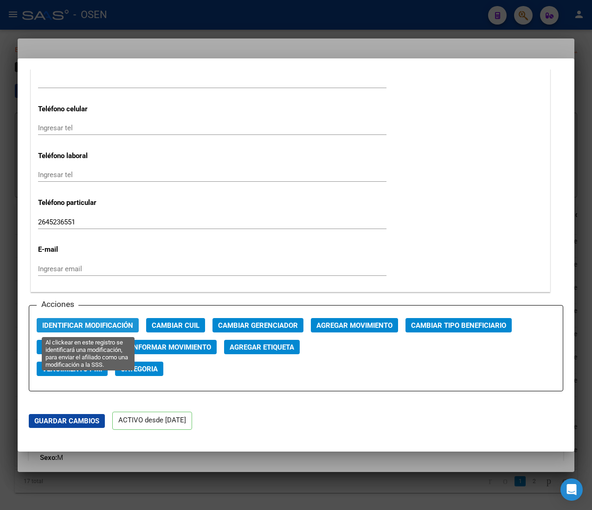
click at [124, 326] on span "Identificar Modificación" at bounding box center [87, 325] width 91 height 8
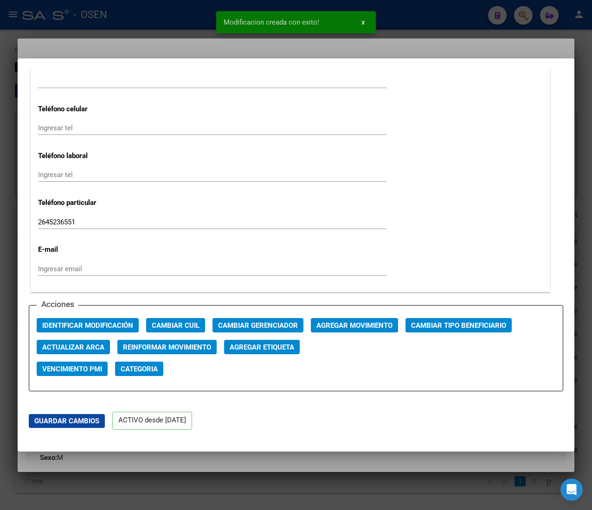
click at [141, 22] on div at bounding box center [296, 255] width 592 height 510
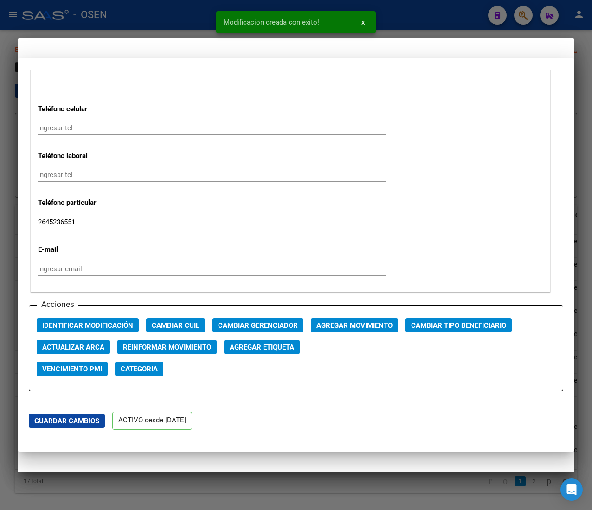
click at [141, 22] on div at bounding box center [296, 255] width 592 height 510
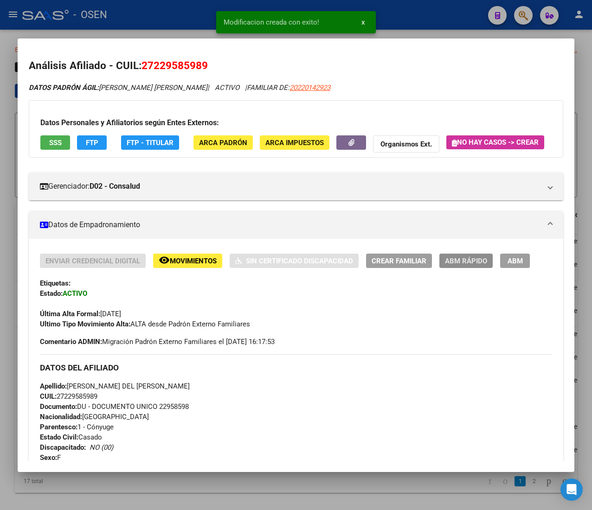
click at [456, 265] on span "ABM Rápido" at bounding box center [466, 261] width 42 height 8
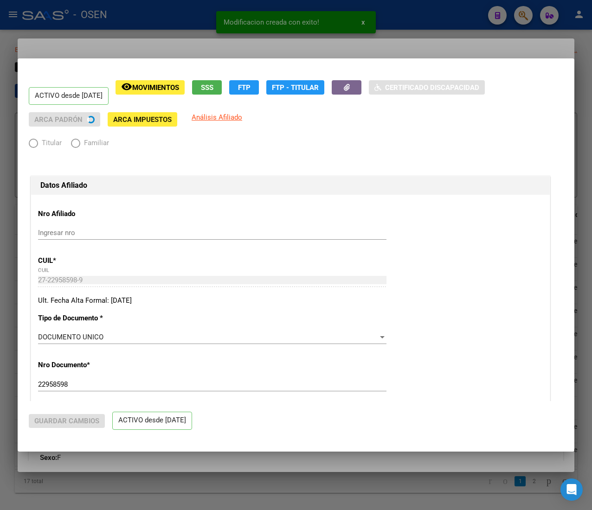
radio input "true"
type input "30-60867483-3"
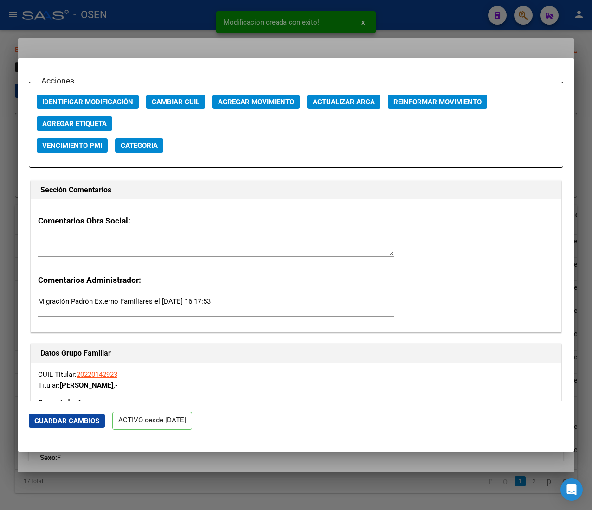
scroll to position [1299, 0]
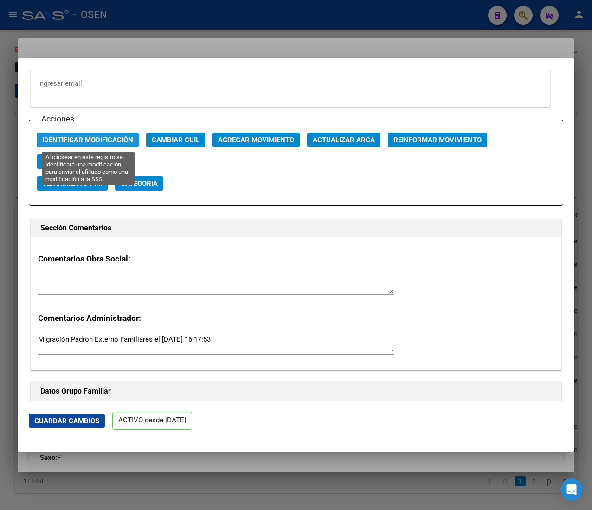
click at [107, 141] on span "Identificar Modificación" at bounding box center [87, 140] width 91 height 8
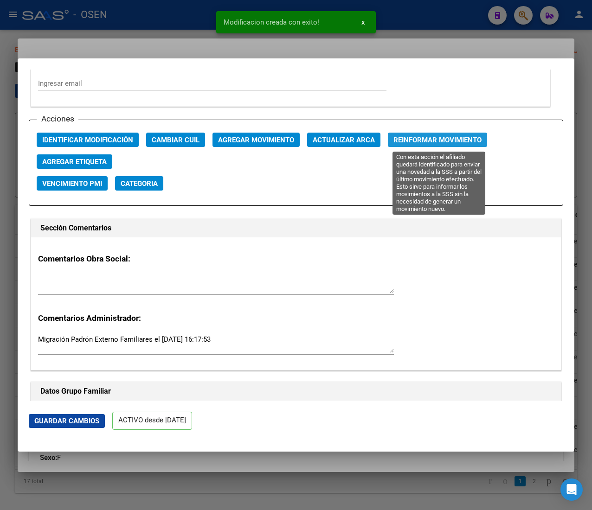
click at [423, 142] on span "Reinformar Movimiento" at bounding box center [437, 140] width 88 height 8
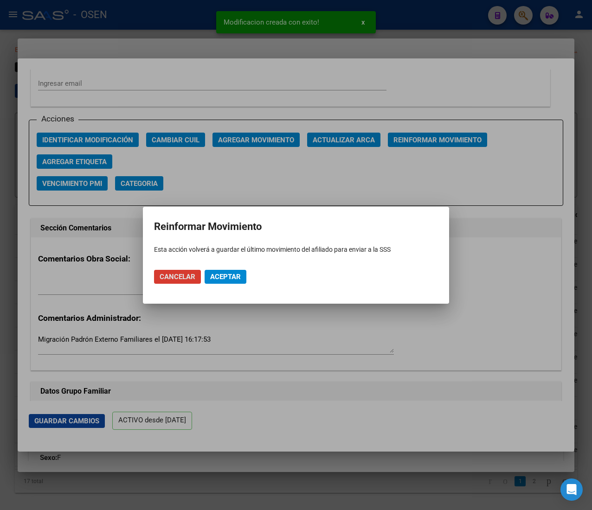
click at [238, 276] on span "Aceptar" at bounding box center [225, 277] width 31 height 8
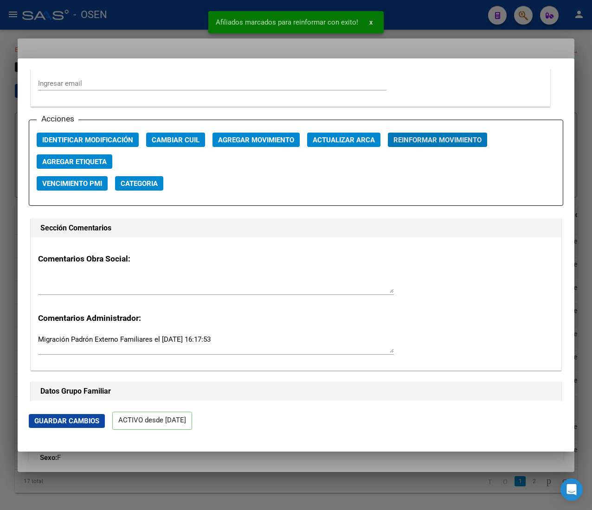
drag, startPoint x: 185, startPoint y: 19, endPoint x: 179, endPoint y: 19, distance: 6.1
click at [184, 19] on div at bounding box center [296, 255] width 592 height 510
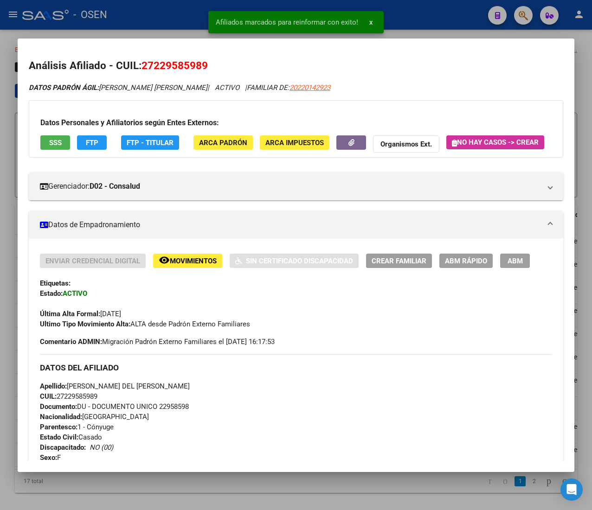
click at [100, 147] on button "FTP" at bounding box center [92, 142] width 30 height 14
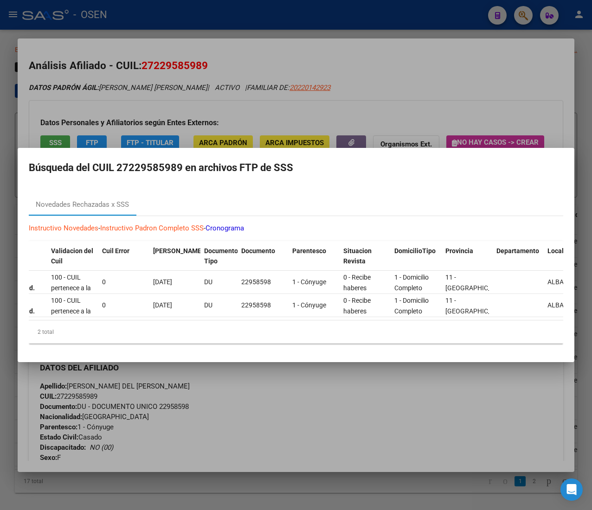
scroll to position [0, 512]
click at [388, 95] on div at bounding box center [296, 255] width 592 height 510
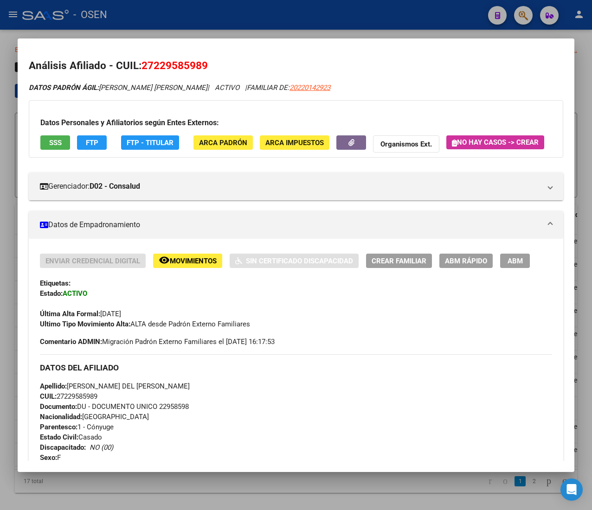
click at [342, 24] on div at bounding box center [296, 255] width 592 height 510
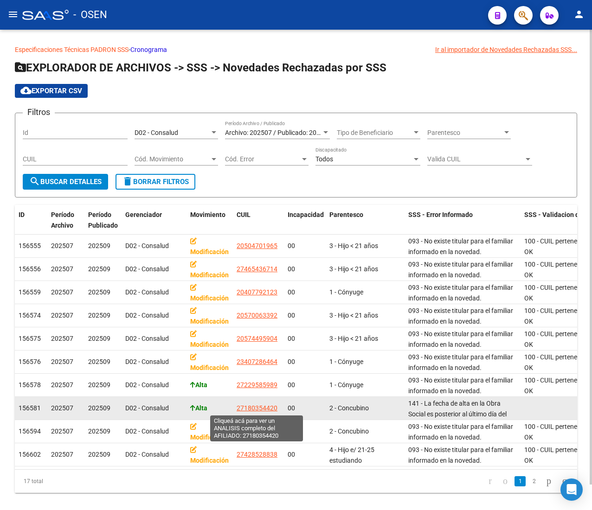
click at [262, 406] on span "27180354420" at bounding box center [257, 408] width 41 height 7
type textarea "27180354420"
